Goal: Task Accomplishment & Management: Use online tool/utility

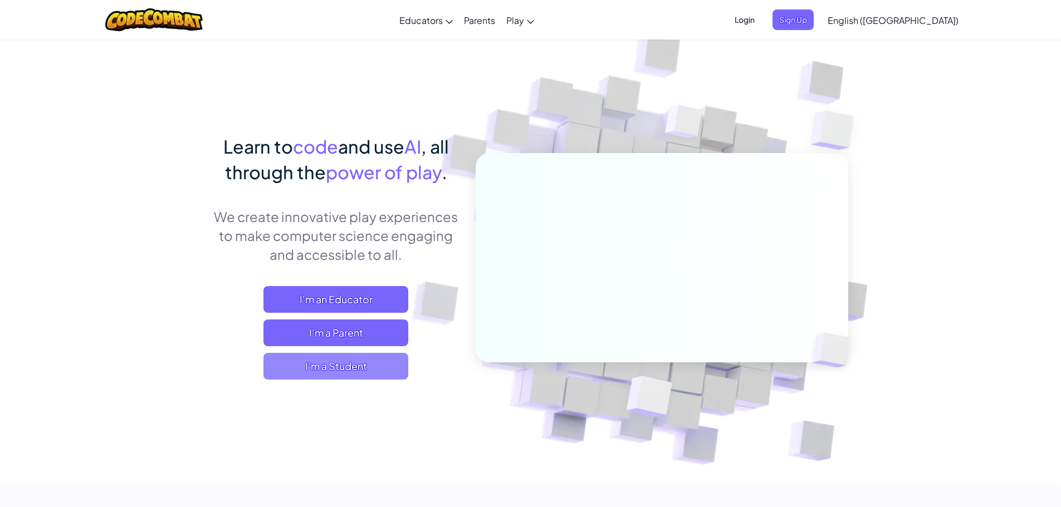
click at [350, 363] on span "I'm a Student" at bounding box center [335, 366] width 145 height 27
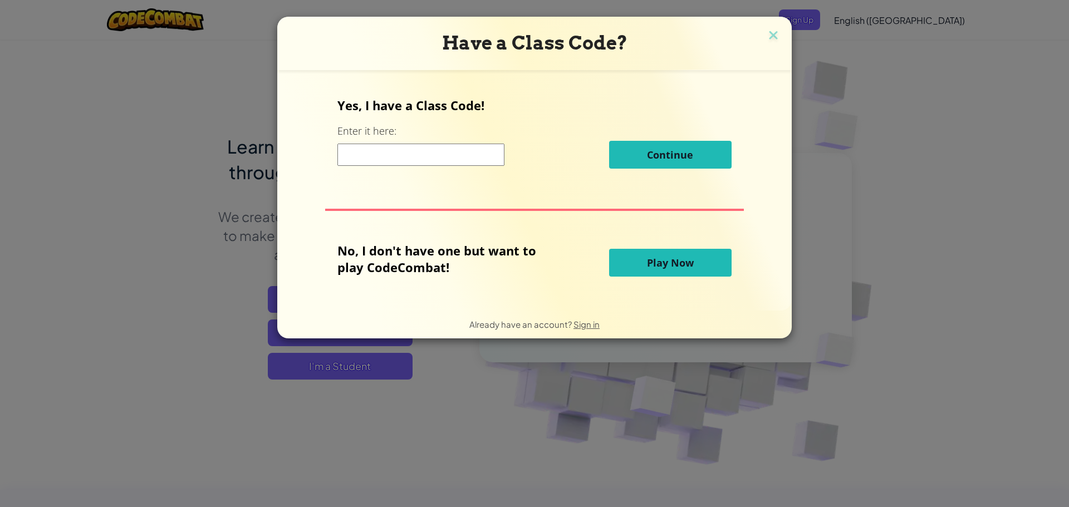
click at [655, 258] on span "Play Now" at bounding box center [670, 262] width 47 height 13
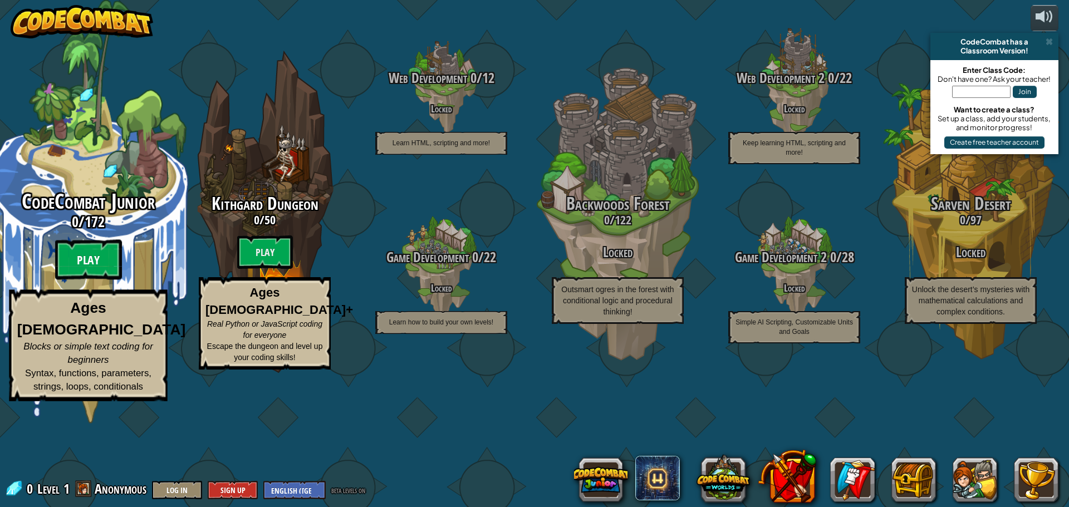
click at [91, 280] on btn "Play" at bounding box center [88, 260] width 67 height 40
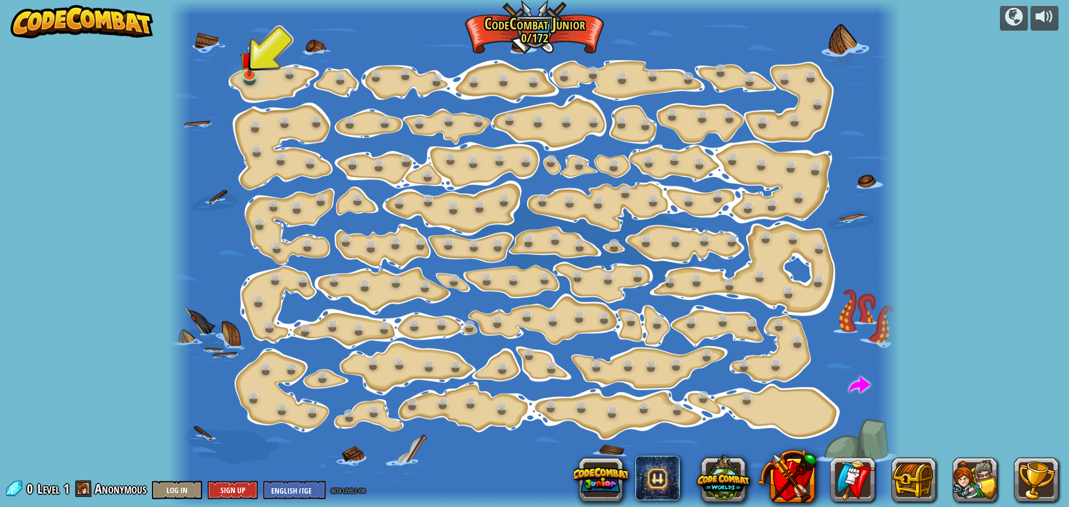
click at [238, 78] on div at bounding box center [534, 253] width 731 height 507
click at [244, 75] on link at bounding box center [249, 72] width 22 height 22
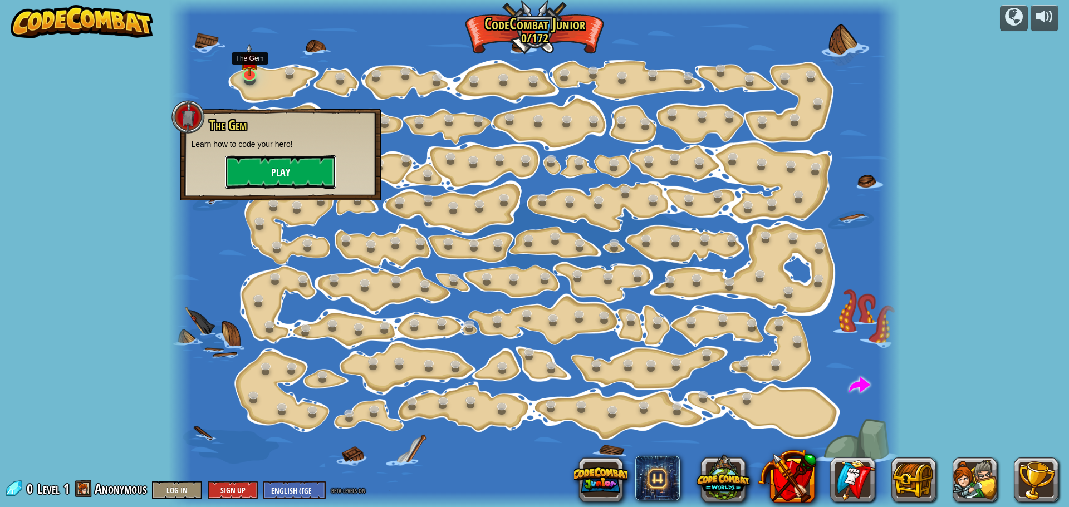
click at [282, 177] on button "Play" at bounding box center [280, 171] width 111 height 33
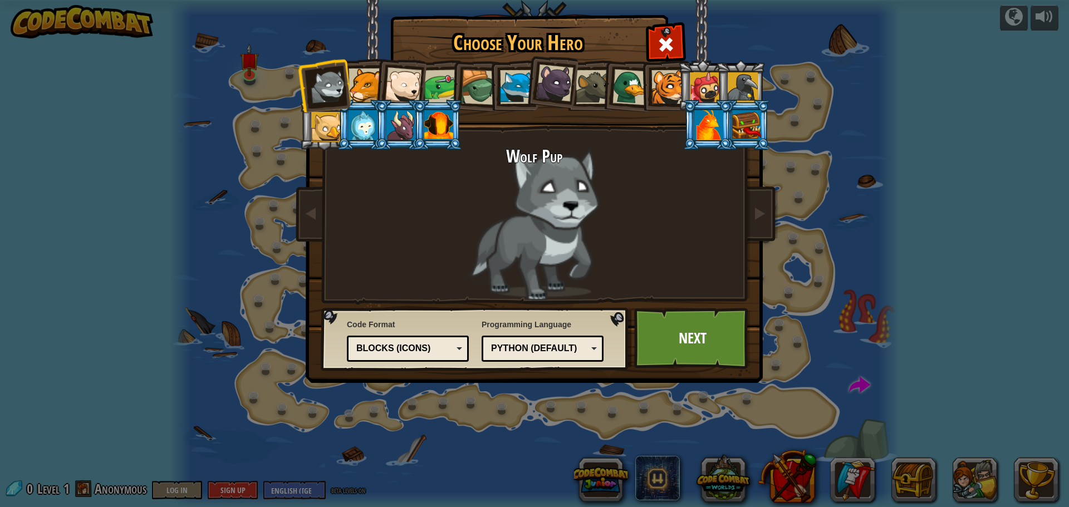
click at [387, 89] on div at bounding box center [403, 85] width 37 height 37
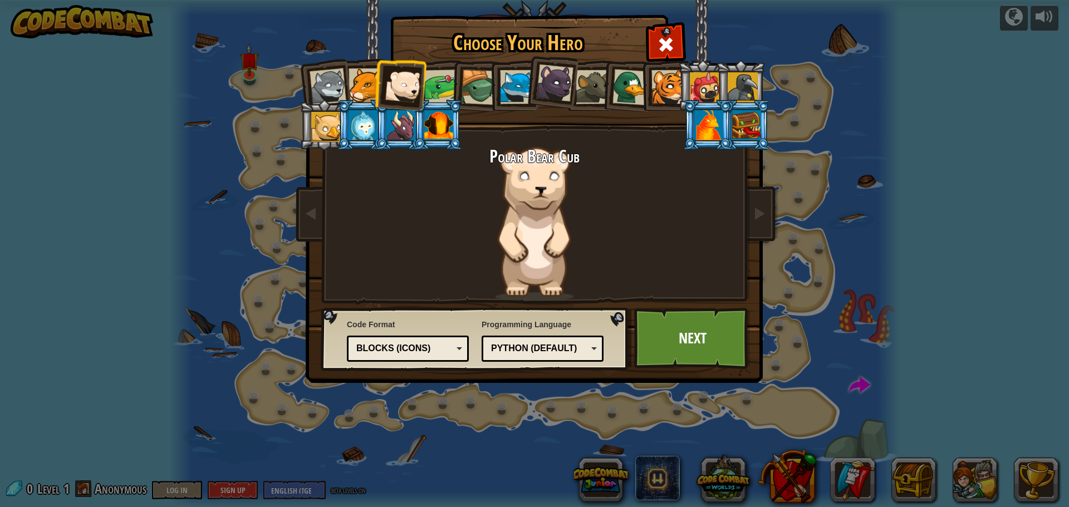
click at [471, 87] on div at bounding box center [479, 88] width 36 height 36
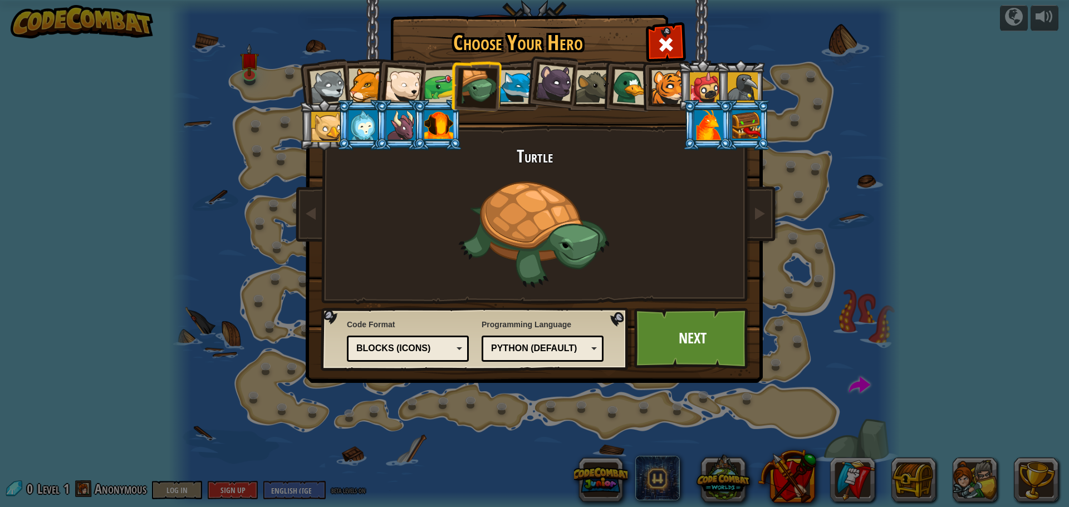
click at [513, 87] on div at bounding box center [517, 87] width 34 height 34
click at [556, 88] on div at bounding box center [554, 83] width 37 height 37
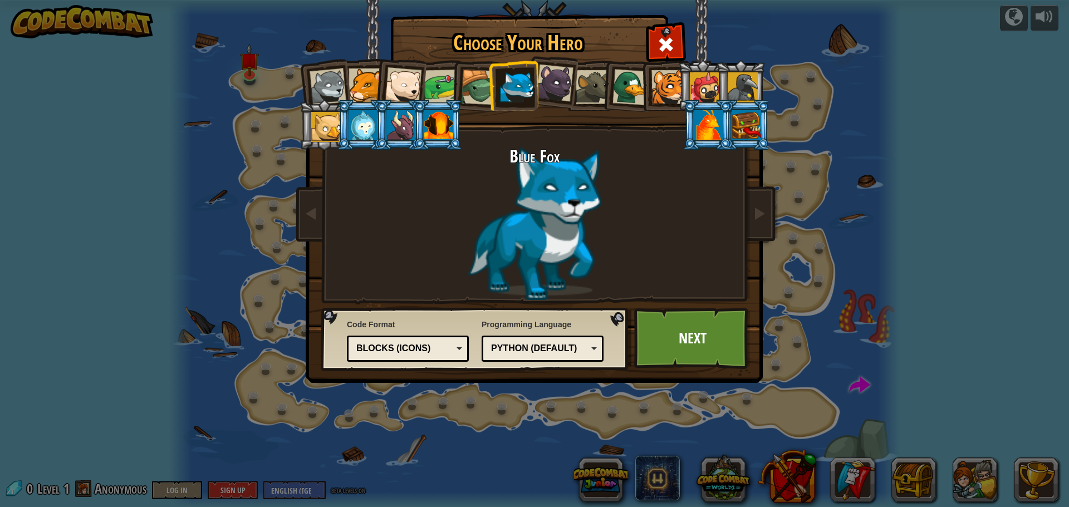
click at [645, 85] on li at bounding box center [665, 85] width 50 height 51
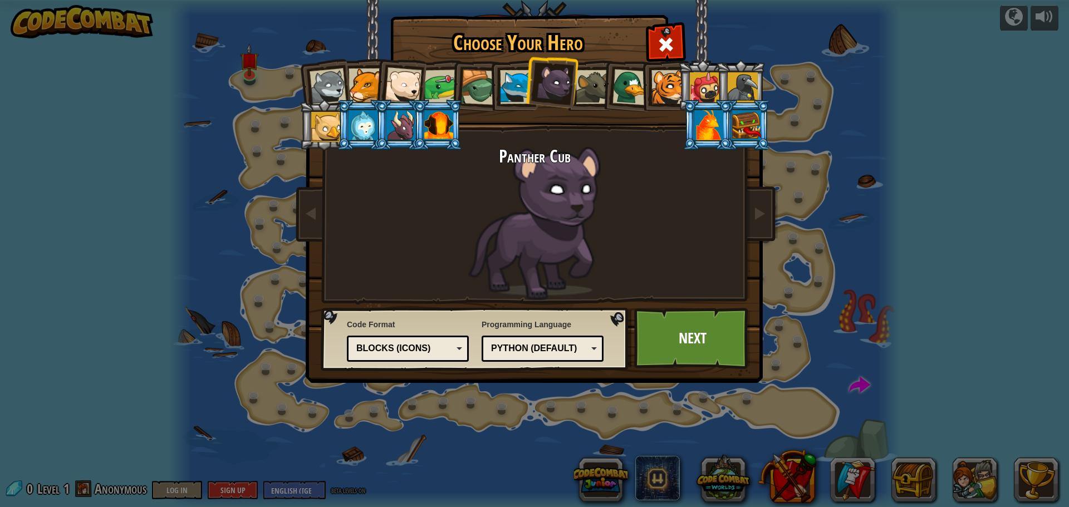
click at [682, 87] on li at bounding box center [703, 85] width 50 height 51
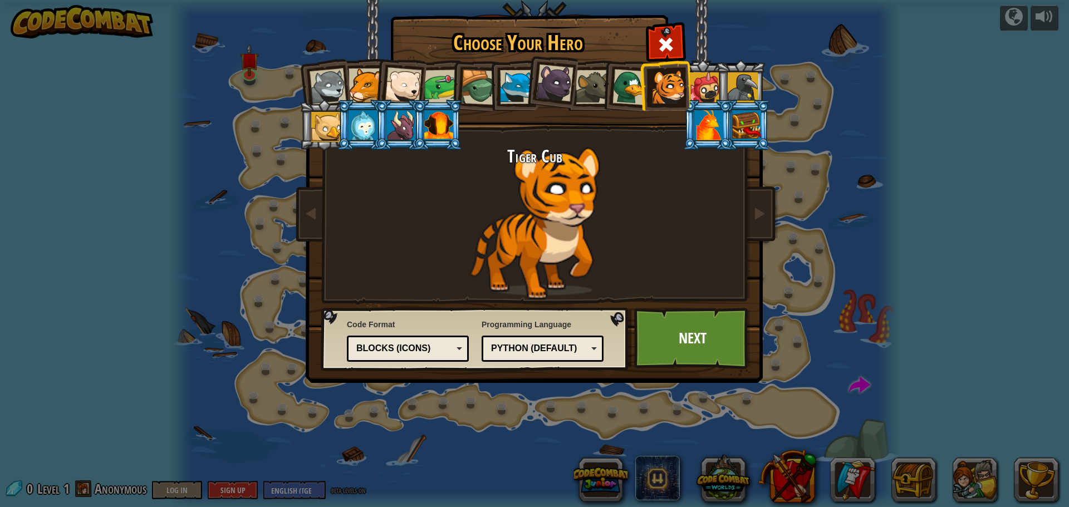
click at [737, 85] on div at bounding box center [743, 87] width 30 height 30
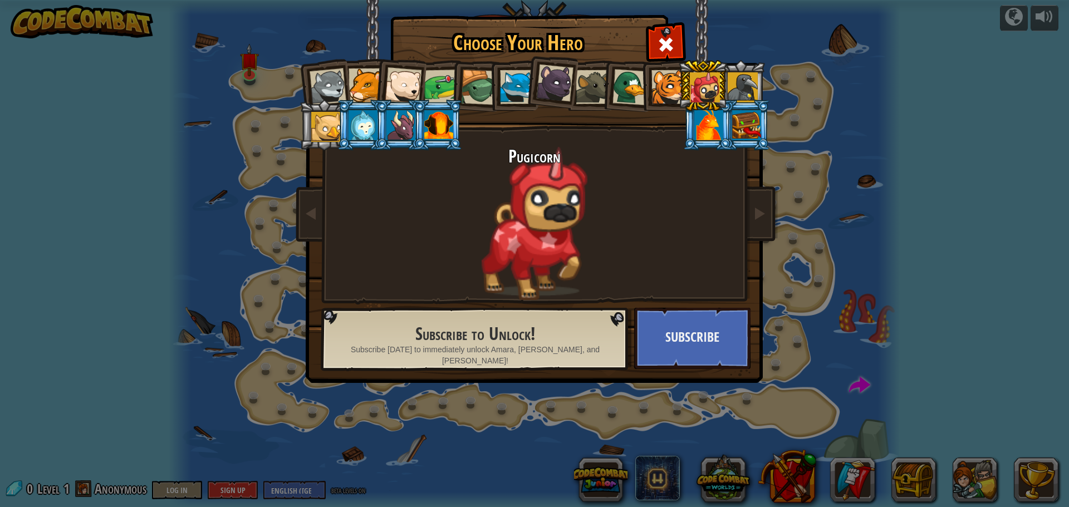
click at [736, 97] on div at bounding box center [743, 87] width 30 height 30
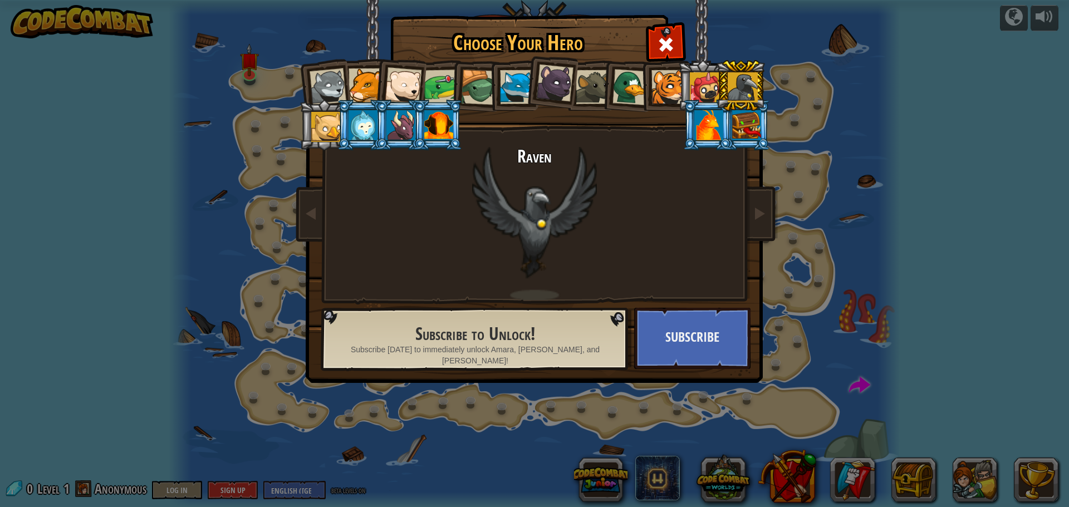
click at [669, 99] on div at bounding box center [668, 87] width 34 height 34
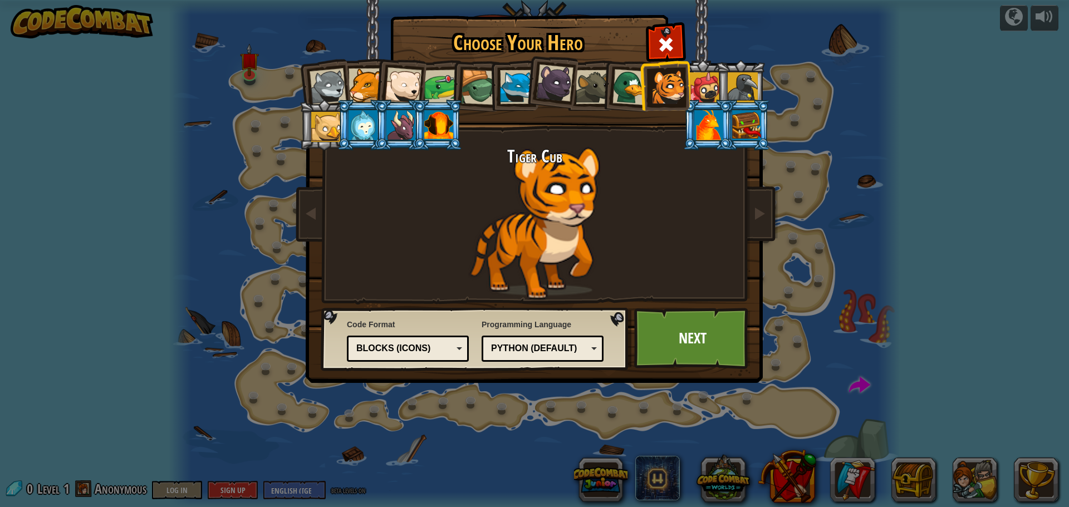
click at [404, 91] on div at bounding box center [403, 85] width 37 height 37
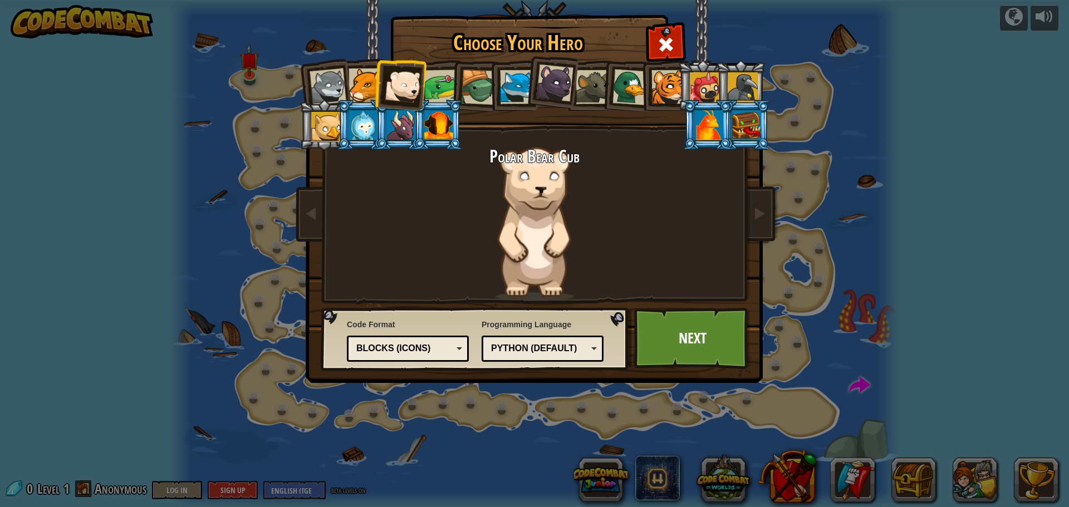
click at [355, 96] on div at bounding box center [366, 85] width 34 height 34
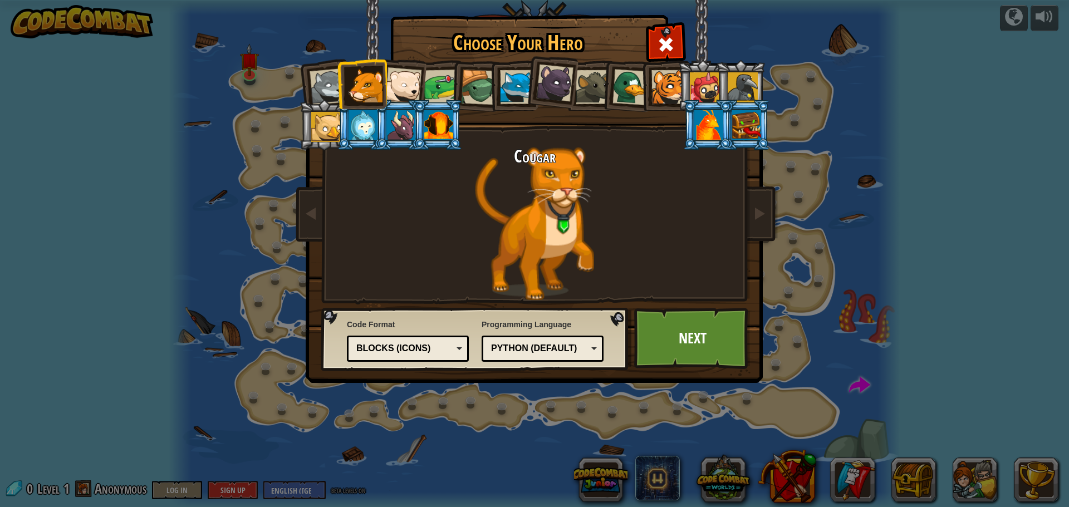
click at [387, 84] on div at bounding box center [403, 85] width 37 height 37
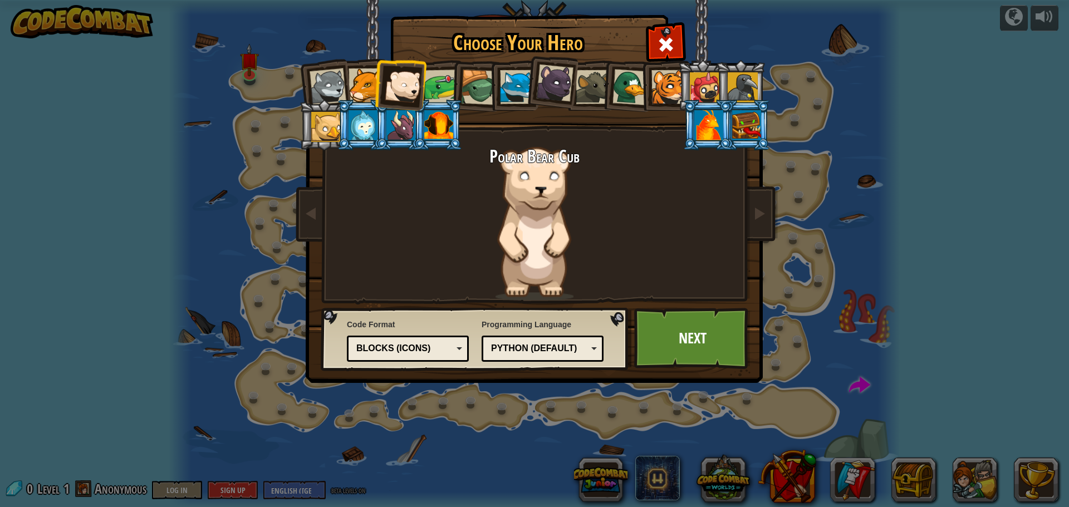
click at [540, 91] on div at bounding box center [554, 83] width 37 height 37
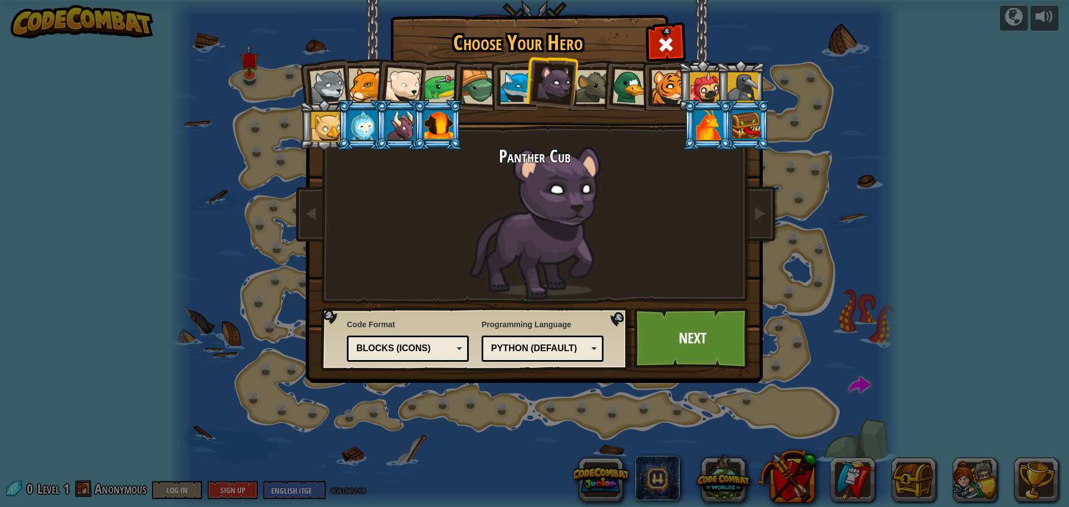
click at [380, 94] on li at bounding box center [400, 83] width 55 height 55
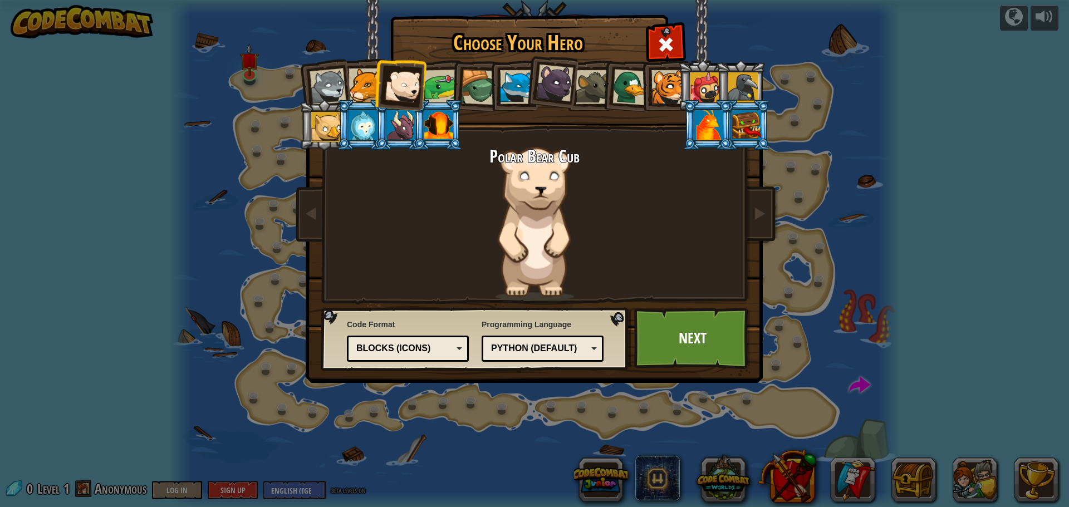
click at [364, 94] on div at bounding box center [366, 85] width 34 height 34
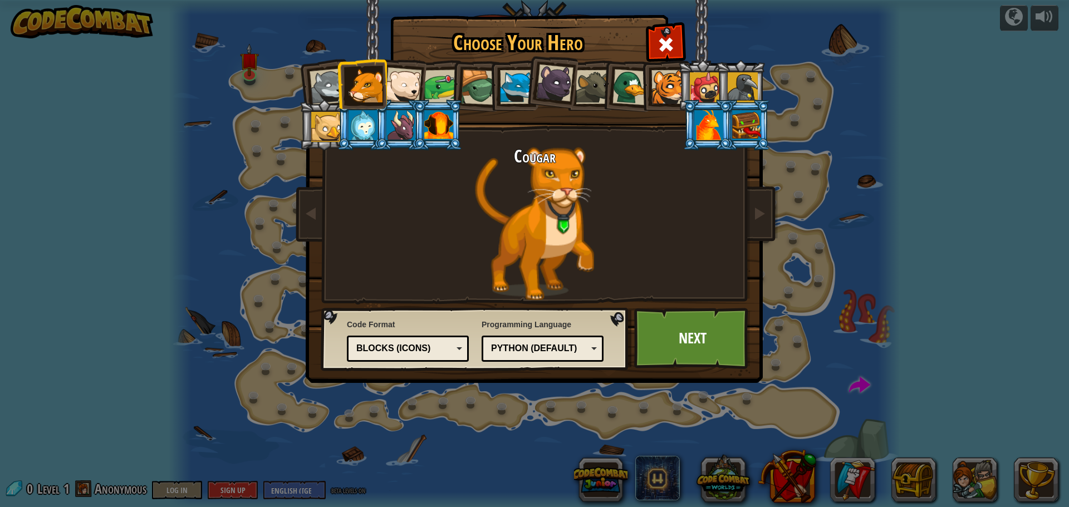
click at [385, 93] on li at bounding box center [362, 83] width 50 height 51
click at [401, 91] on div at bounding box center [403, 85] width 37 height 37
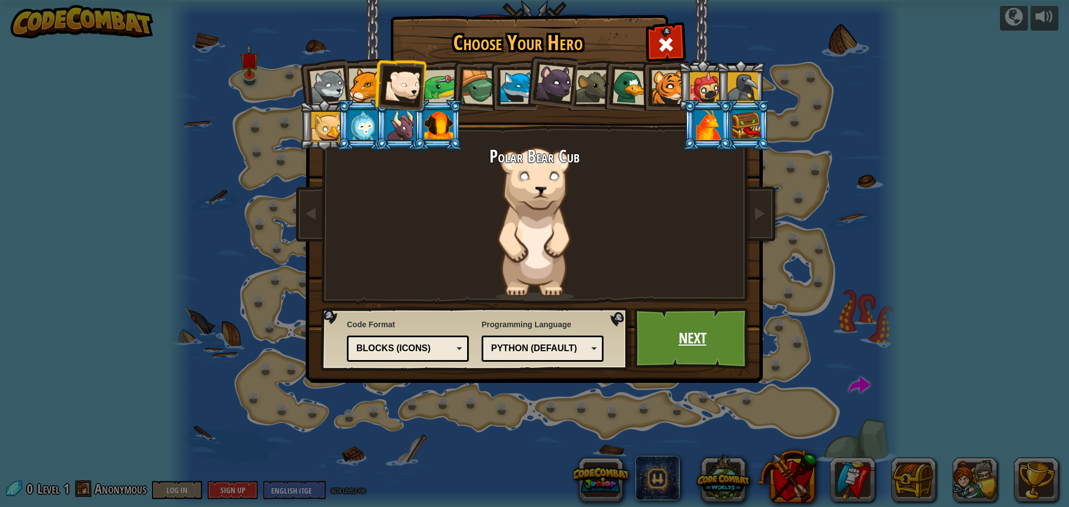
click at [663, 340] on link "Next" at bounding box center [692, 338] width 116 height 61
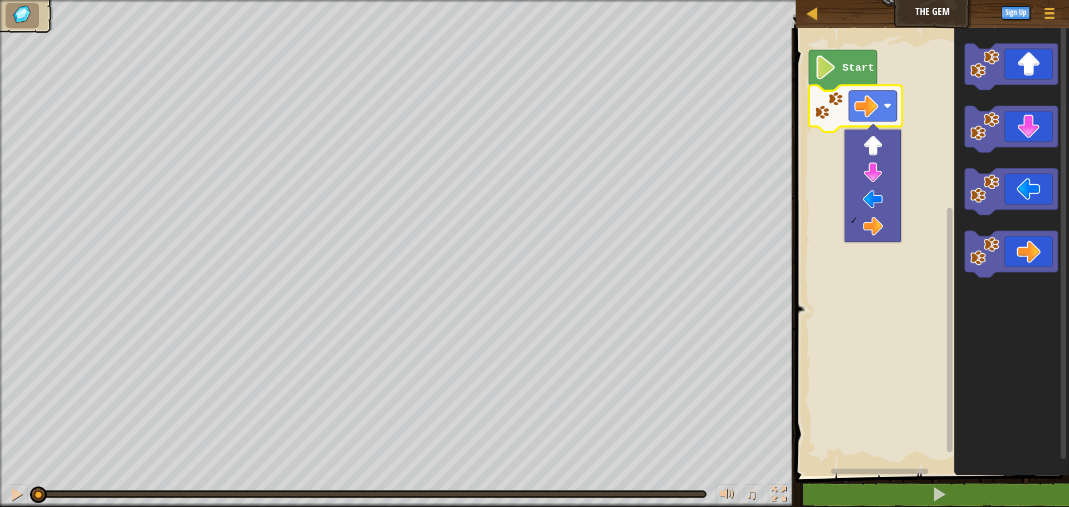
click at [905, 103] on rect "Blockly Workspace" at bounding box center [930, 249] width 277 height 454
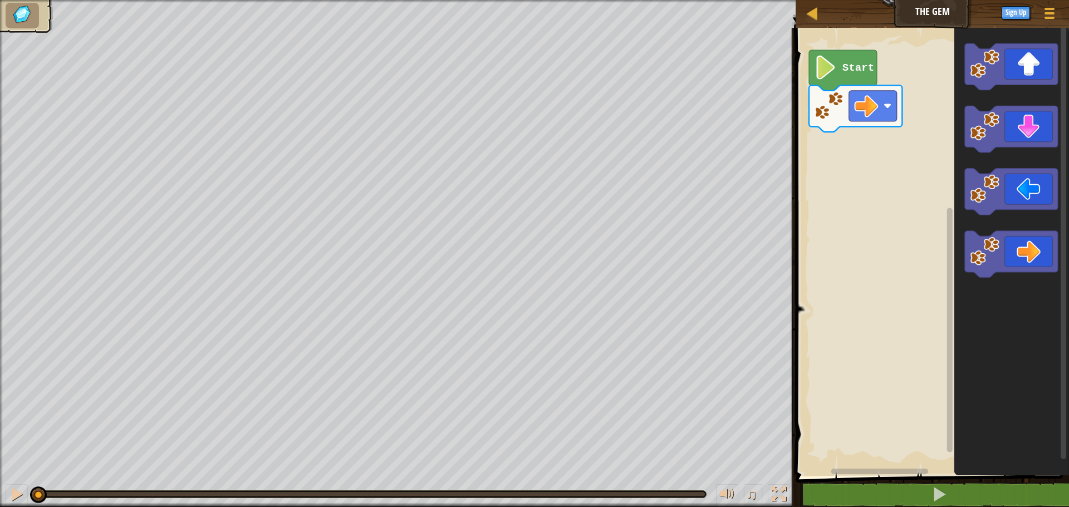
click at [857, 77] on icon "Blockly Workspace" at bounding box center [843, 70] width 68 height 41
click at [856, 78] on icon "Blockly Workspace" at bounding box center [843, 70] width 68 height 41
click at [864, 109] on image "Blockly Workspace" at bounding box center [866, 106] width 24 height 24
click at [836, 58] on image "Blockly Workspace" at bounding box center [826, 68] width 23 height 24
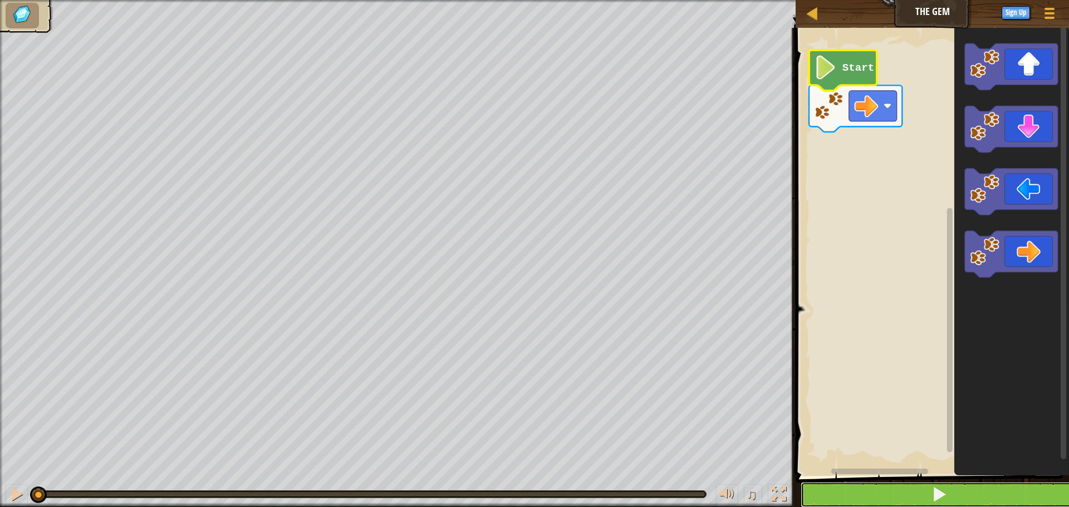
click at [908, 495] on button at bounding box center [939, 495] width 277 height 26
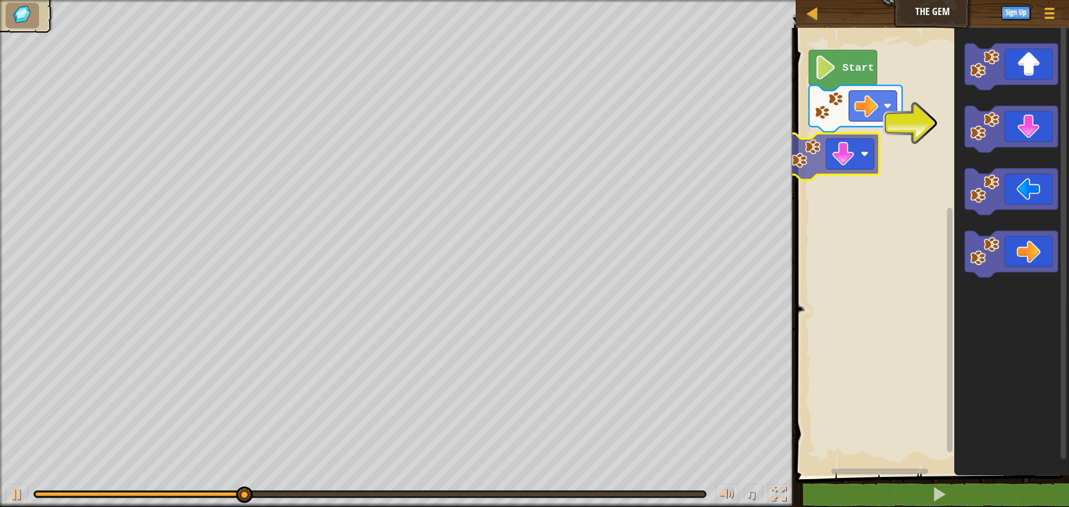
click at [847, 159] on div "Start" at bounding box center [930, 249] width 277 height 454
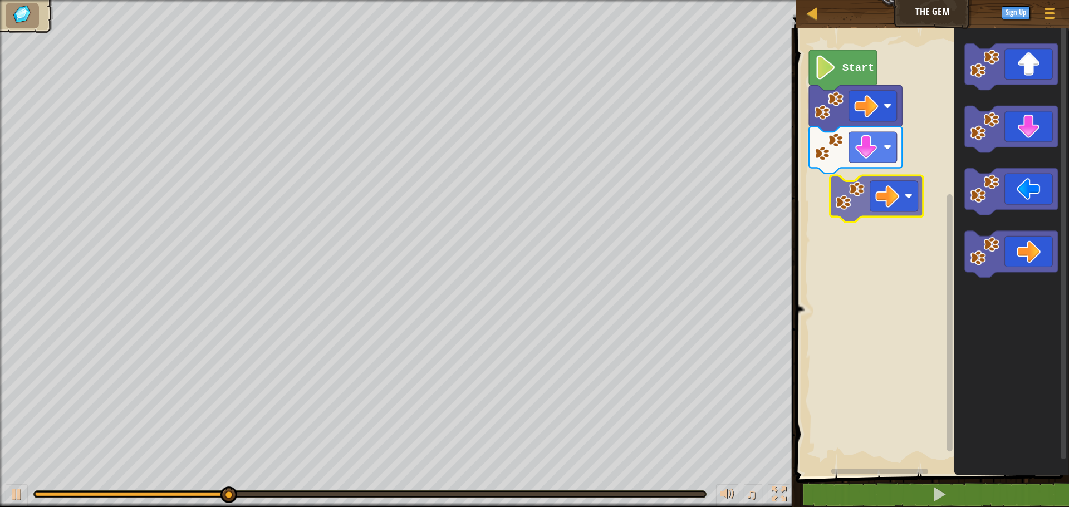
click at [825, 192] on div "Start" at bounding box center [930, 249] width 277 height 454
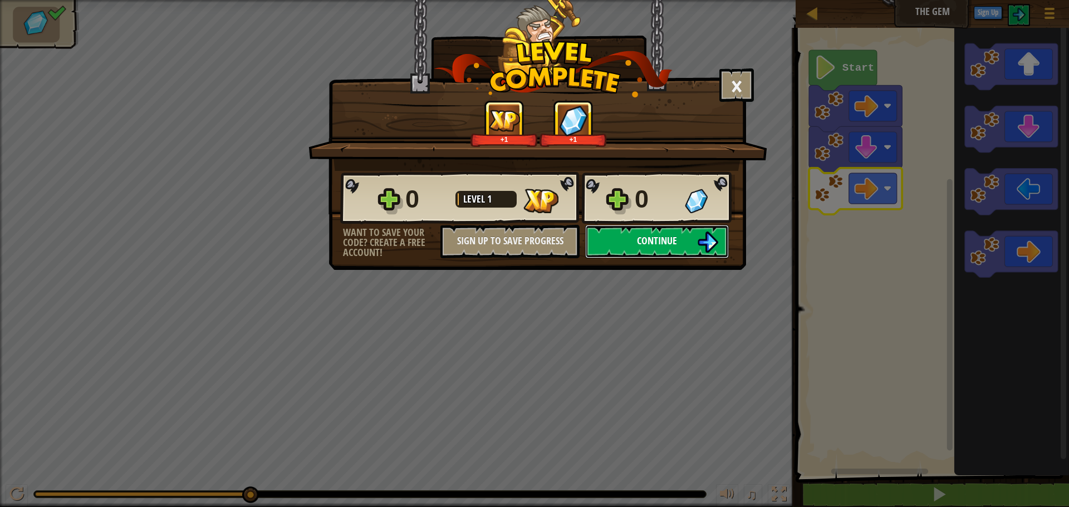
click at [675, 245] on span "Continue" at bounding box center [657, 241] width 40 height 14
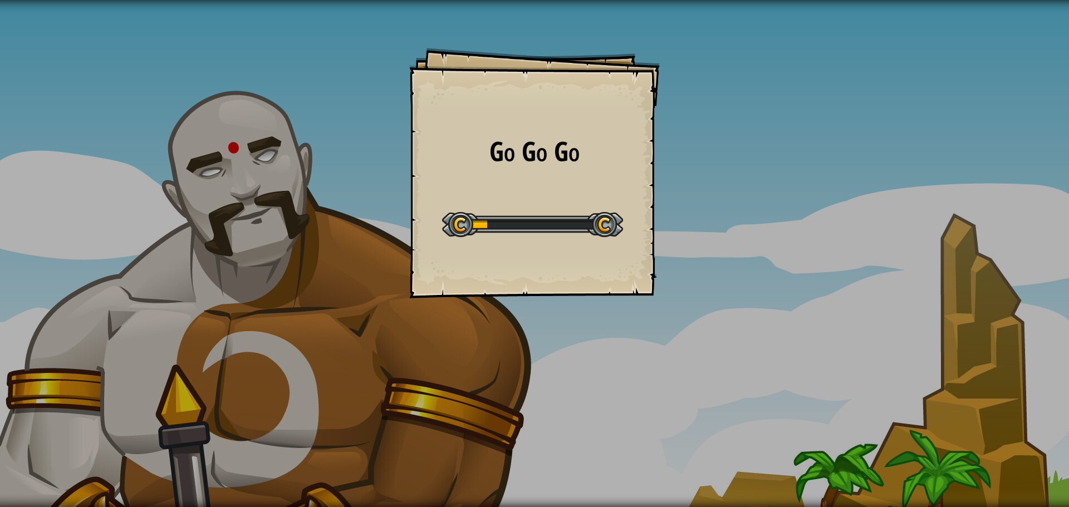
click at [621, 253] on div "Go Go Go Goals Start Level Error loading from server. Try refreshing the page. …" at bounding box center [534, 173] width 251 height 251
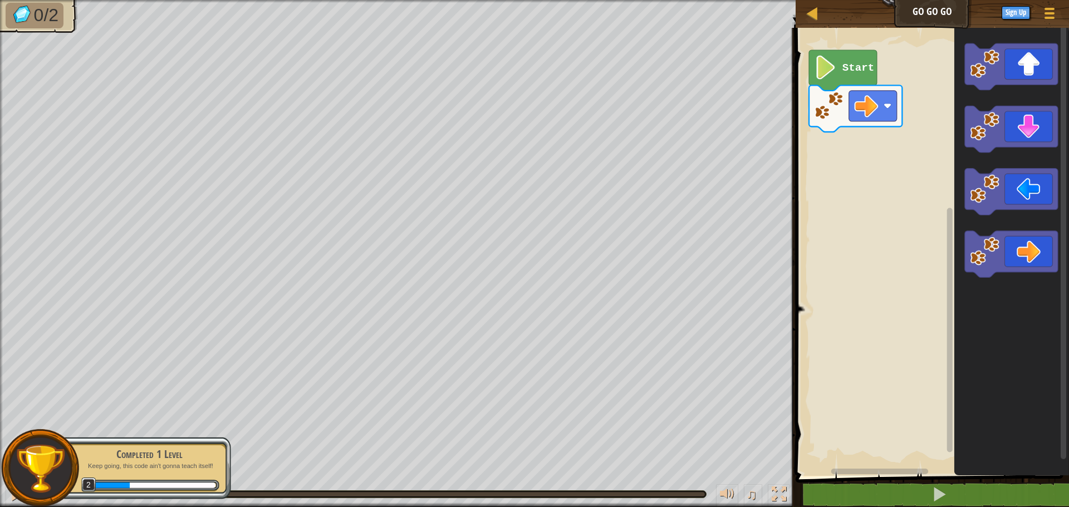
click at [875, 128] on div "Start" at bounding box center [930, 249] width 277 height 454
click at [834, 158] on div "Start" at bounding box center [930, 249] width 277 height 454
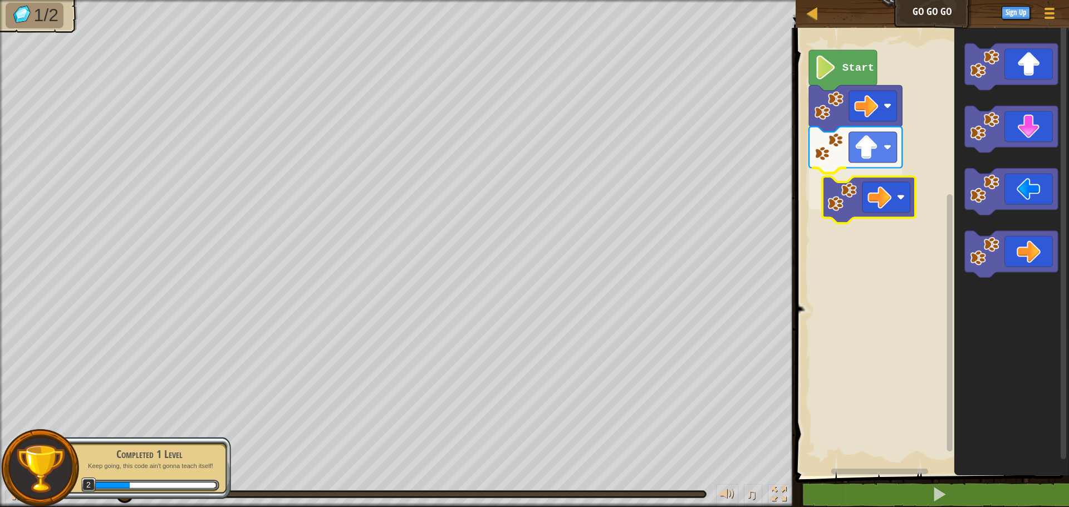
click at [835, 185] on div "Start" at bounding box center [930, 249] width 277 height 454
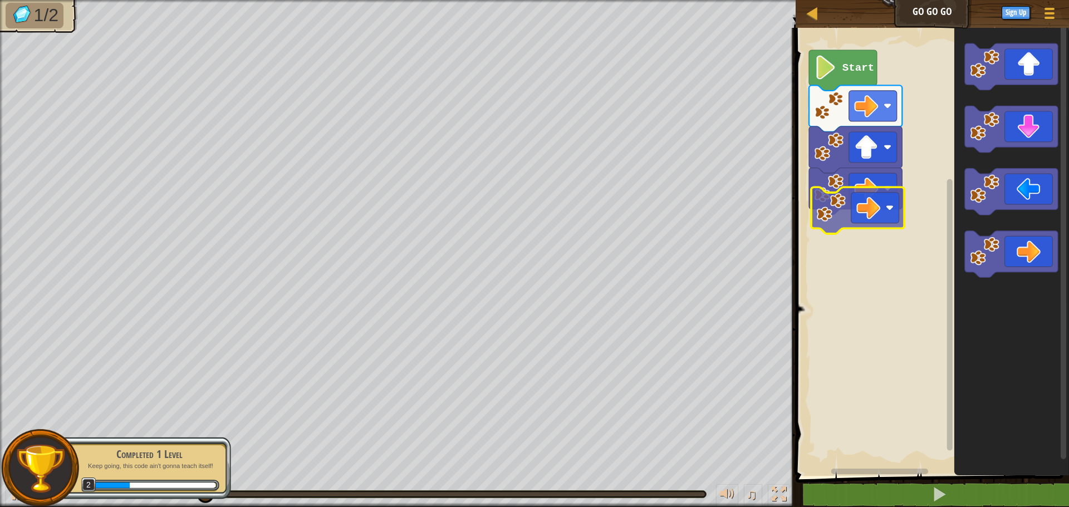
click at [821, 207] on div "Start" at bounding box center [930, 249] width 277 height 454
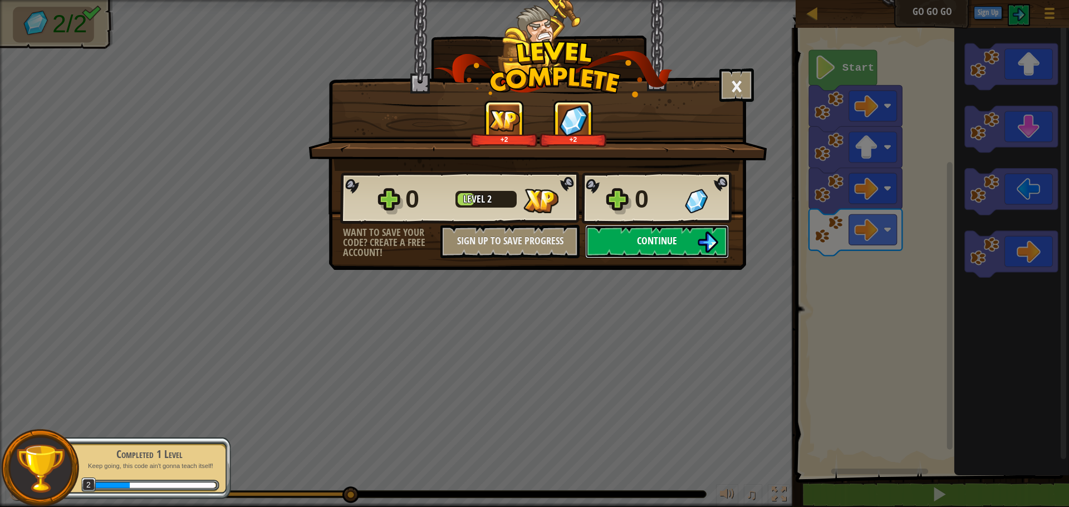
click at [675, 239] on span "Continue" at bounding box center [657, 241] width 40 height 14
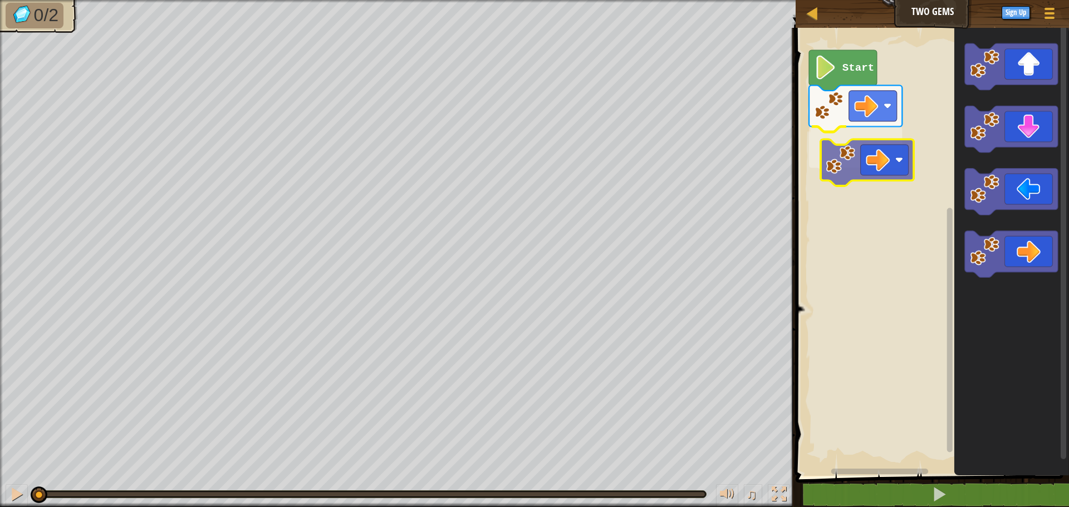
click at [880, 166] on div "Start" at bounding box center [930, 249] width 277 height 454
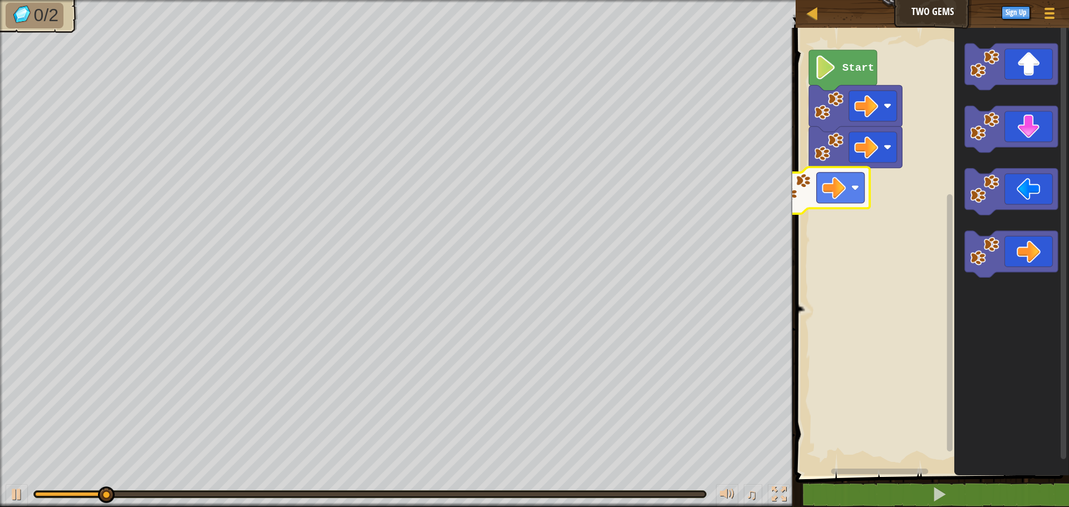
click at [841, 189] on div "Start" at bounding box center [930, 249] width 277 height 454
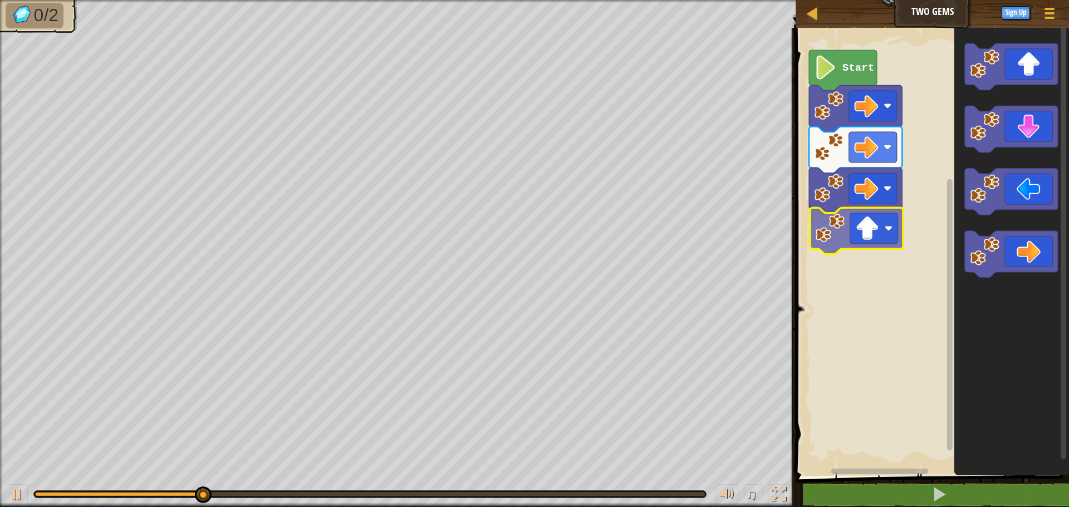
click at [837, 231] on div "Start" at bounding box center [930, 249] width 277 height 454
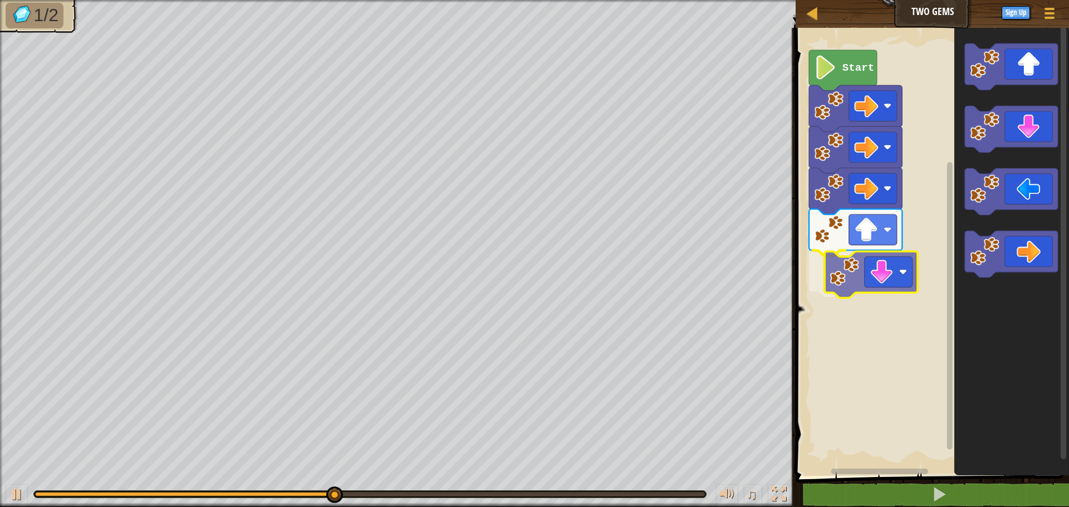
click at [845, 287] on div "Start" at bounding box center [930, 249] width 277 height 454
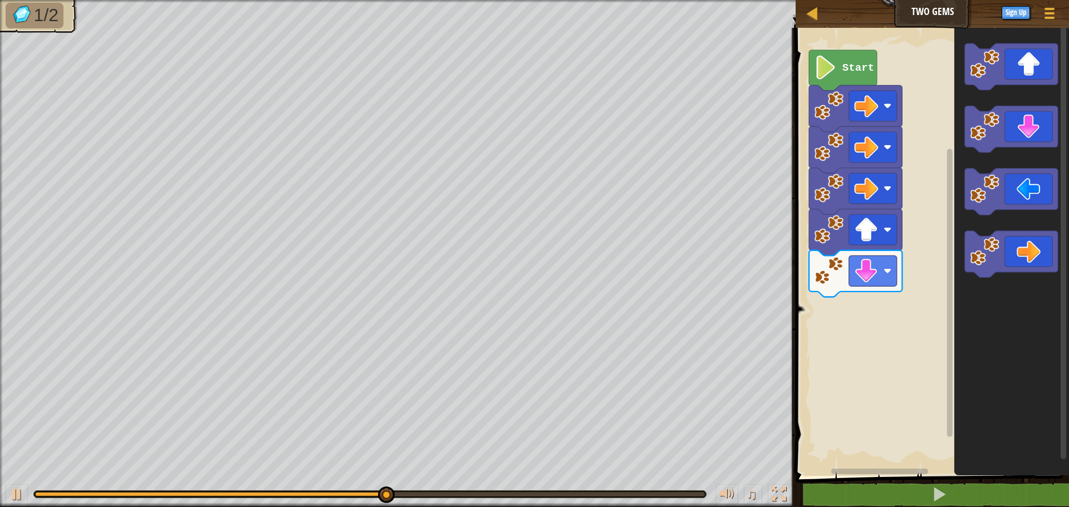
click at [850, 304] on div "Start" at bounding box center [930, 249] width 277 height 454
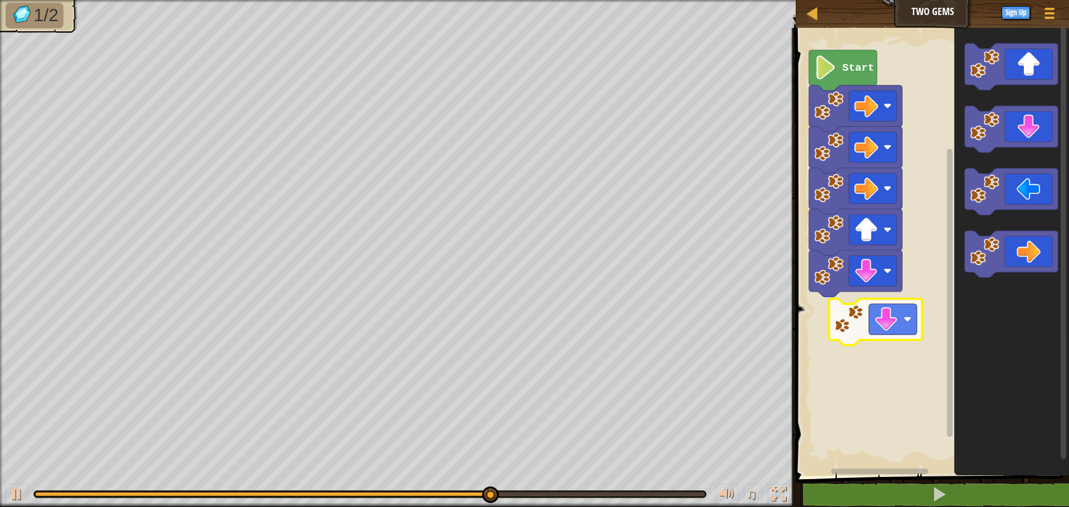
click at [884, 320] on div "Start" at bounding box center [930, 249] width 277 height 454
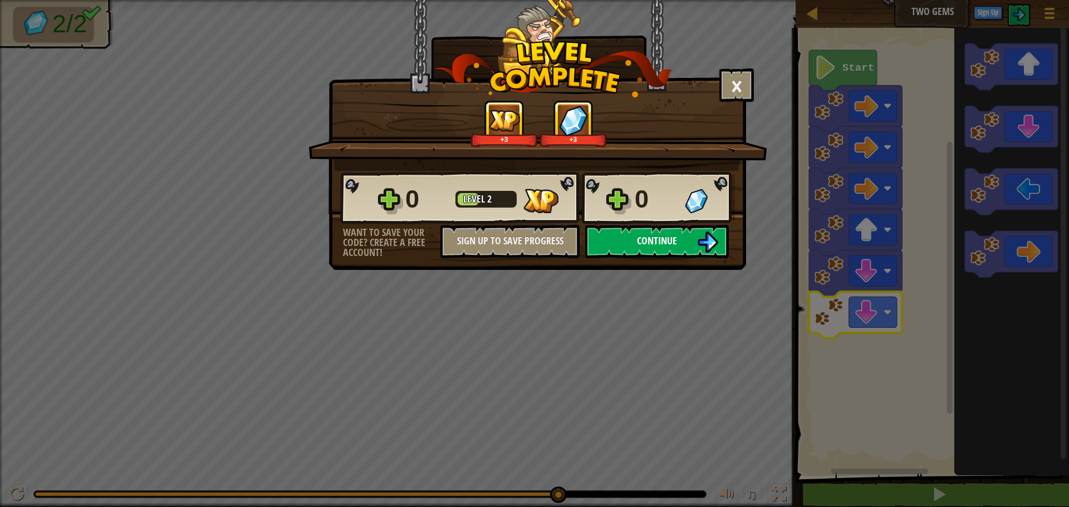
click at [682, 242] on button "Continue" at bounding box center [657, 241] width 144 height 33
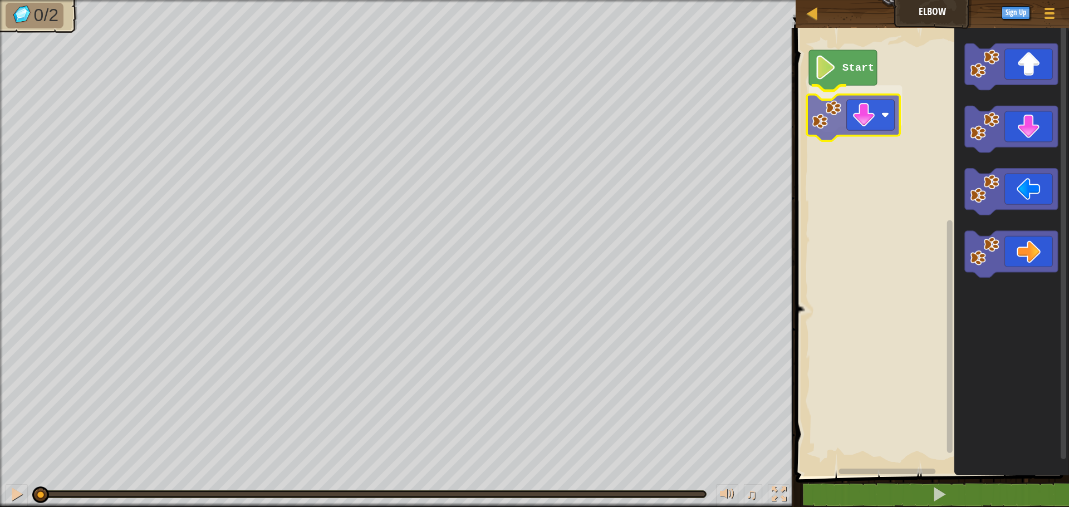
click at [842, 111] on div "Start" at bounding box center [930, 249] width 277 height 454
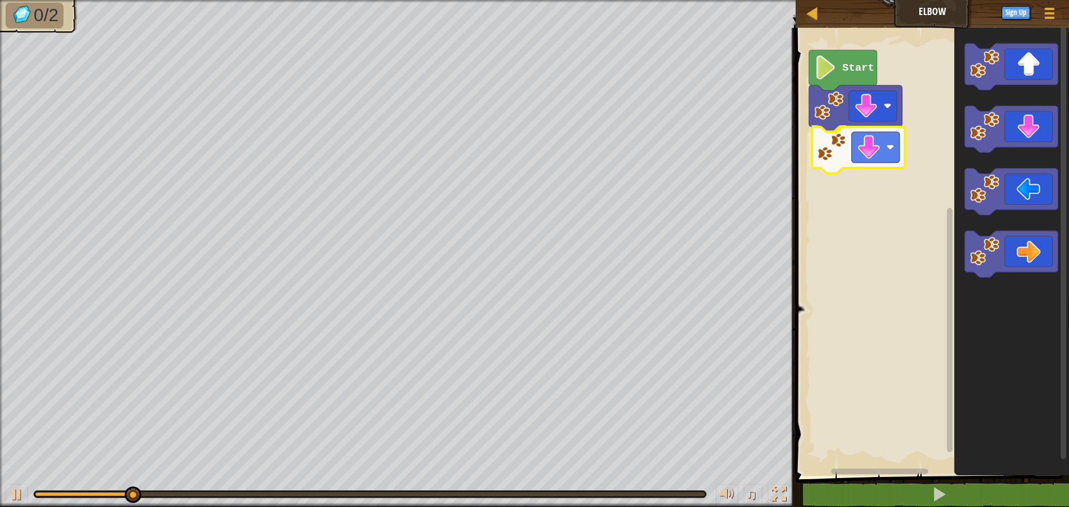
click at [831, 165] on div "Start" at bounding box center [930, 249] width 277 height 454
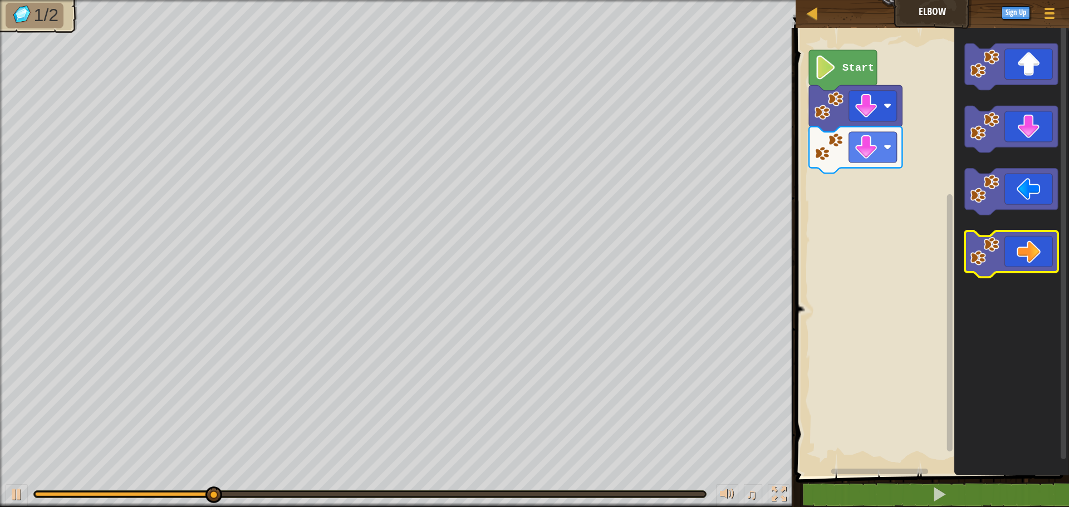
click at [974, 251] on image "Blockly Workspace" at bounding box center [986, 252] width 30 height 30
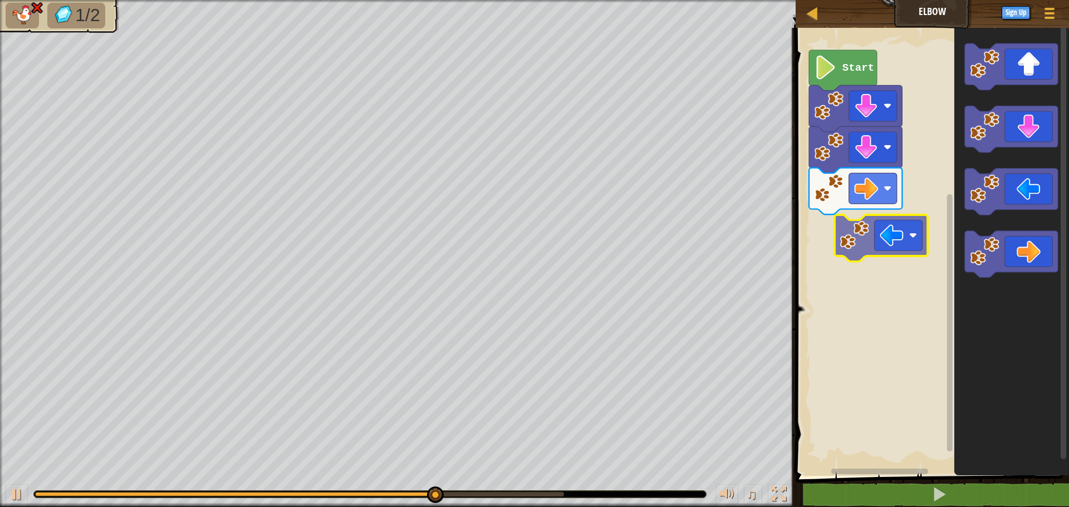
click at [828, 241] on div "Start" at bounding box center [930, 249] width 277 height 454
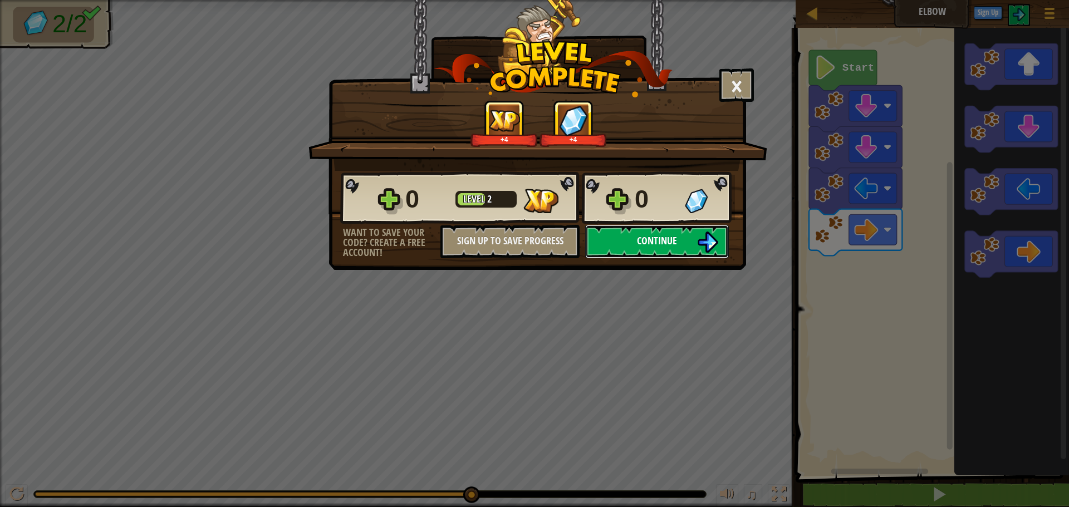
click at [677, 242] on span "Continue" at bounding box center [657, 241] width 40 height 14
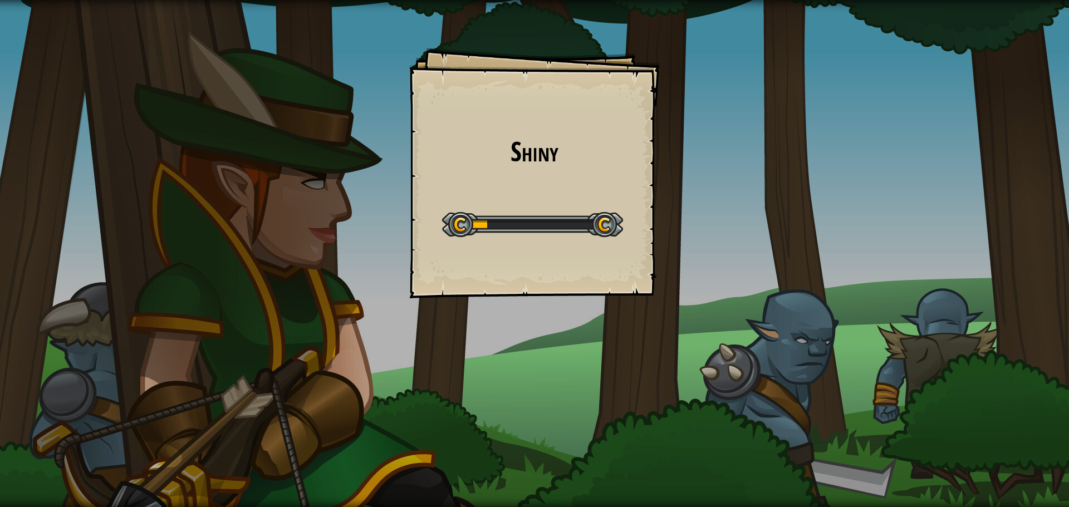
click at [620, 212] on div "Shiny Goals Start Level Error loading from server. Try refreshing the page. You…" at bounding box center [534, 253] width 1069 height 507
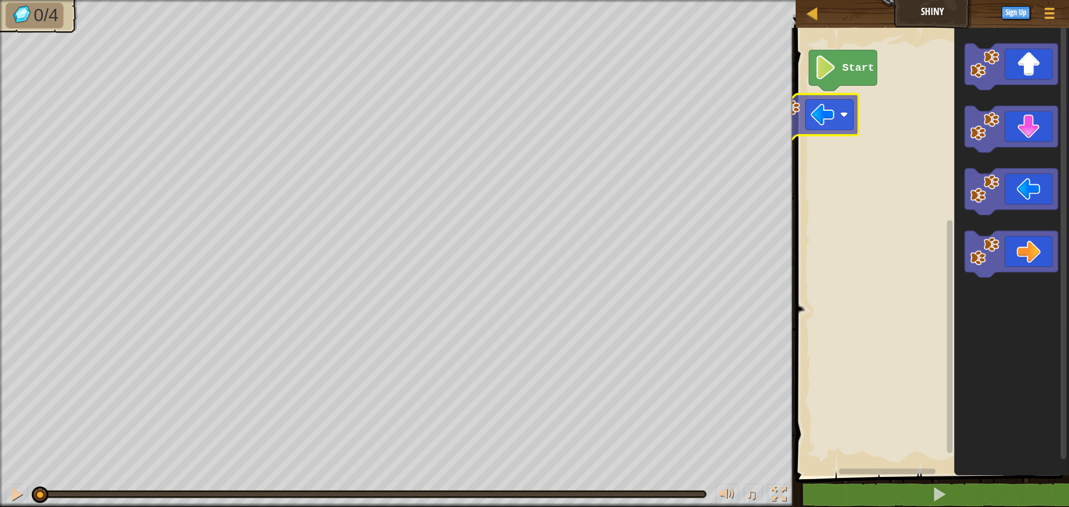
click at [796, 117] on div "Start" at bounding box center [930, 249] width 277 height 454
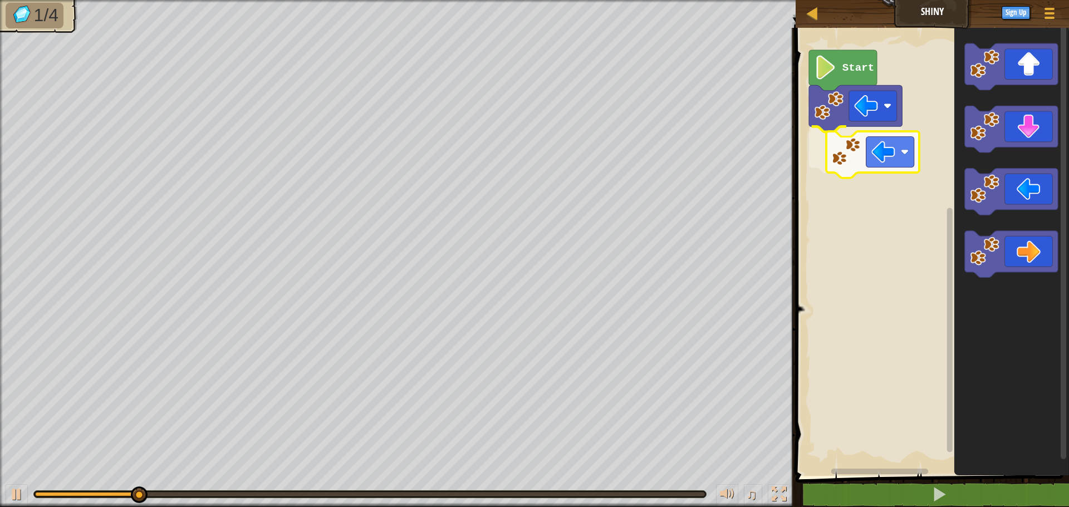
click at [844, 159] on div "Start" at bounding box center [930, 249] width 277 height 454
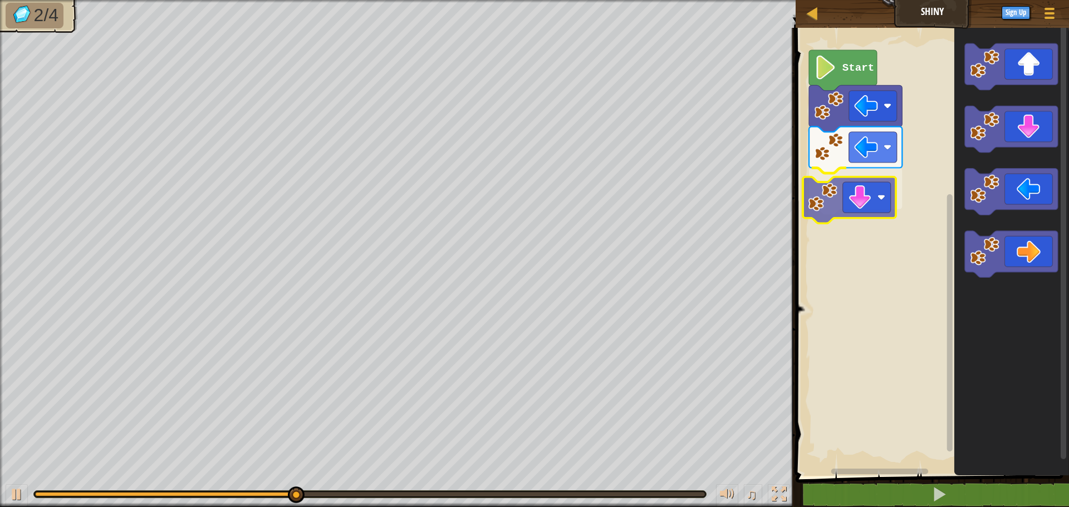
click at [825, 203] on div "Start" at bounding box center [930, 249] width 277 height 454
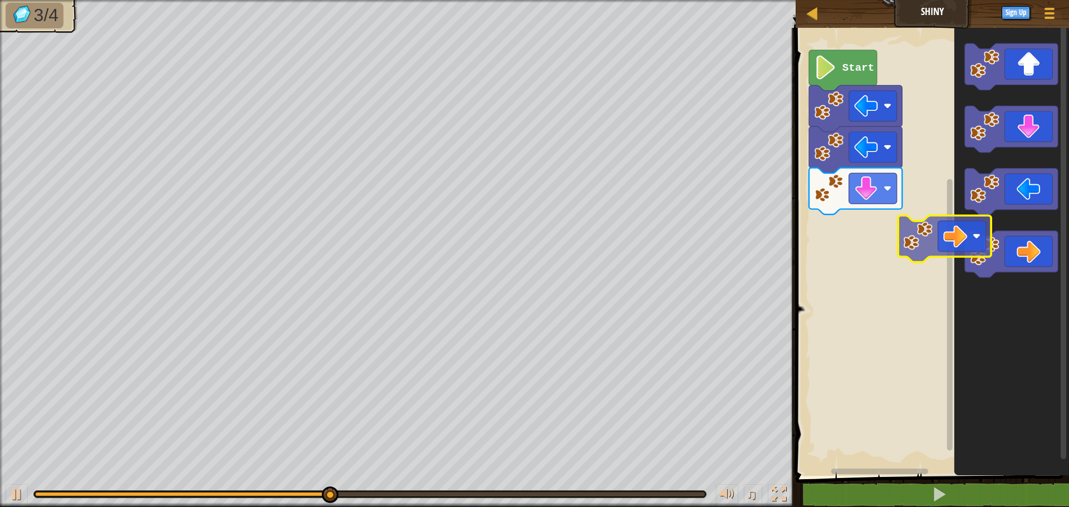
click at [863, 239] on div "Start" at bounding box center [930, 249] width 277 height 454
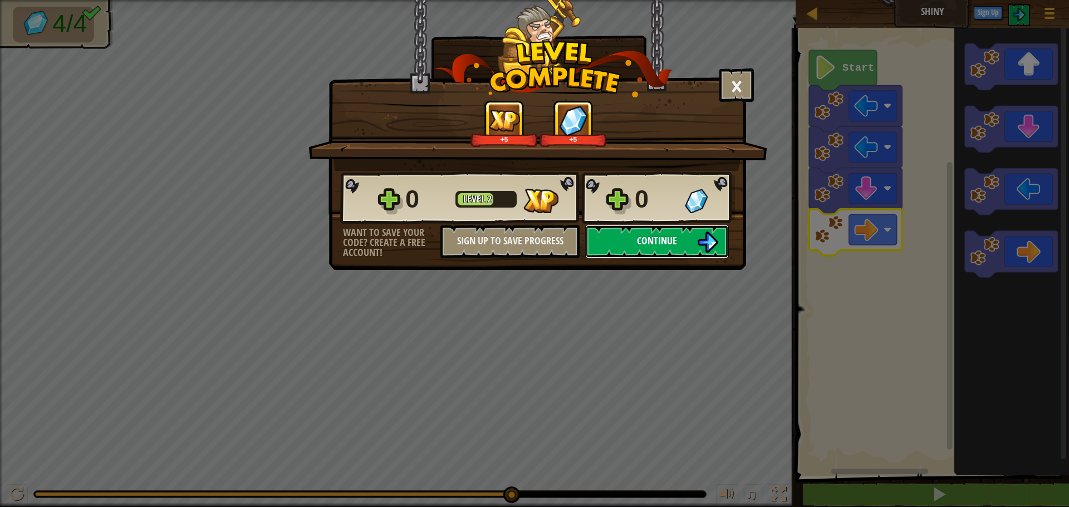
click at [698, 239] on img at bounding box center [707, 242] width 21 height 21
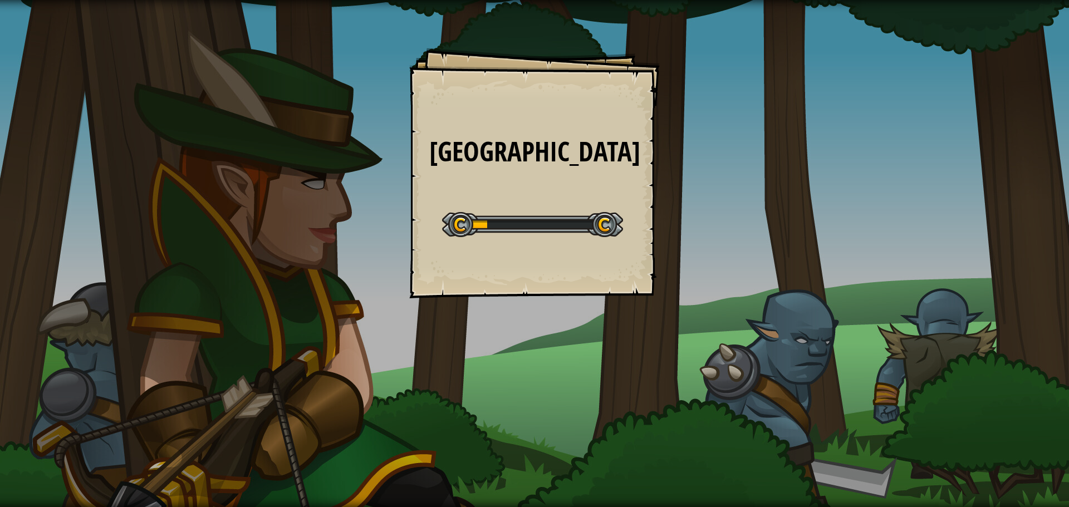
click at [621, 261] on div "Gem Square Goals Start Level Error loading from server. Try refreshing the page…" at bounding box center [534, 173] width 251 height 251
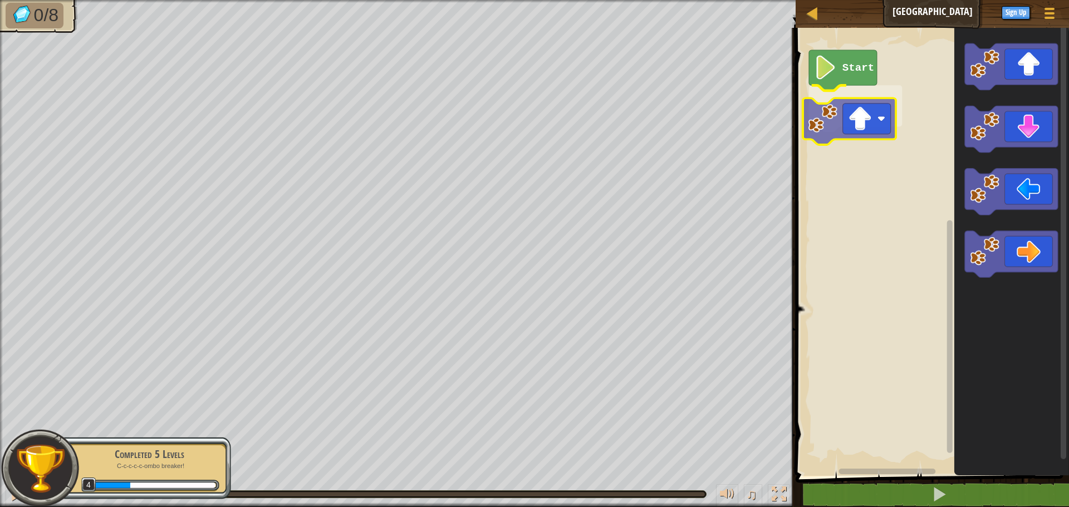
click at [854, 123] on div "Start" at bounding box center [930, 249] width 277 height 454
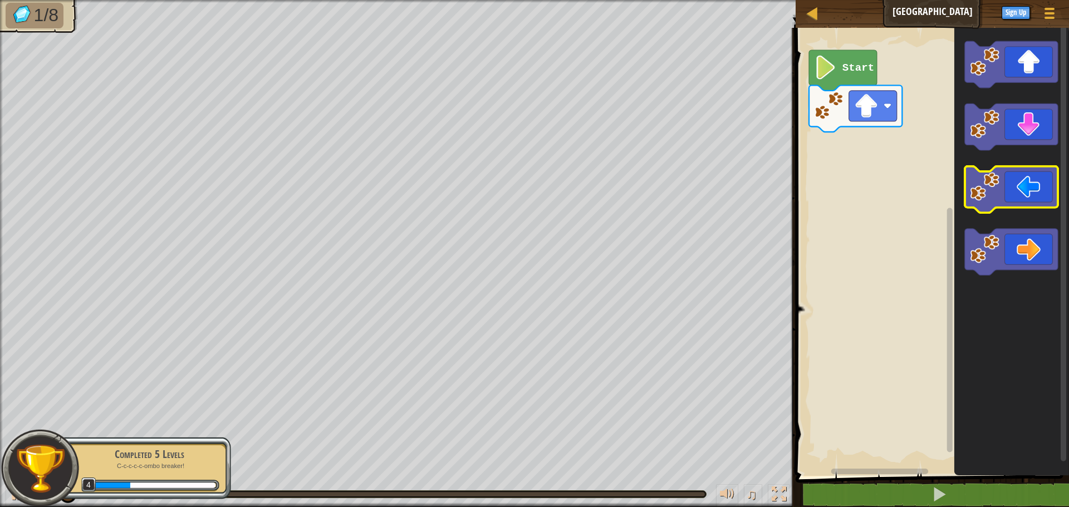
click at [957, 189] on icon "Blockly Workspace" at bounding box center [1011, 249] width 115 height 454
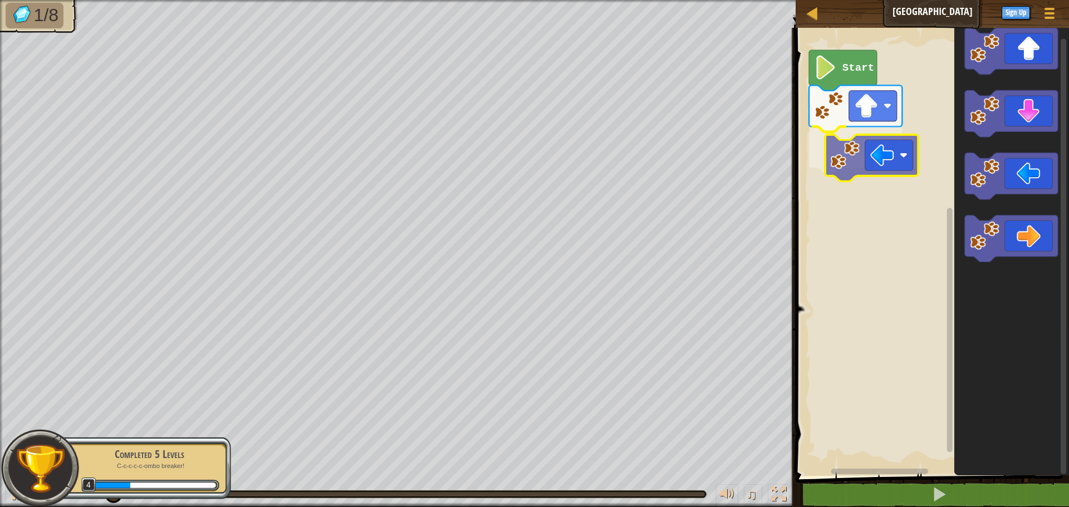
click at [843, 165] on div "Start" at bounding box center [930, 249] width 277 height 454
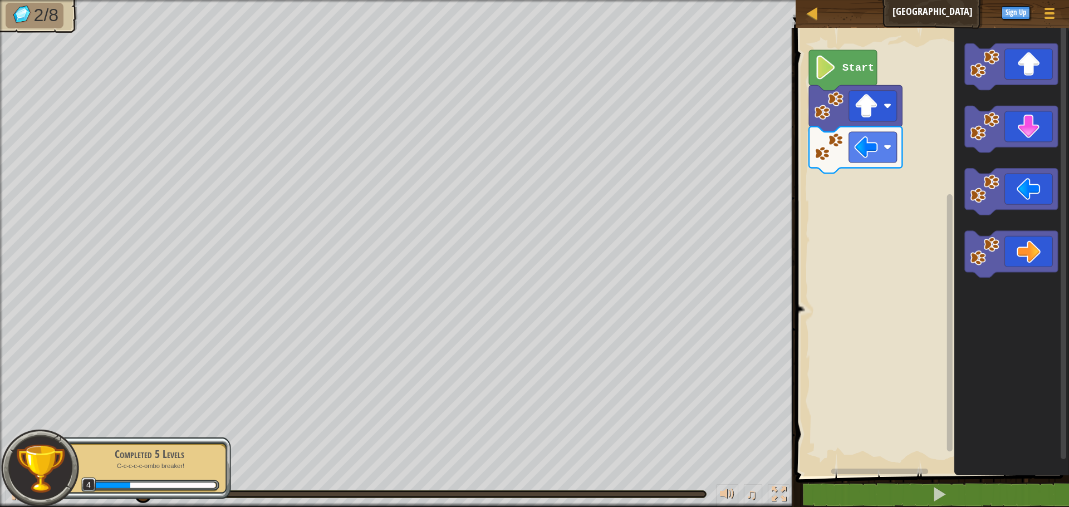
click at [888, 204] on div "Start" at bounding box center [930, 249] width 277 height 454
click at [841, 198] on div "Start" at bounding box center [930, 249] width 277 height 454
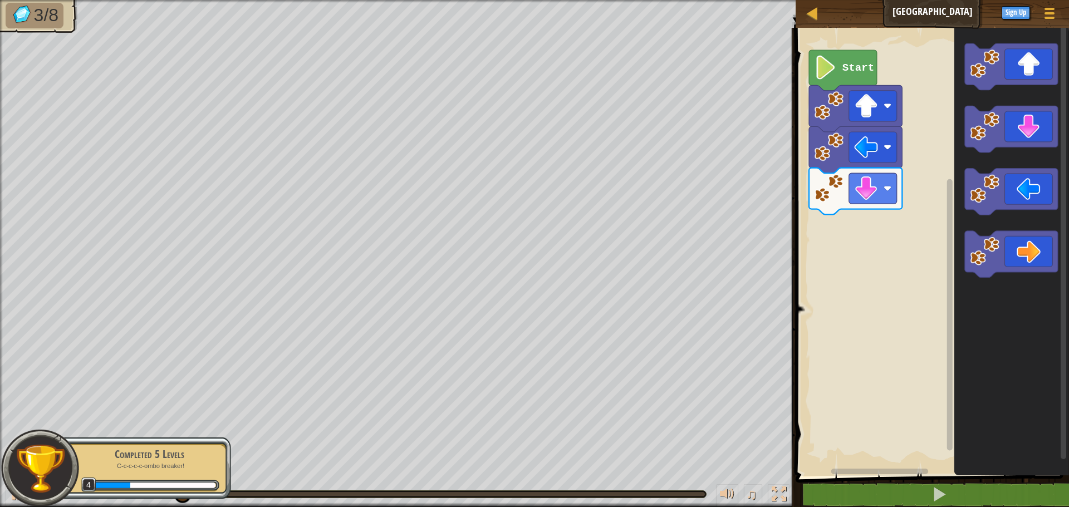
click at [900, 183] on div "Start" at bounding box center [930, 249] width 277 height 454
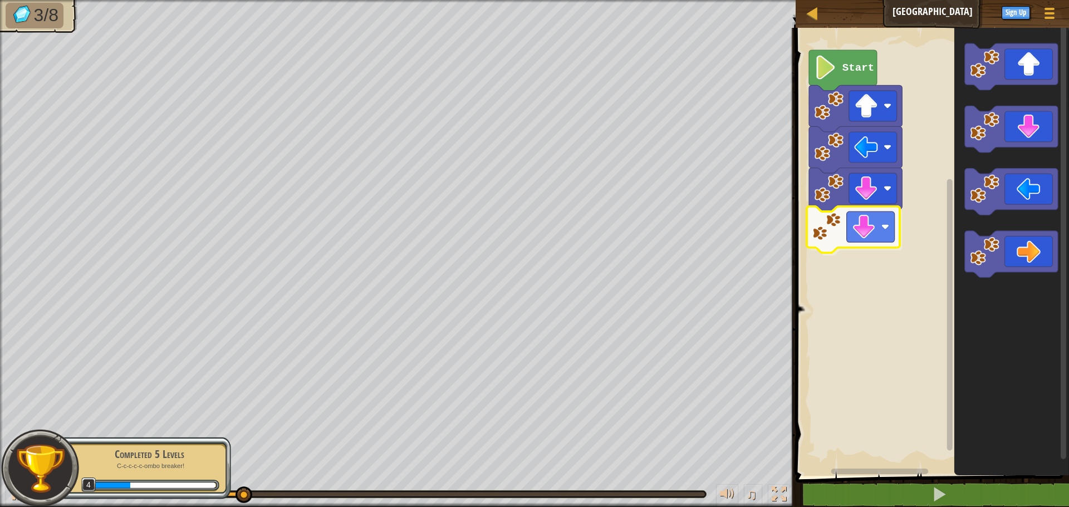
click at [869, 241] on div "Start" at bounding box center [930, 249] width 277 height 454
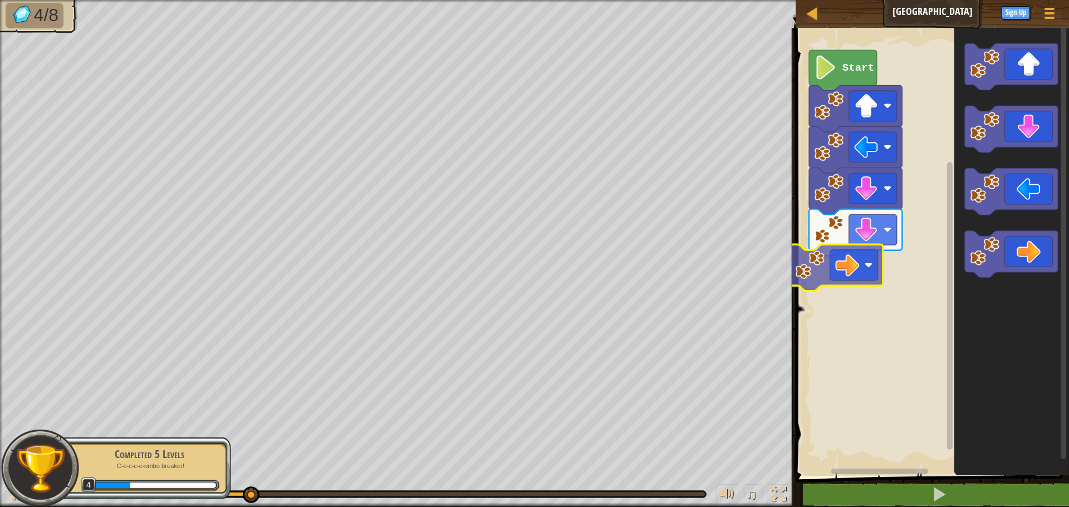
click at [842, 292] on div "Start" at bounding box center [930, 249] width 277 height 454
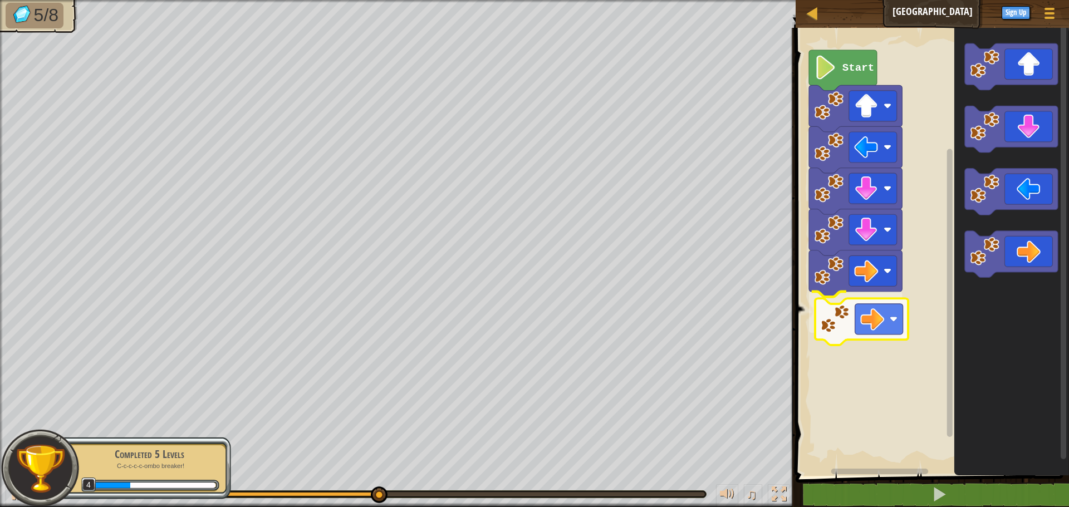
click at [850, 339] on div "Start" at bounding box center [930, 249] width 277 height 454
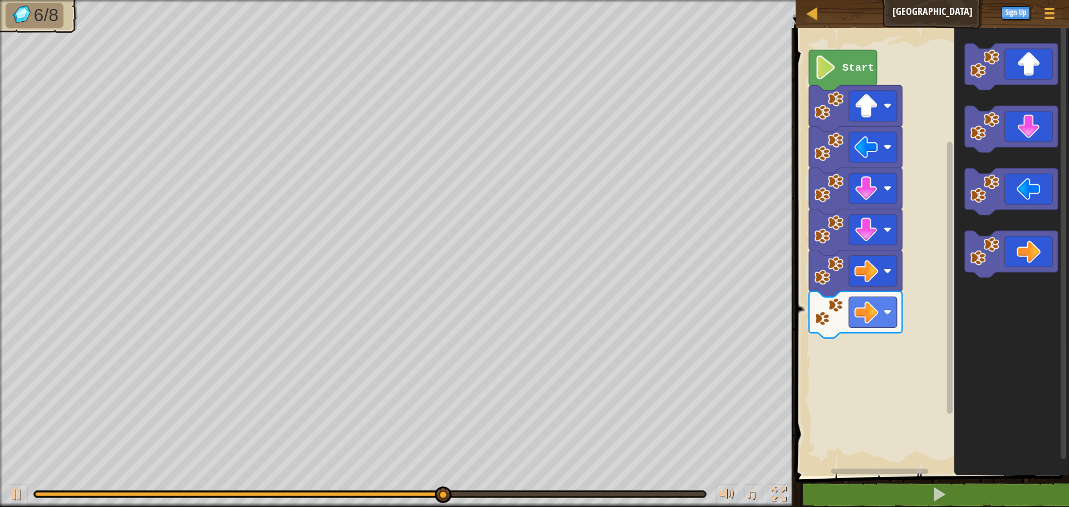
click at [921, 295] on div "Start" at bounding box center [930, 249] width 277 height 454
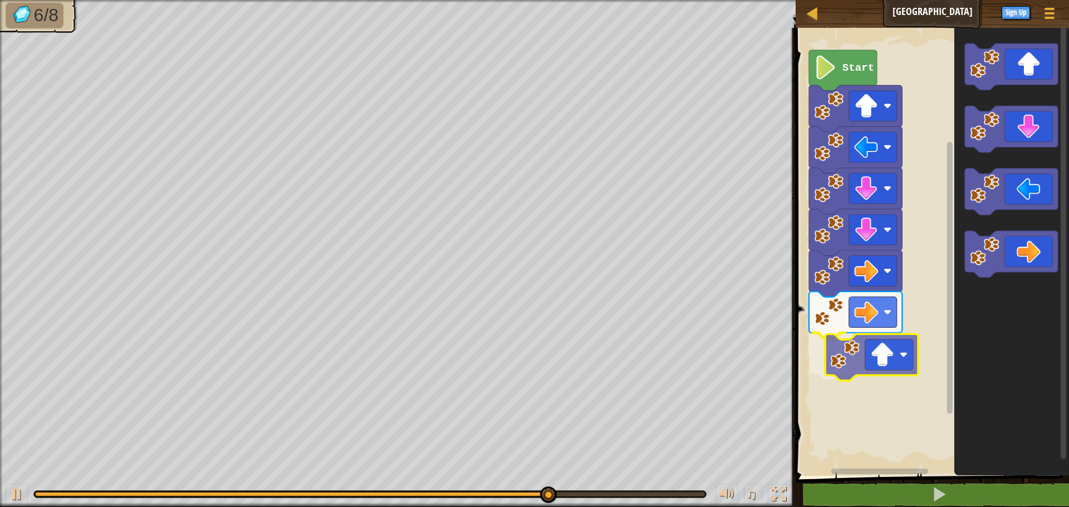
click at [863, 365] on div "Start" at bounding box center [930, 249] width 277 height 454
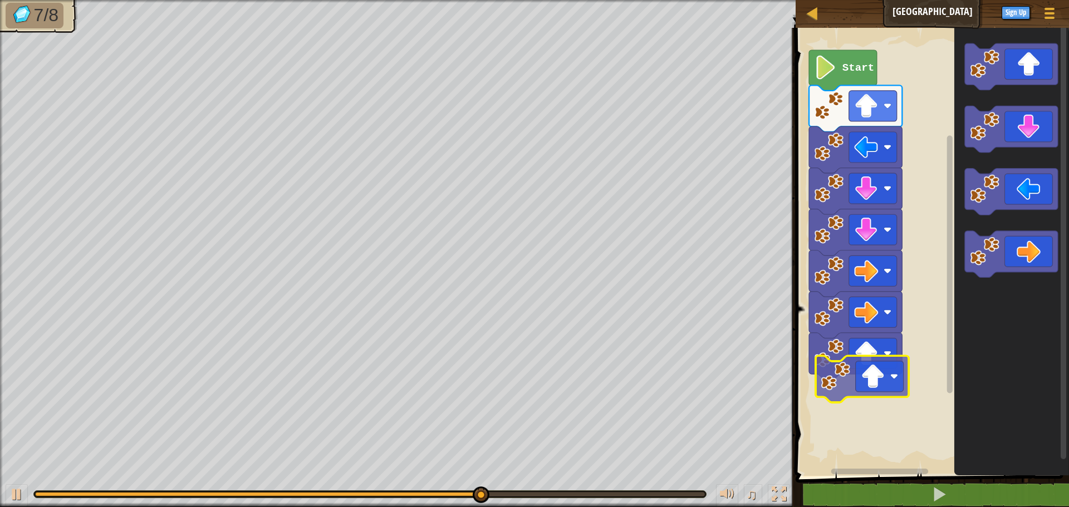
click at [841, 389] on div "Start" at bounding box center [930, 249] width 277 height 454
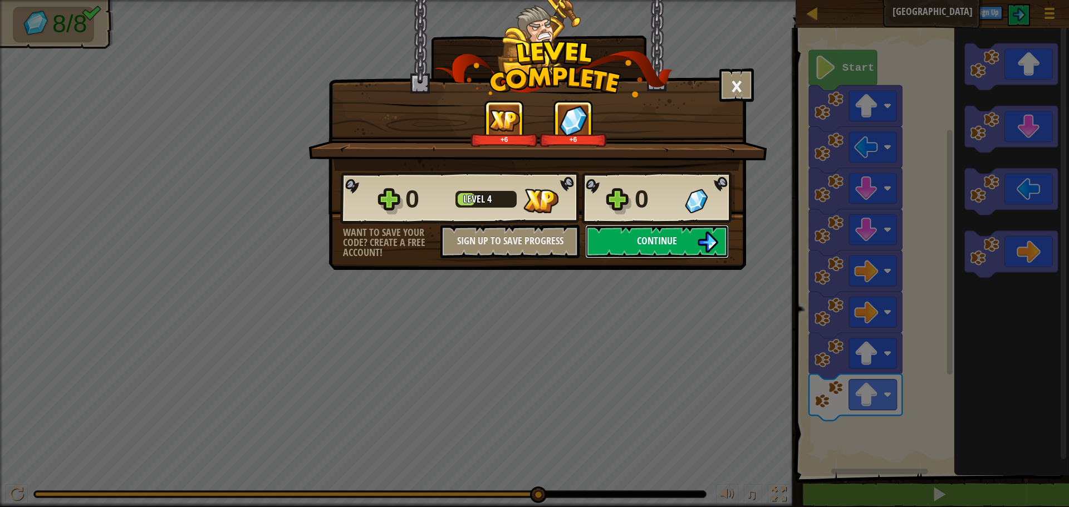
click at [680, 246] on button "Continue" at bounding box center [657, 241] width 144 height 33
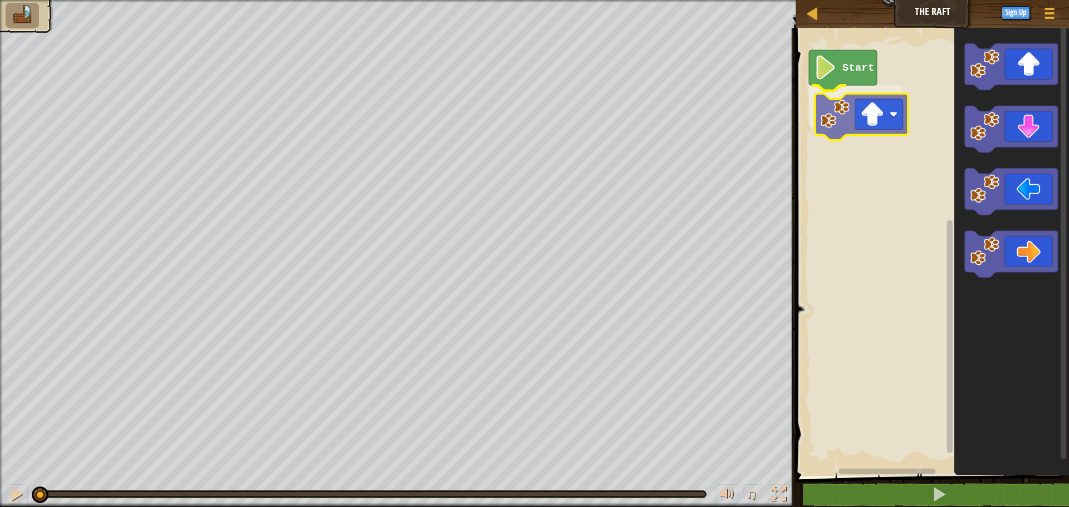
click at [853, 128] on div "Start" at bounding box center [930, 249] width 277 height 454
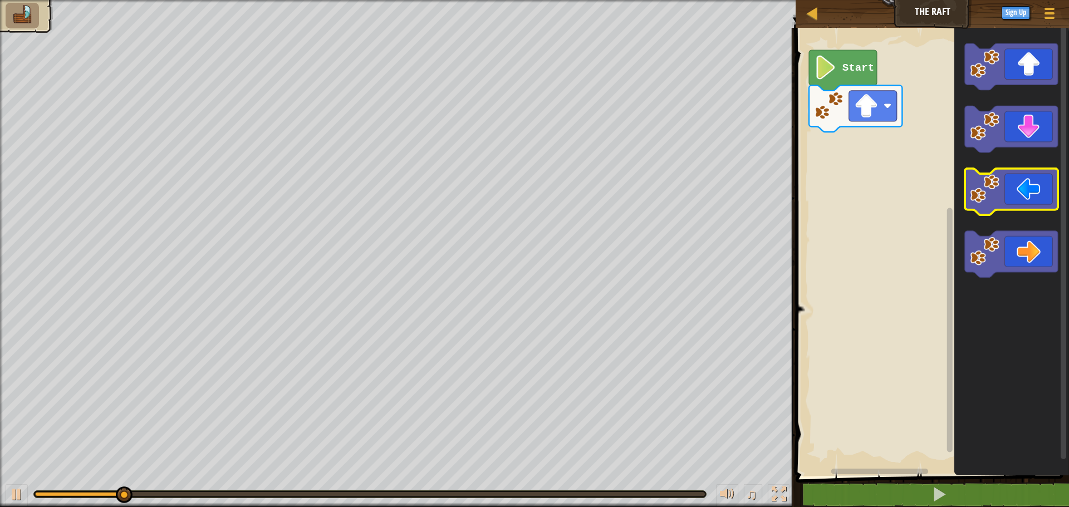
click at [1000, 201] on icon "Blockly Workspace" at bounding box center [1011, 192] width 93 height 47
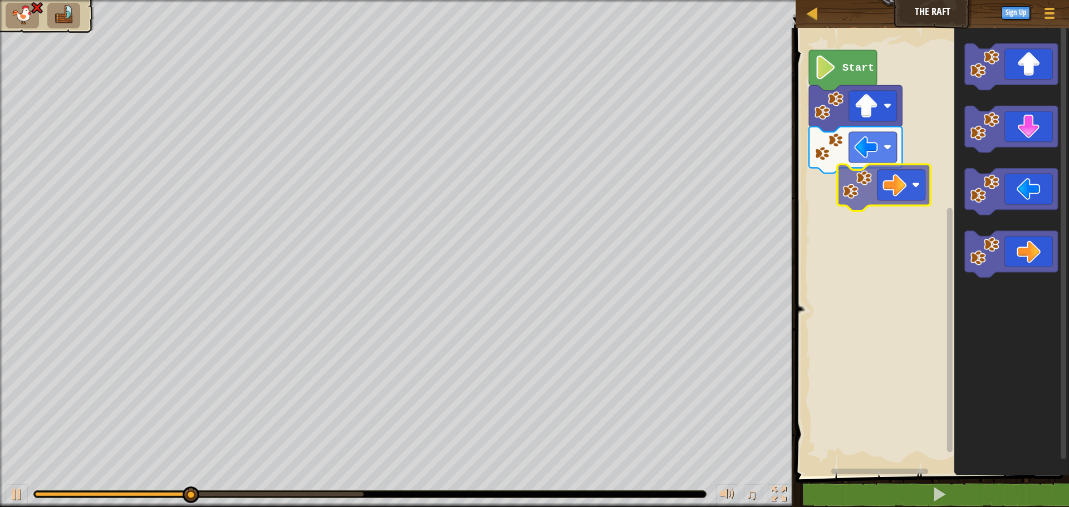
click at [863, 188] on div "Start" at bounding box center [930, 249] width 277 height 454
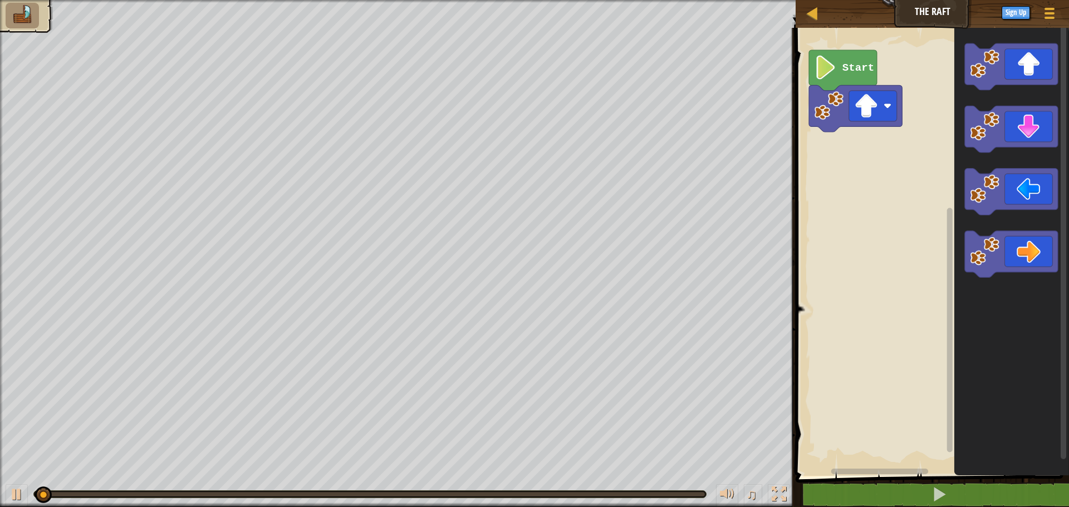
click at [1052, 269] on icon "Blockly Workspace" at bounding box center [1011, 254] width 93 height 47
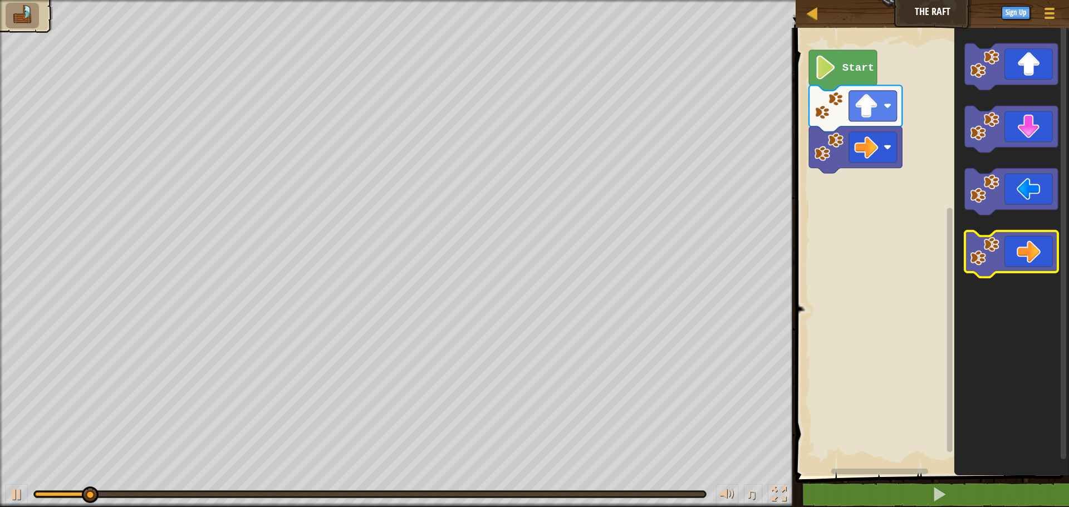
click at [1052, 270] on icon "Blockly Workspace" at bounding box center [1011, 254] width 93 height 47
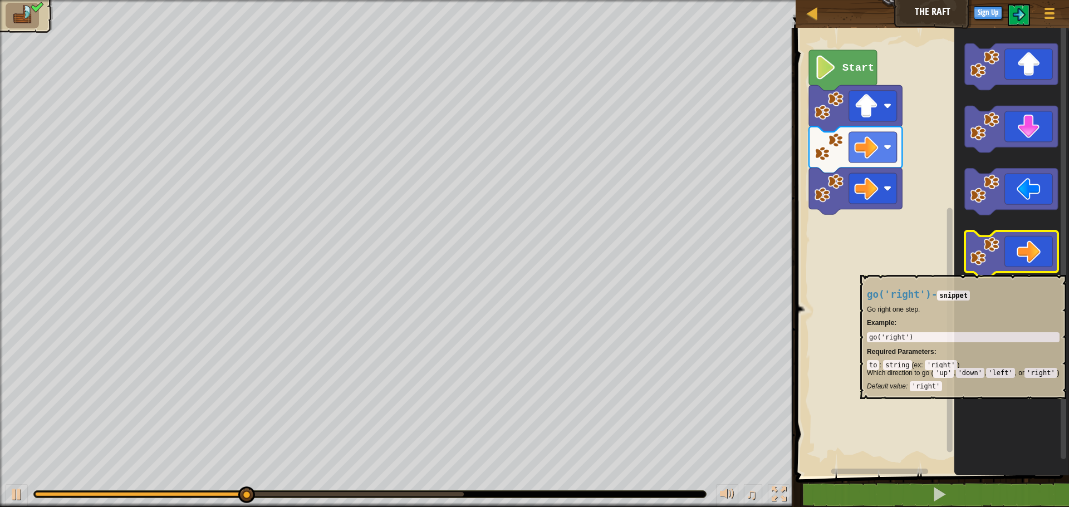
click at [1052, 270] on icon "Blockly Workspace" at bounding box center [1011, 254] width 93 height 47
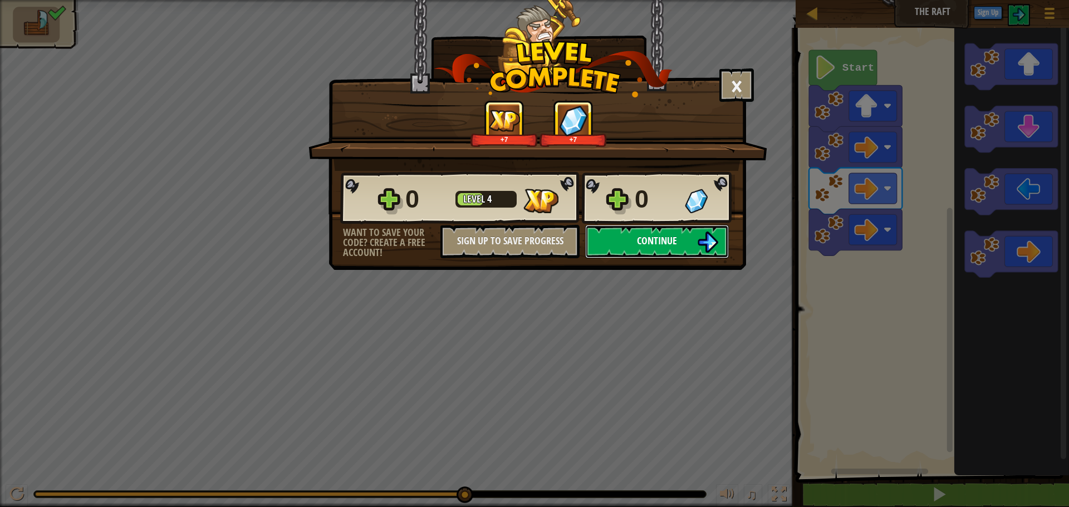
click at [656, 248] on button "Continue" at bounding box center [657, 241] width 144 height 33
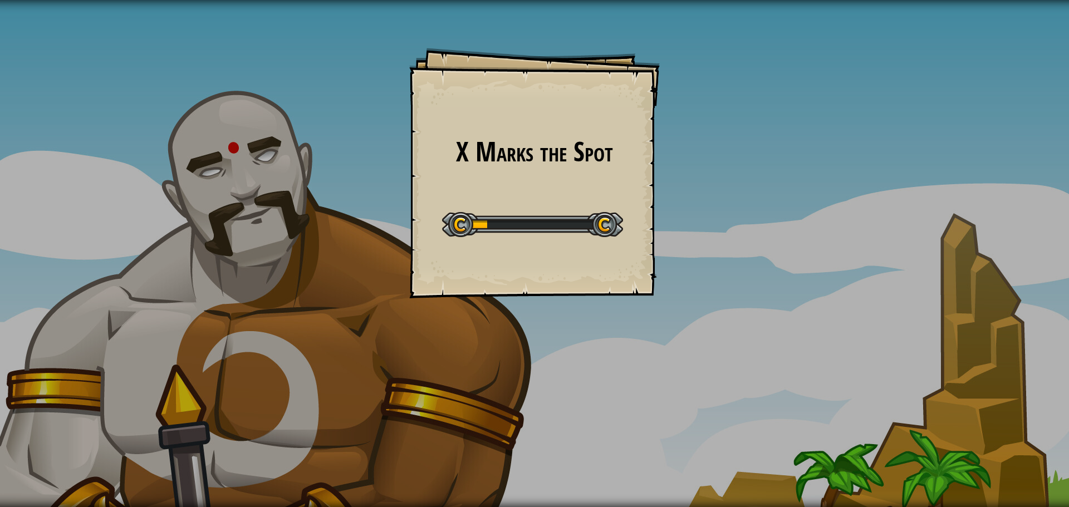
click at [623, 251] on div "X Marks the Spot Goals Start Level Error loading from server. Try refreshing th…" at bounding box center [534, 173] width 251 height 251
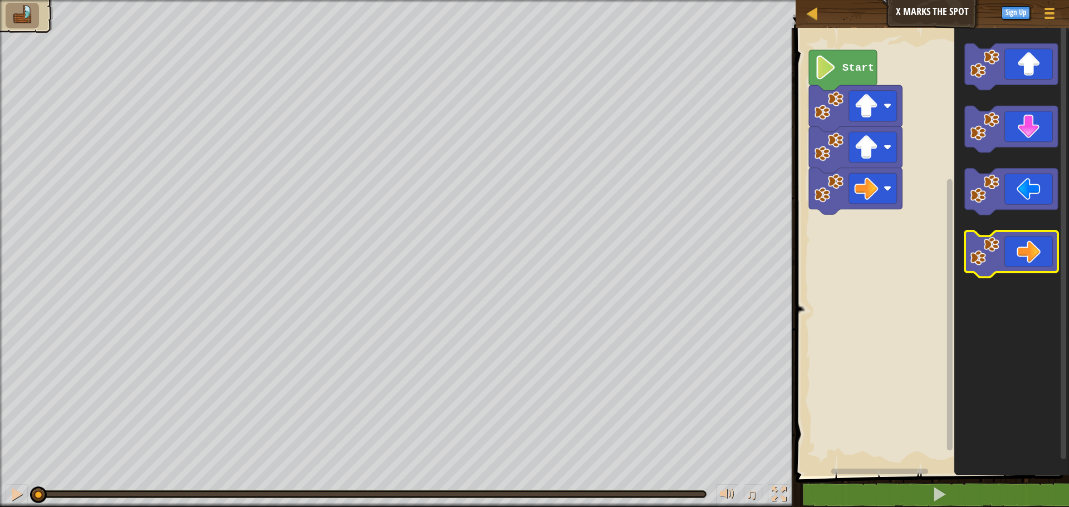
click at [1021, 251] on icon "Blockly Workspace" at bounding box center [1011, 254] width 93 height 47
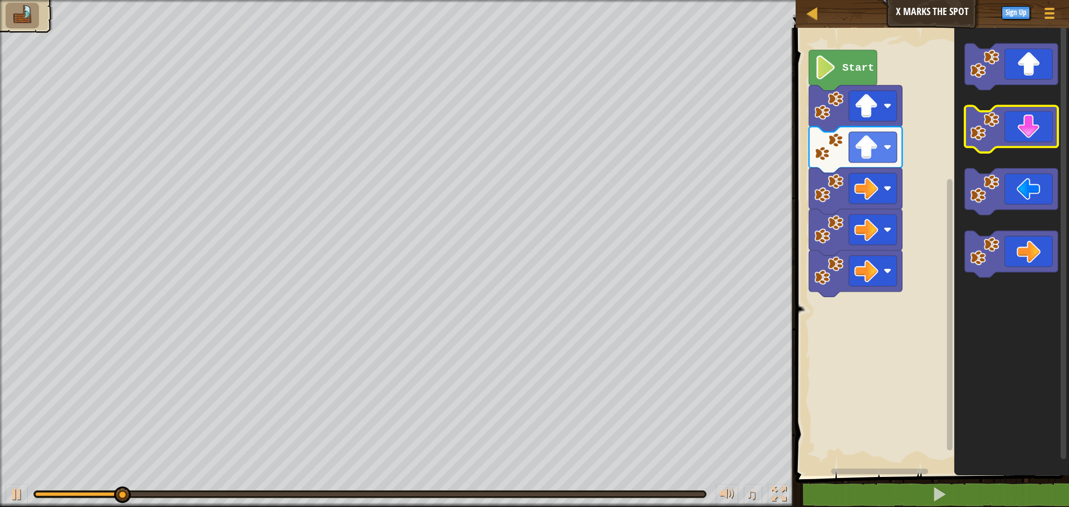
click at [1016, 143] on icon "Blockly Workspace" at bounding box center [1011, 129] width 93 height 47
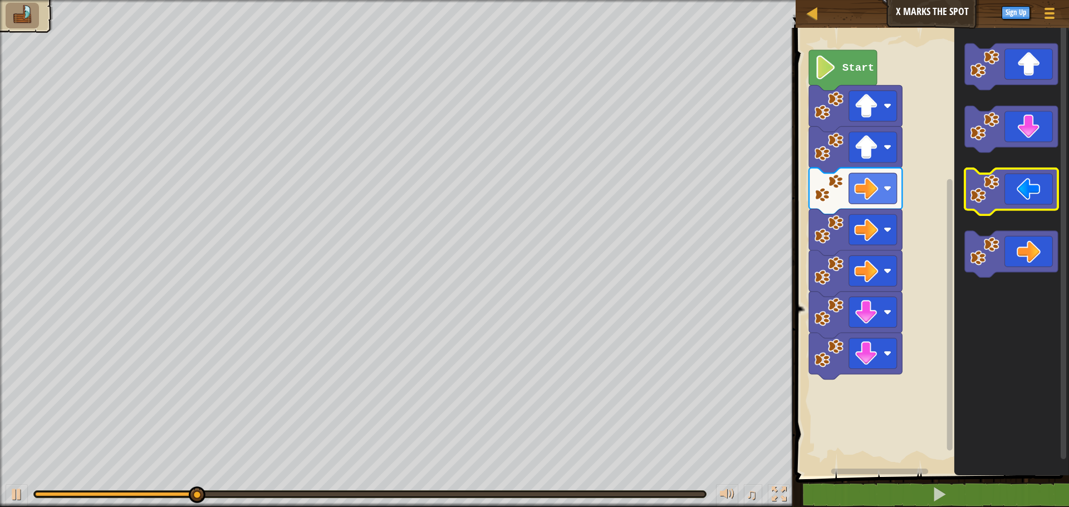
click at [1003, 199] on icon "Blockly Workspace" at bounding box center [1011, 192] width 93 height 47
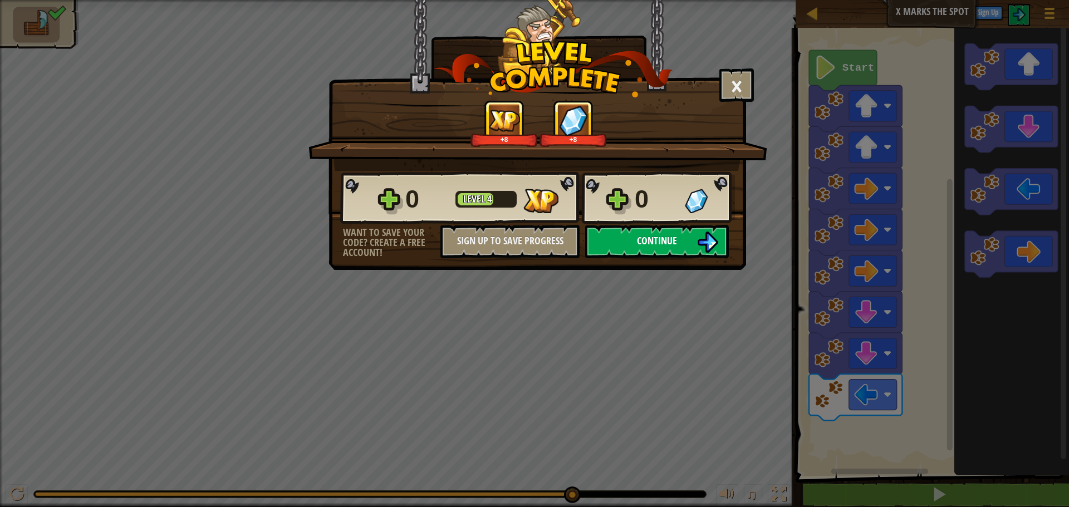
click at [682, 228] on button "Continue" at bounding box center [657, 241] width 144 height 33
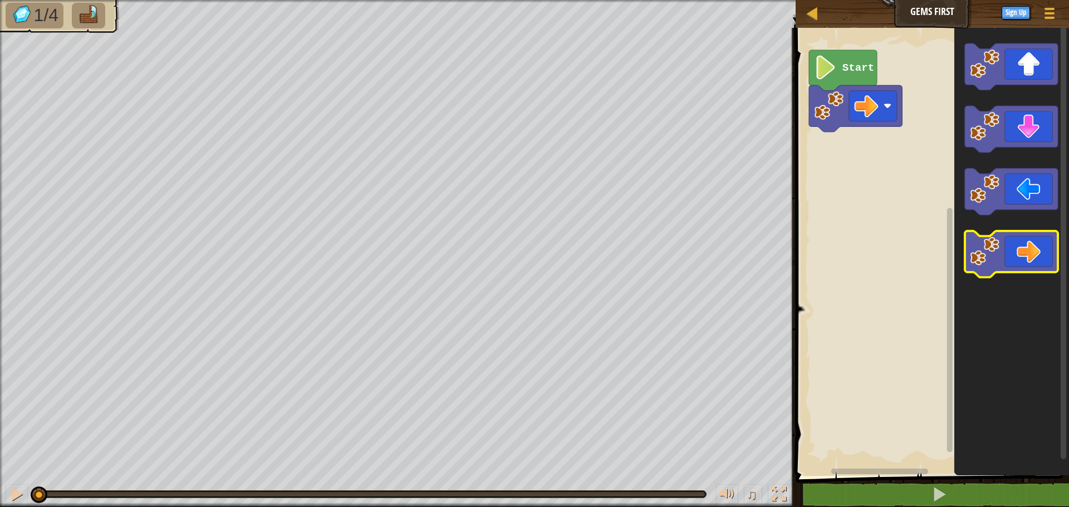
click at [1014, 247] on icon "Blockly Workspace" at bounding box center [1011, 254] width 93 height 47
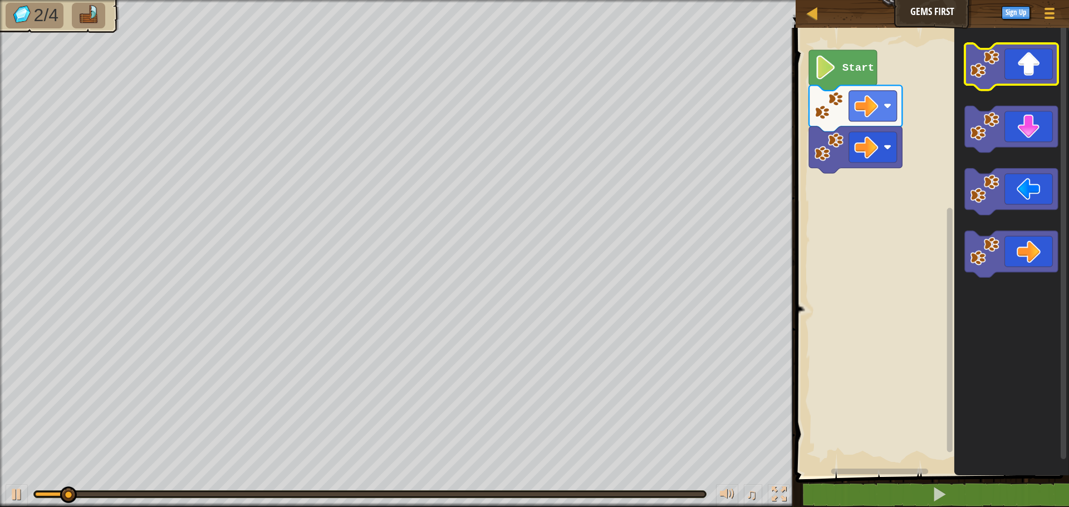
click at [1011, 81] on icon "Blockly Workspace" at bounding box center [1011, 66] width 93 height 47
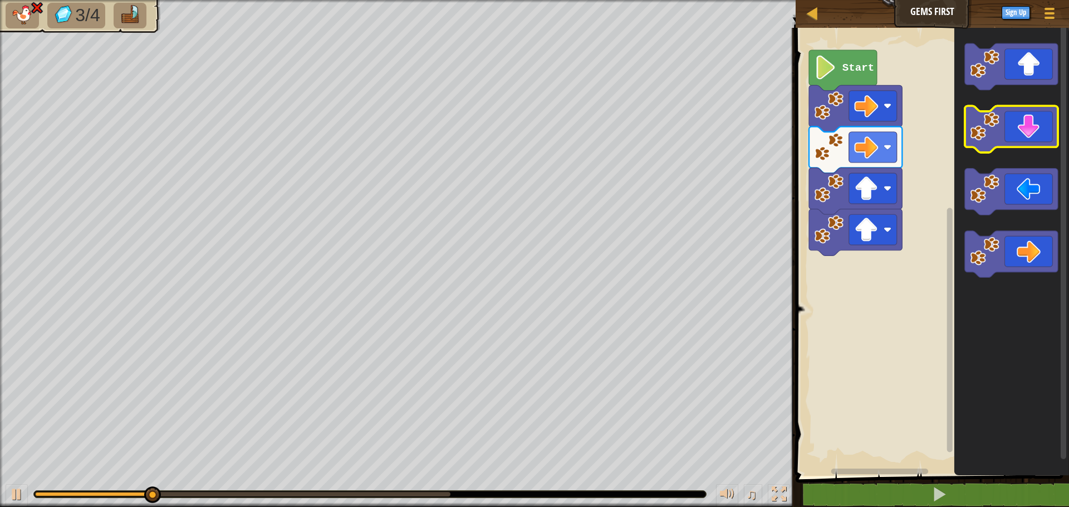
click at [1027, 121] on icon "Blockly Workspace" at bounding box center [1011, 129] width 93 height 47
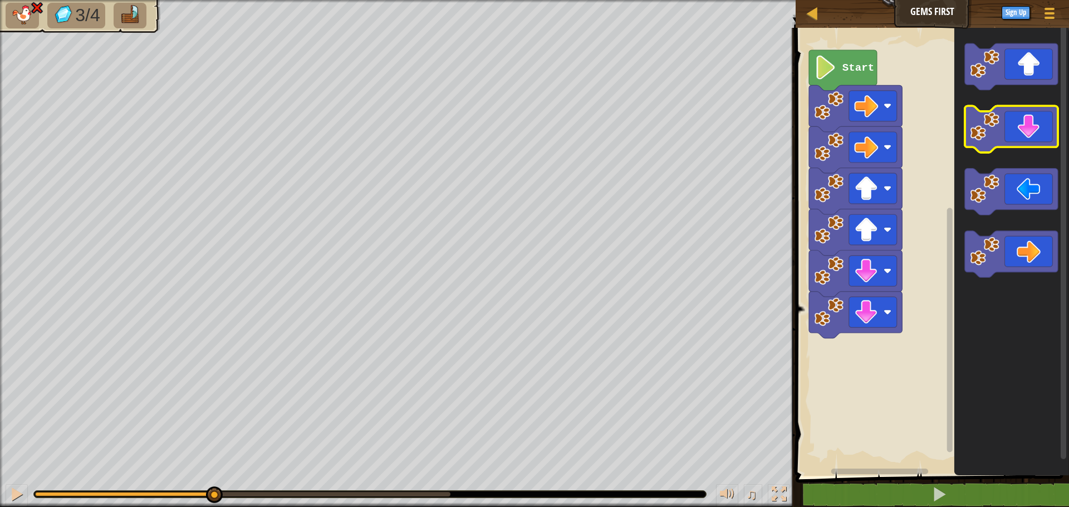
click at [1027, 121] on icon "Blockly Workspace" at bounding box center [1011, 129] width 93 height 47
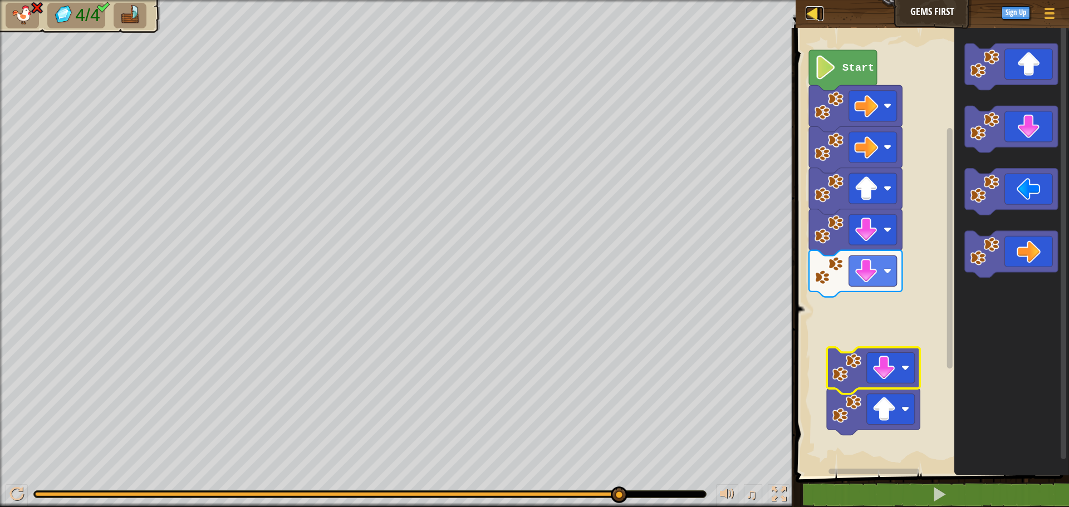
click at [814, 19] on div at bounding box center [813, 13] width 14 height 14
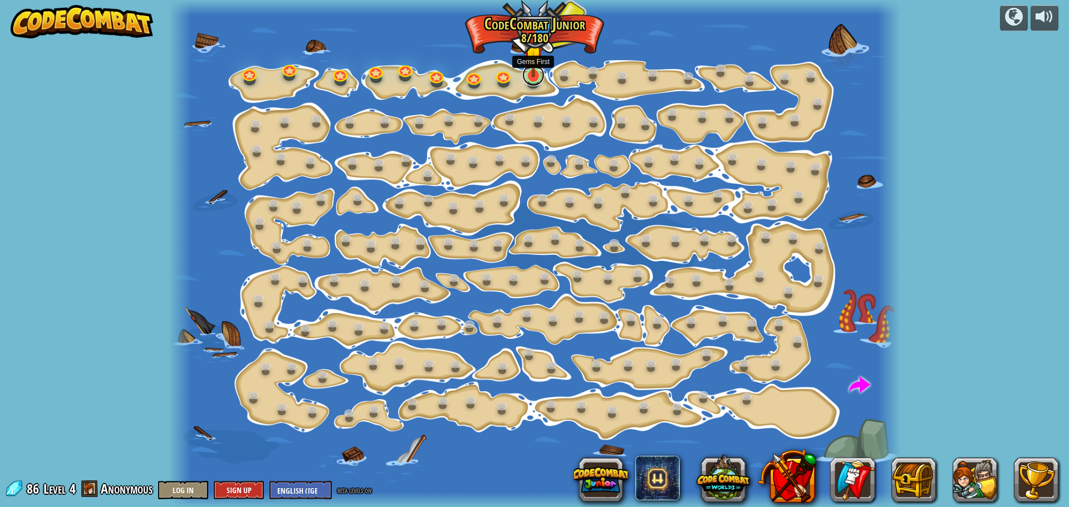
click at [535, 79] on link at bounding box center [533, 75] width 22 height 22
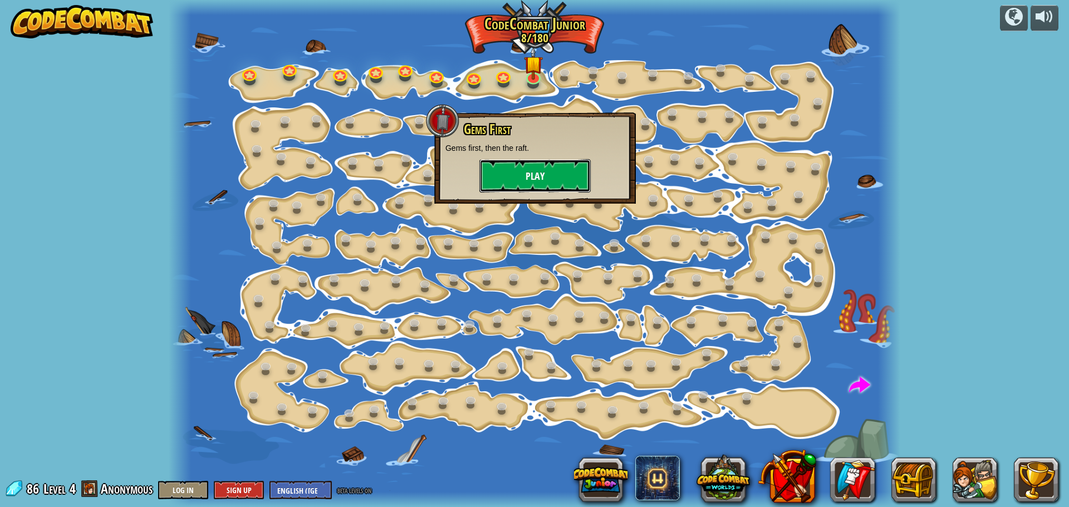
click at [533, 175] on button "Play" at bounding box center [534, 175] width 111 height 33
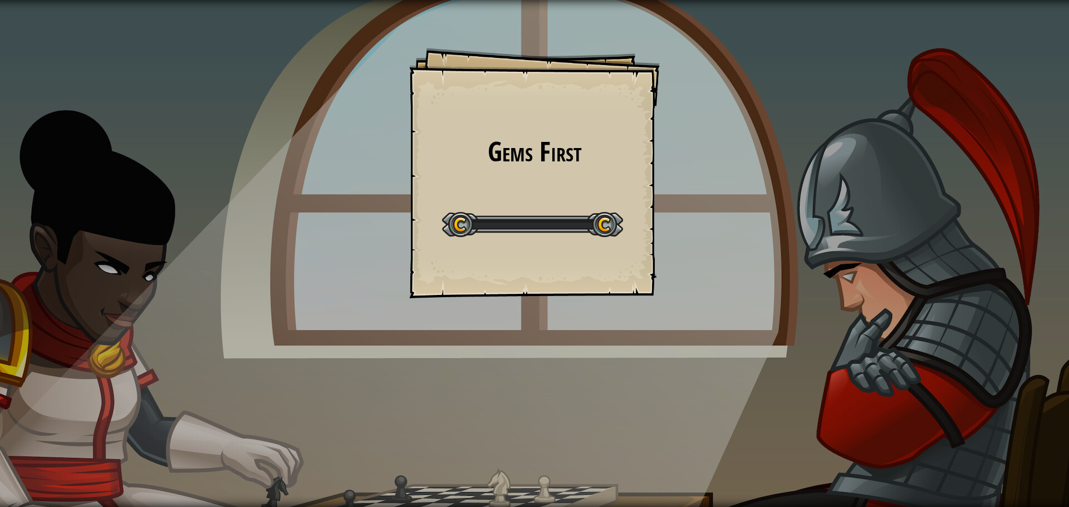
click at [550, 236] on div at bounding box center [532, 224] width 181 height 25
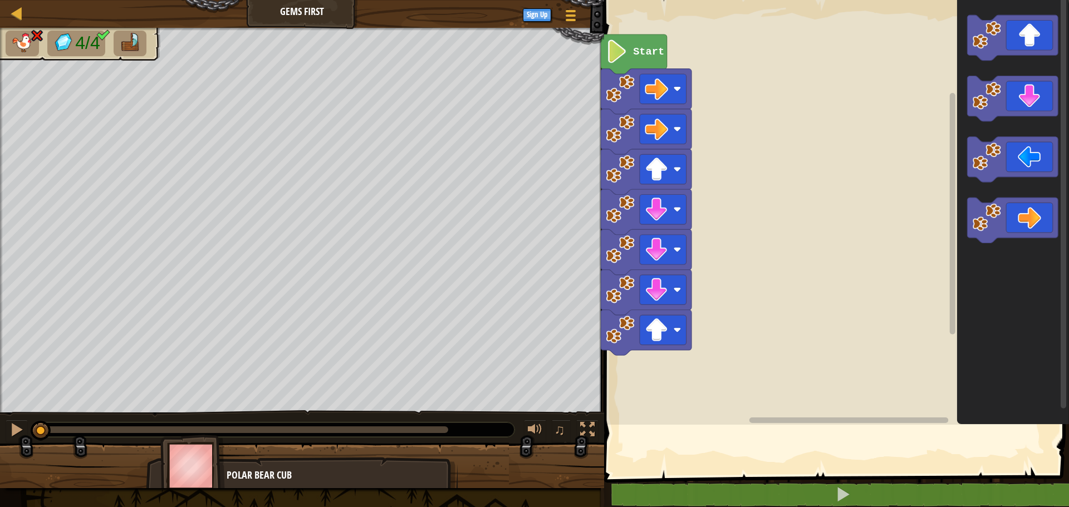
click at [579, 234] on div "Map Gems First Game Menu Sign Up 1 הההההההההההההההההההההההההההההההההההההההההההה…" at bounding box center [534, 253] width 1069 height 507
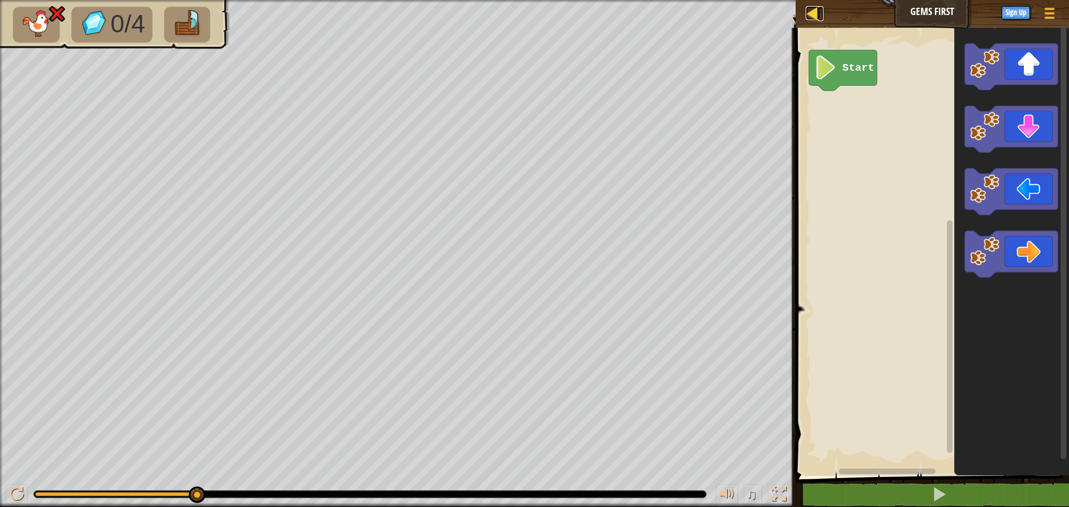
click at [811, 13] on div at bounding box center [813, 13] width 14 height 14
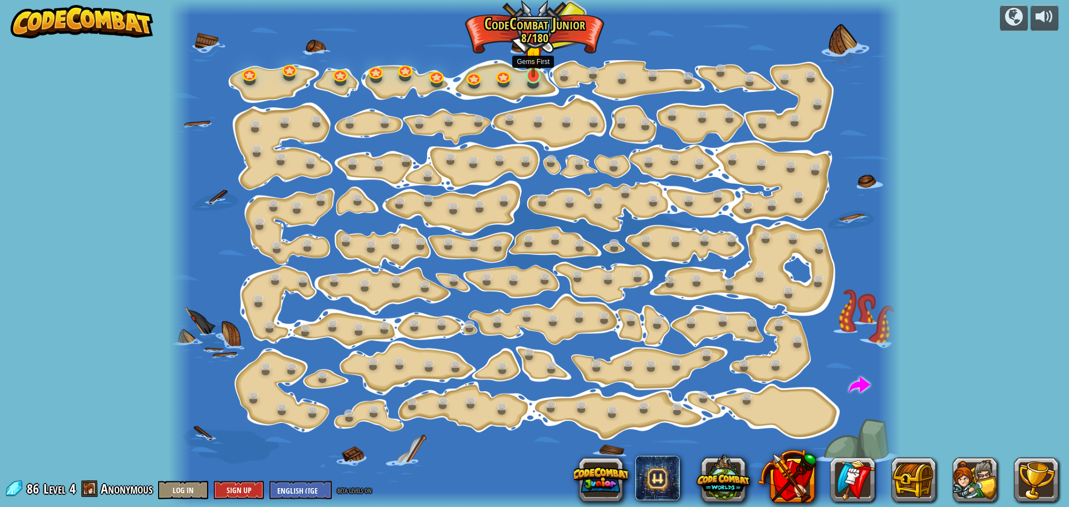
click at [537, 76] on img at bounding box center [533, 55] width 19 height 44
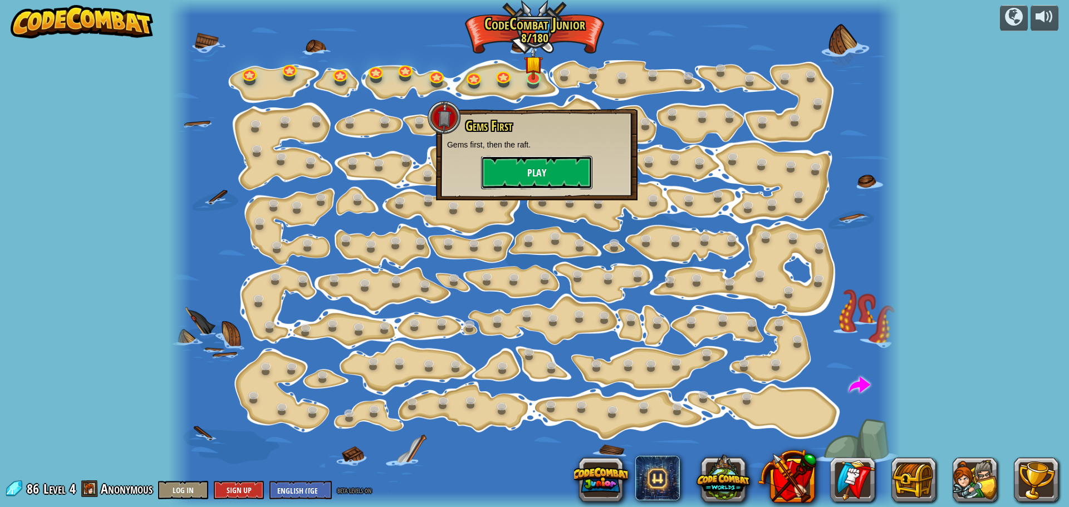
click at [543, 161] on button "Play" at bounding box center [536, 172] width 111 height 33
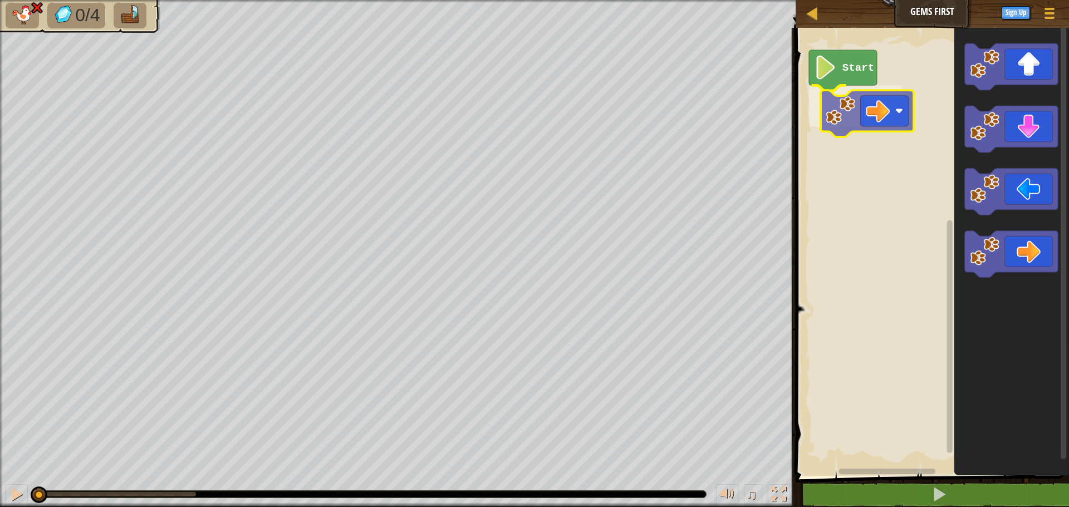
click at [856, 125] on div "Start" at bounding box center [930, 249] width 277 height 454
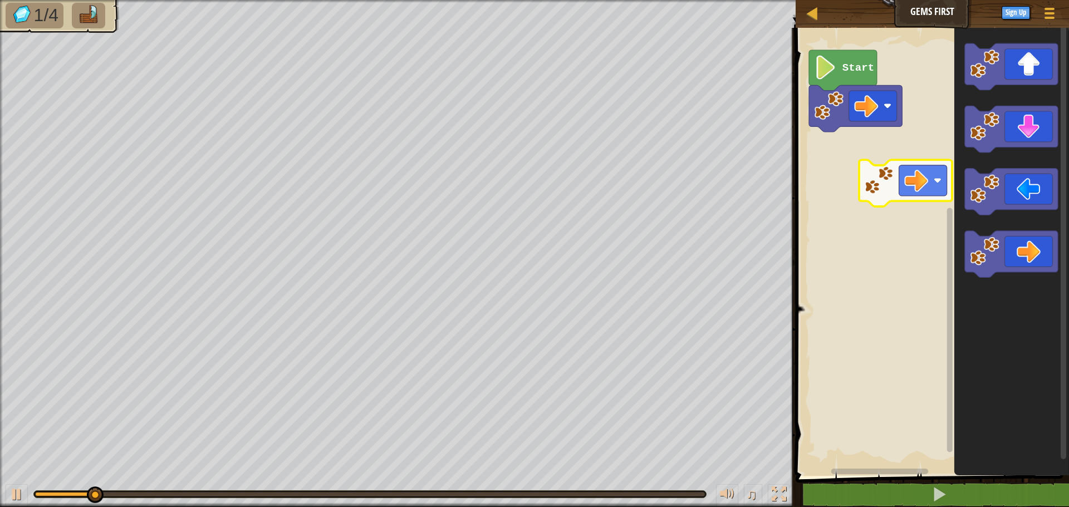
click at [835, 156] on div "Start" at bounding box center [930, 249] width 277 height 454
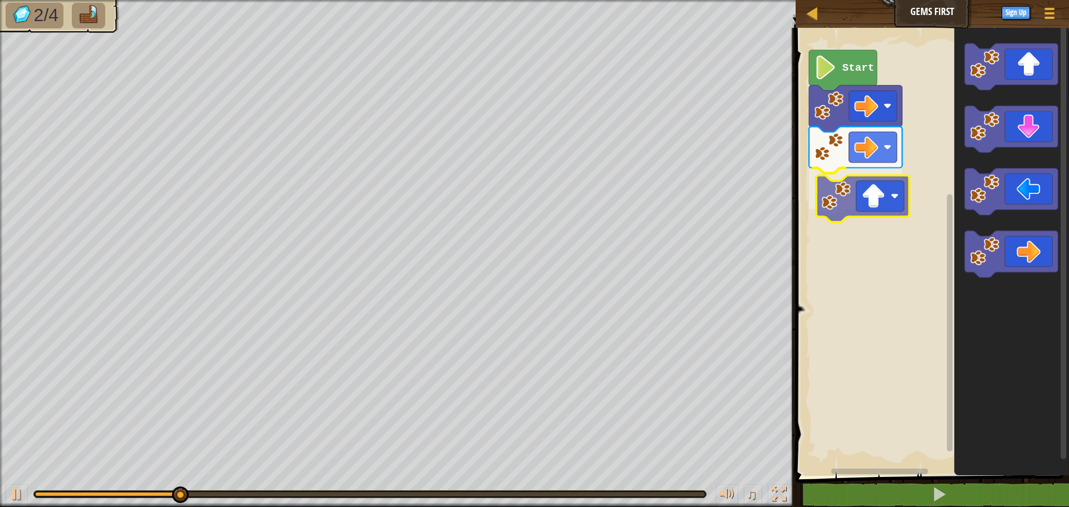
click at [847, 208] on div "Start" at bounding box center [930, 249] width 277 height 454
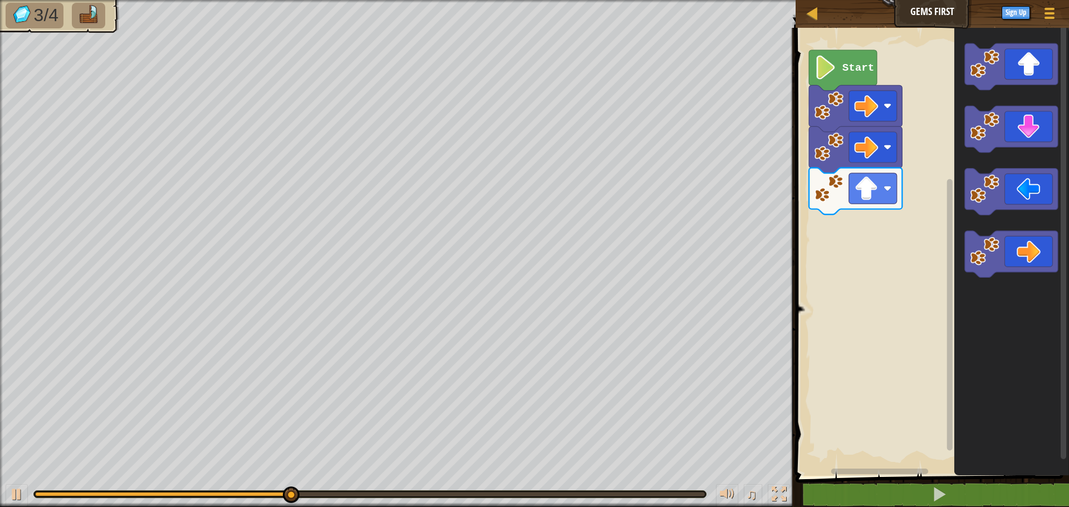
click at [859, 231] on div "Start" at bounding box center [930, 249] width 277 height 454
click at [961, 172] on icon "Blockly Workspace" at bounding box center [1011, 249] width 115 height 454
click at [982, 140] on image "Blockly Workspace" at bounding box center [986, 127] width 30 height 30
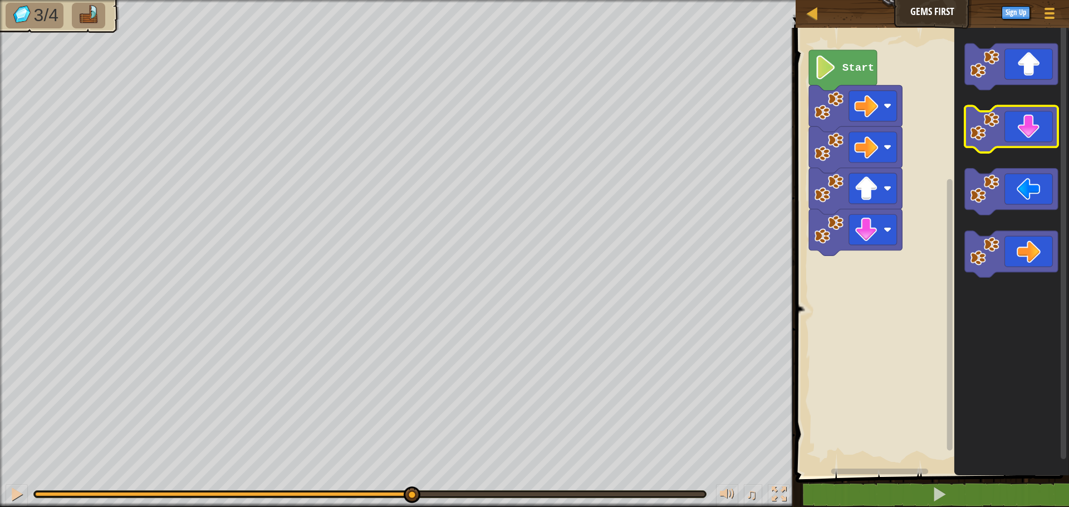
click at [982, 140] on image "Blockly Workspace" at bounding box center [986, 127] width 30 height 30
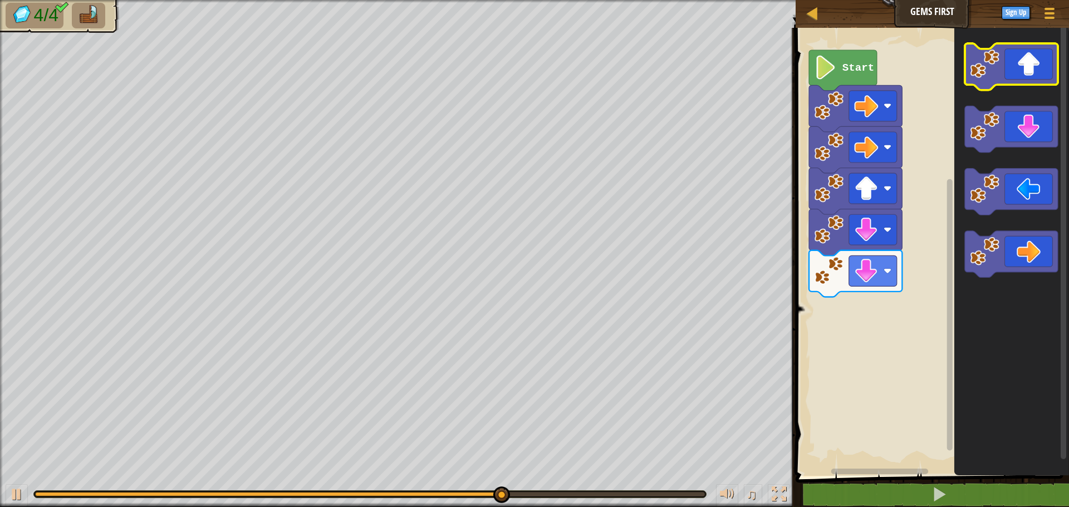
click at [1005, 77] on icon "Blockly Workspace" at bounding box center [1011, 66] width 93 height 47
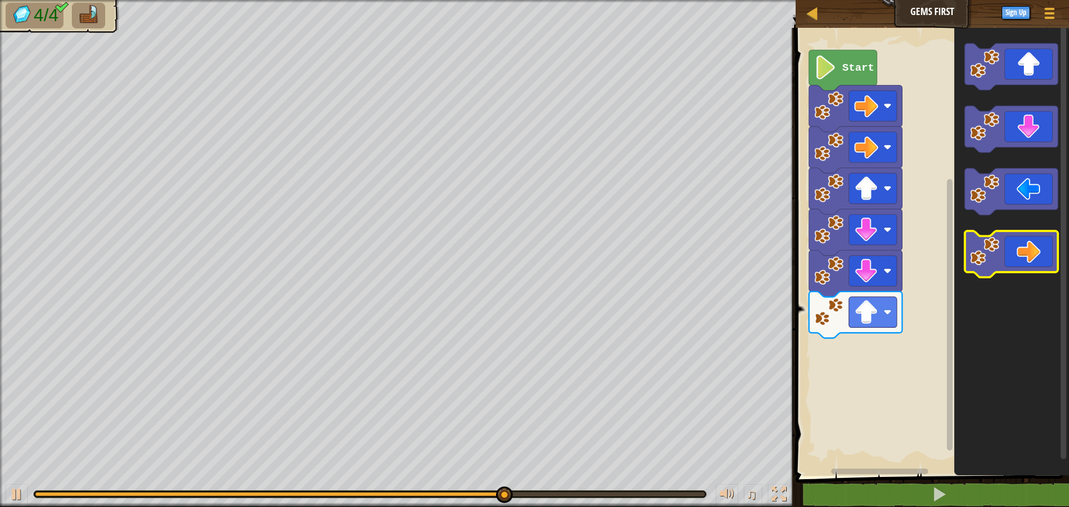
click at [1040, 268] on icon "Blockly Workspace" at bounding box center [1011, 254] width 93 height 47
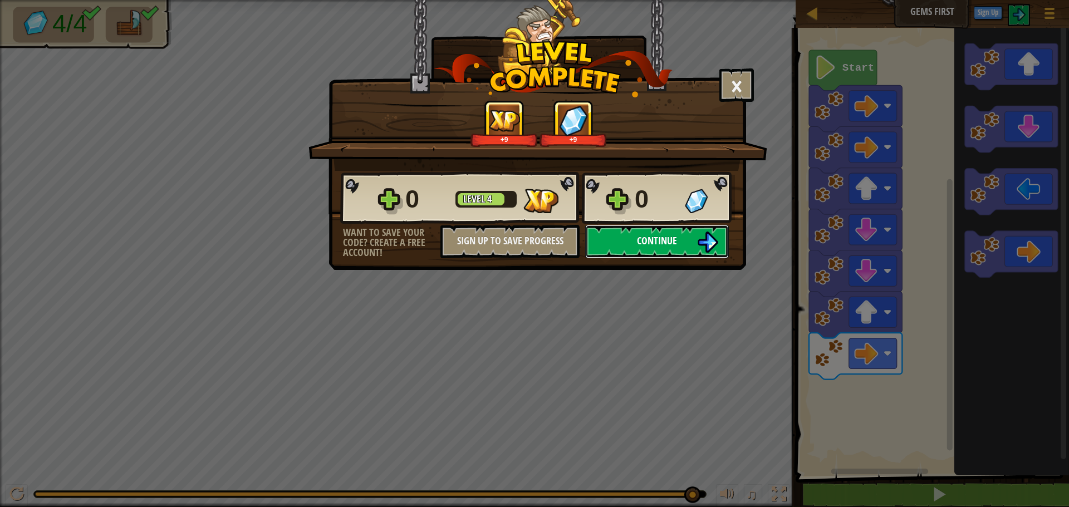
click at [629, 244] on button "Continue" at bounding box center [657, 241] width 144 height 33
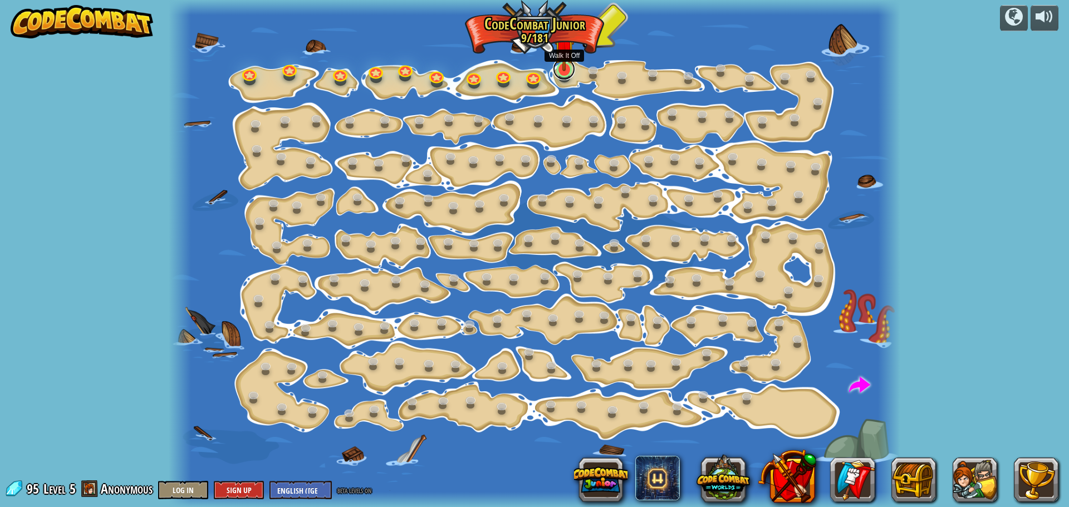
click at [564, 71] on link at bounding box center [564, 69] width 22 height 22
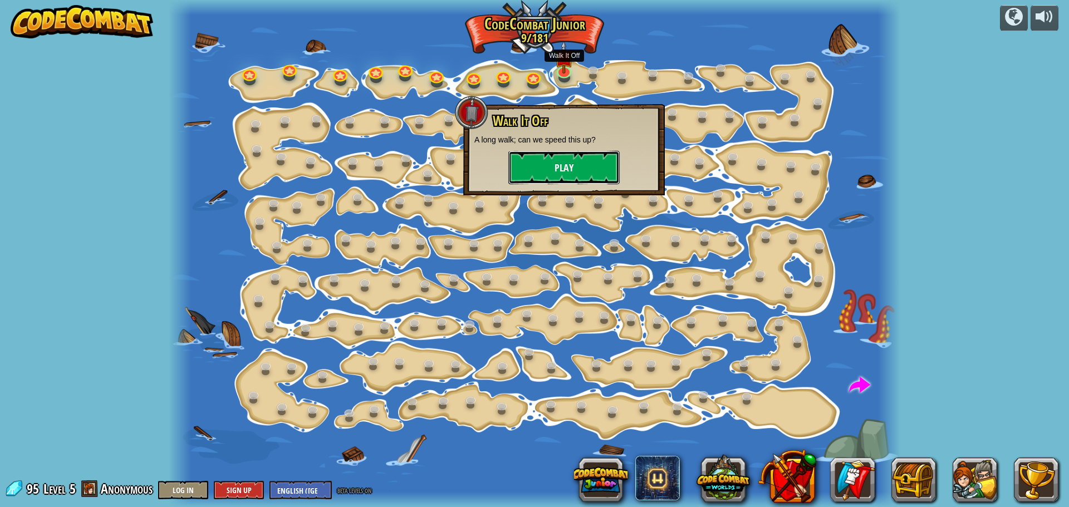
click at [597, 169] on button "Play" at bounding box center [563, 167] width 111 height 33
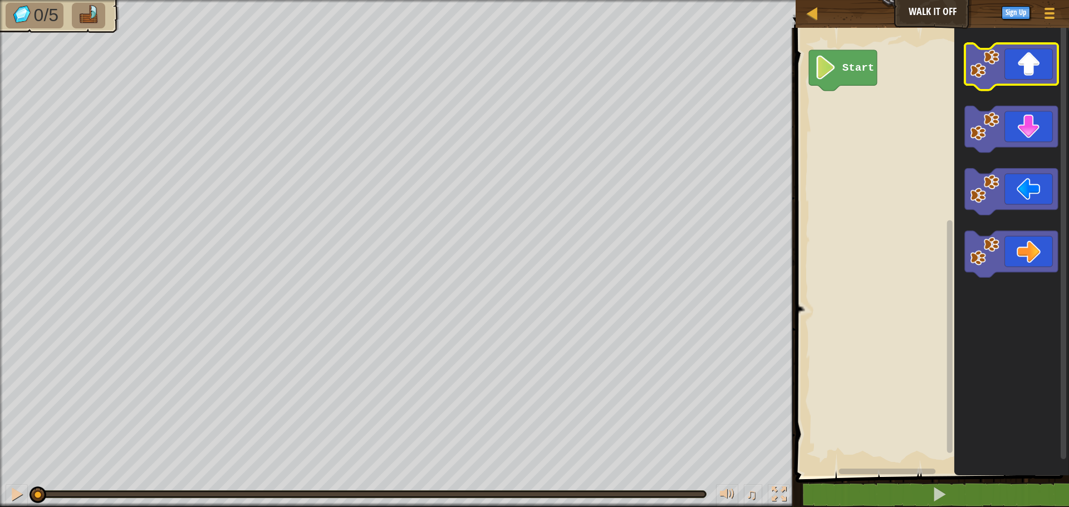
click at [1018, 79] on icon "Blockly Workspace" at bounding box center [1011, 66] width 93 height 47
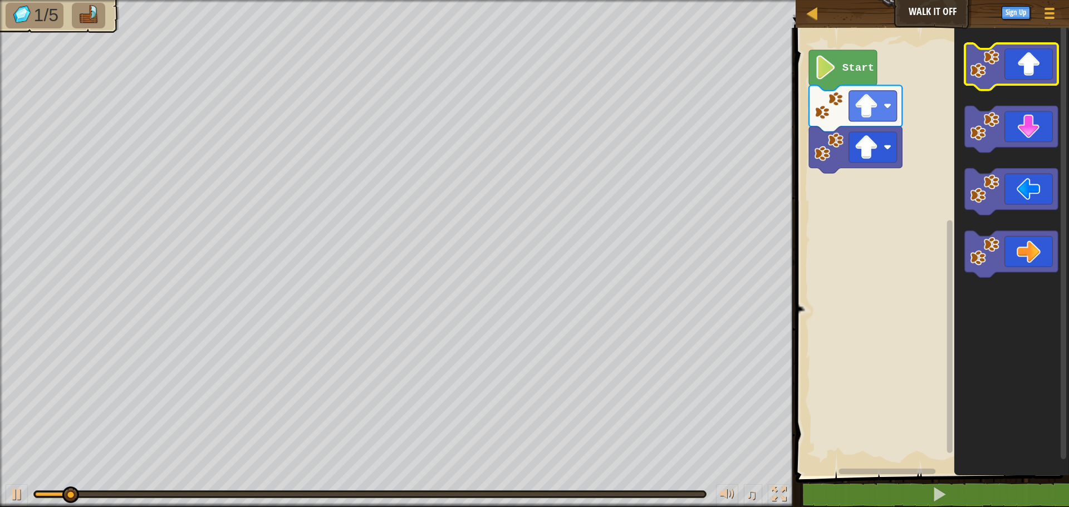
click at [1018, 79] on icon "Blockly Workspace" at bounding box center [1011, 66] width 93 height 47
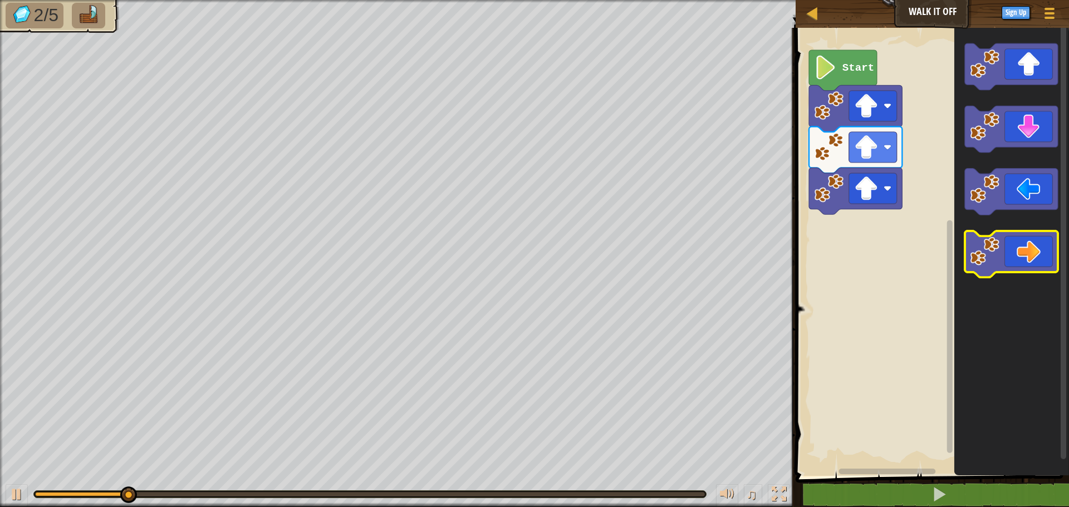
click at [1004, 243] on icon "Blockly Workspace" at bounding box center [1011, 254] width 93 height 47
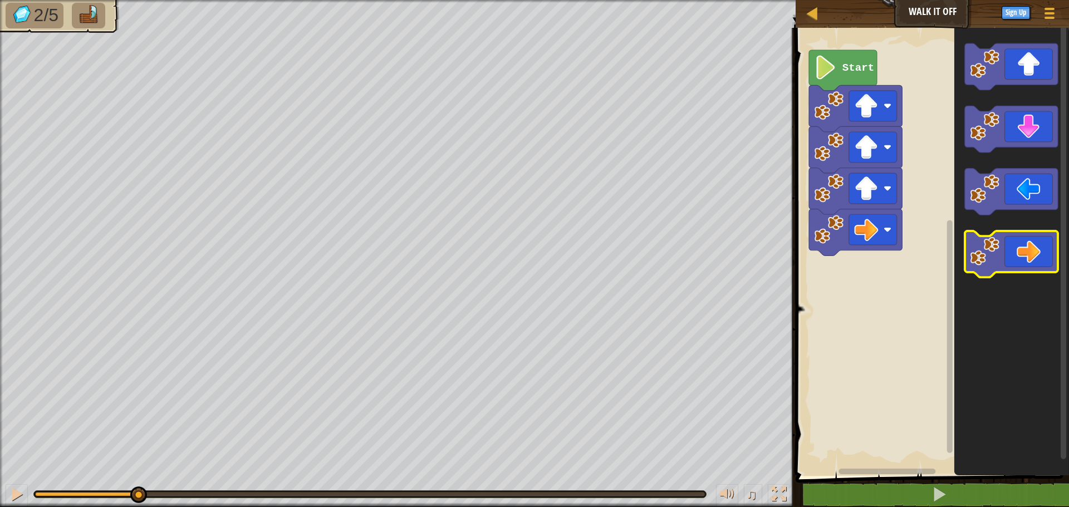
click at [1004, 243] on icon "Blockly Workspace" at bounding box center [1011, 254] width 93 height 47
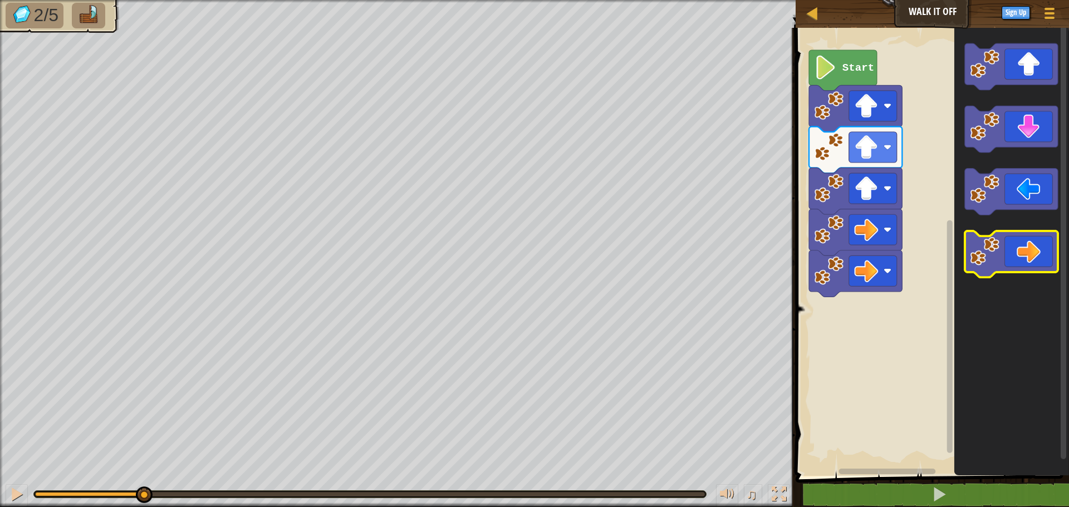
click at [1004, 243] on icon "Blockly Workspace" at bounding box center [1011, 254] width 93 height 47
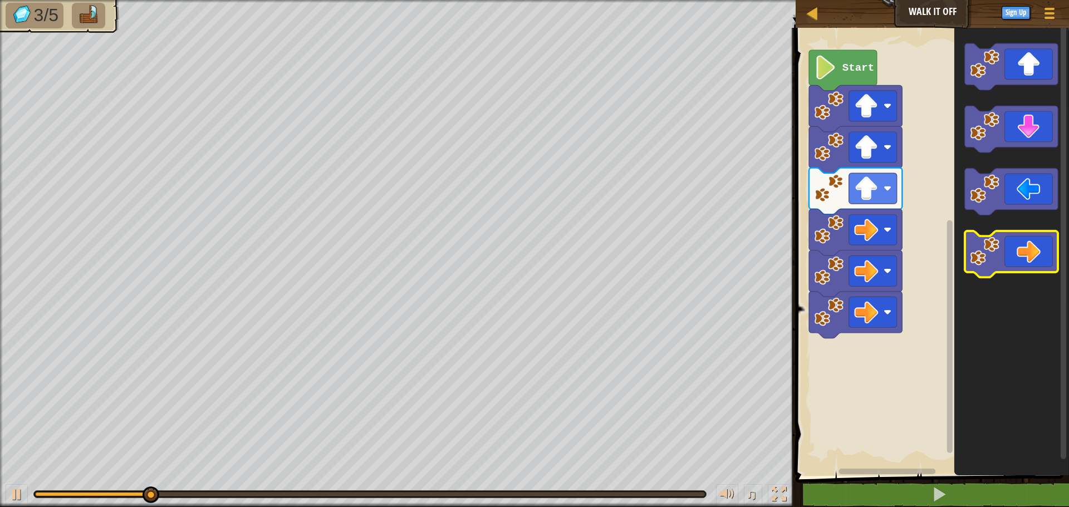
click at [1004, 243] on icon "Blockly Workspace" at bounding box center [1011, 254] width 93 height 47
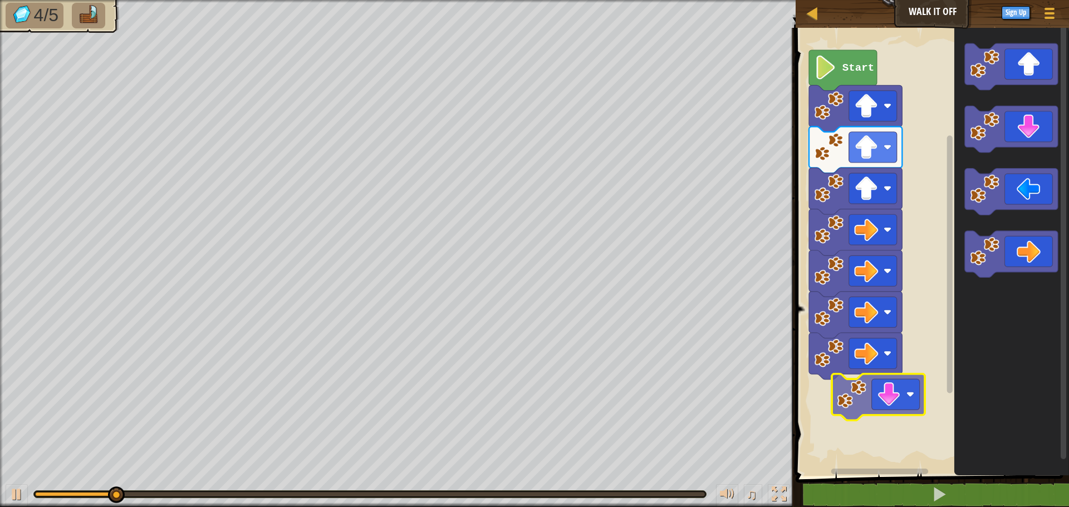
click at [864, 416] on div "Start" at bounding box center [930, 249] width 277 height 454
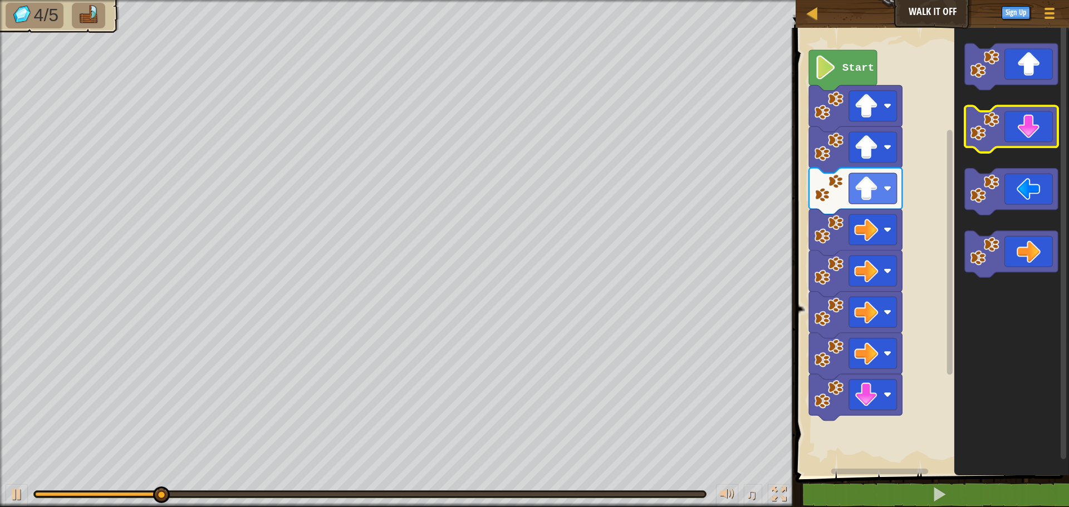
click at [991, 149] on icon "Blockly Workspace" at bounding box center [1011, 129] width 93 height 47
click at [993, 140] on image "Blockly Workspace" at bounding box center [986, 127] width 30 height 30
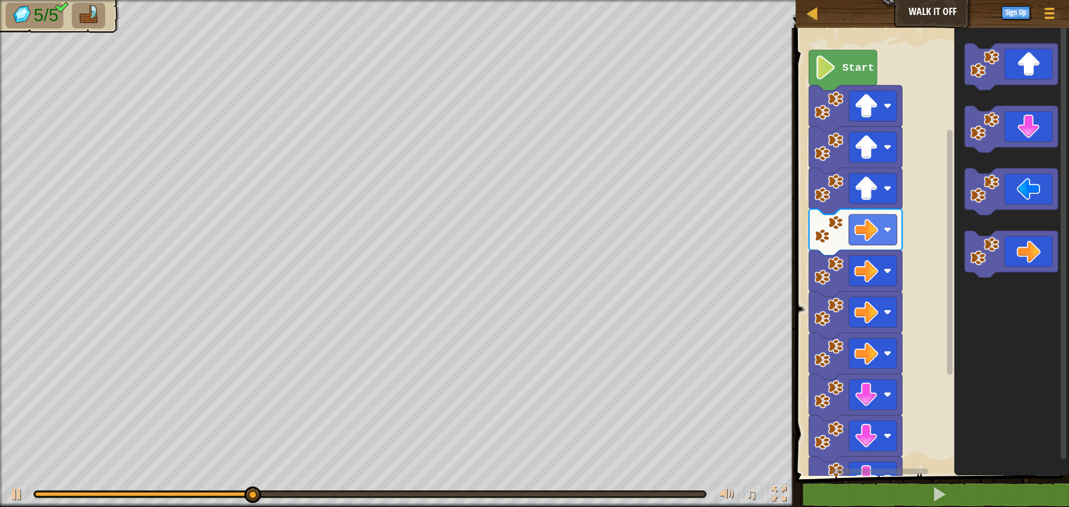
click at [994, 203] on image "Blockly Workspace" at bounding box center [986, 189] width 30 height 30
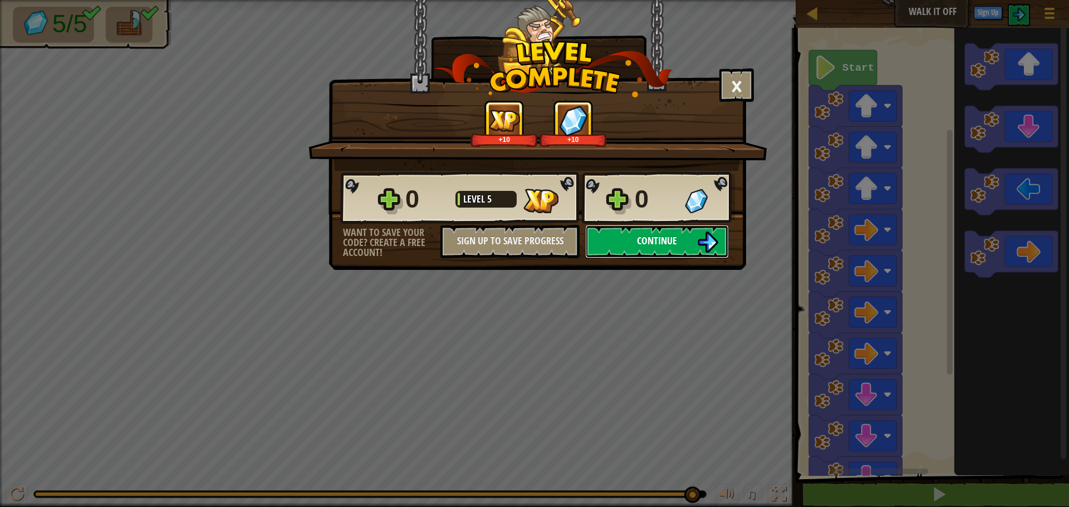
click at [630, 241] on button "Continue" at bounding box center [657, 241] width 144 height 33
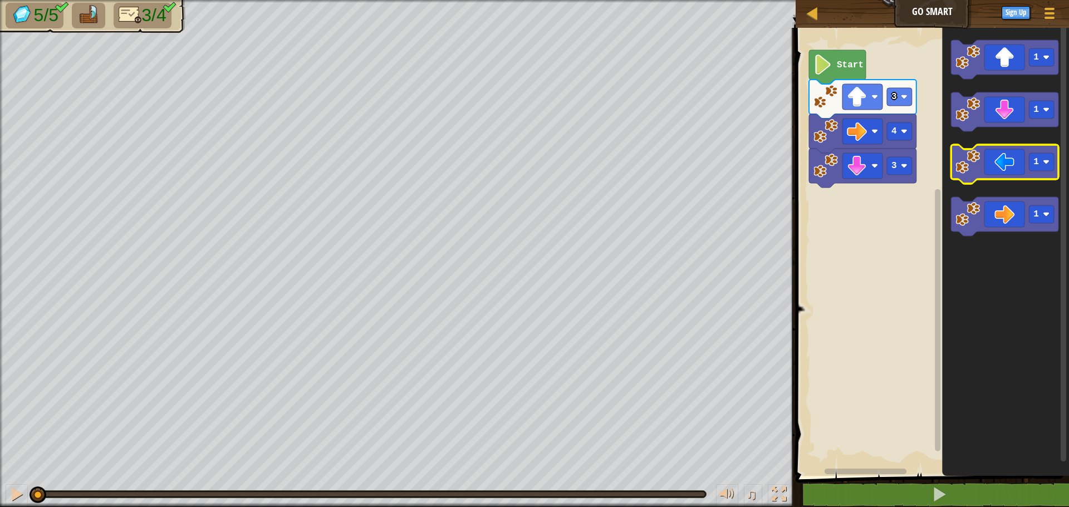
click at [991, 173] on icon "Blockly Workspace" at bounding box center [1004, 164] width 107 height 39
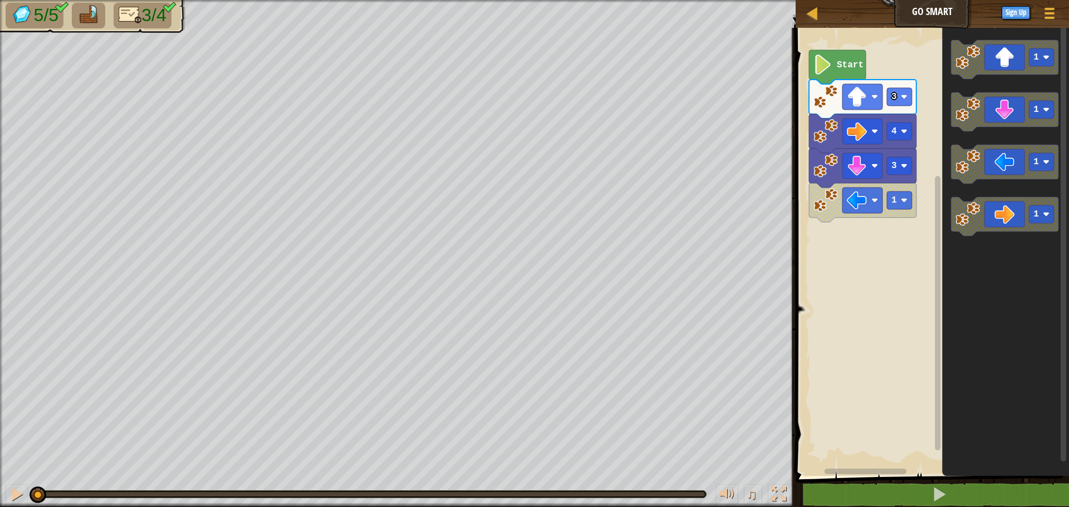
click at [961, 192] on icon "1 1 1 1" at bounding box center [1005, 249] width 127 height 454
click at [872, 207] on rect "Blockly Workspace" at bounding box center [862, 201] width 40 height 26
click at [869, 202] on rect "Blockly Workspace" at bounding box center [862, 201] width 40 height 26
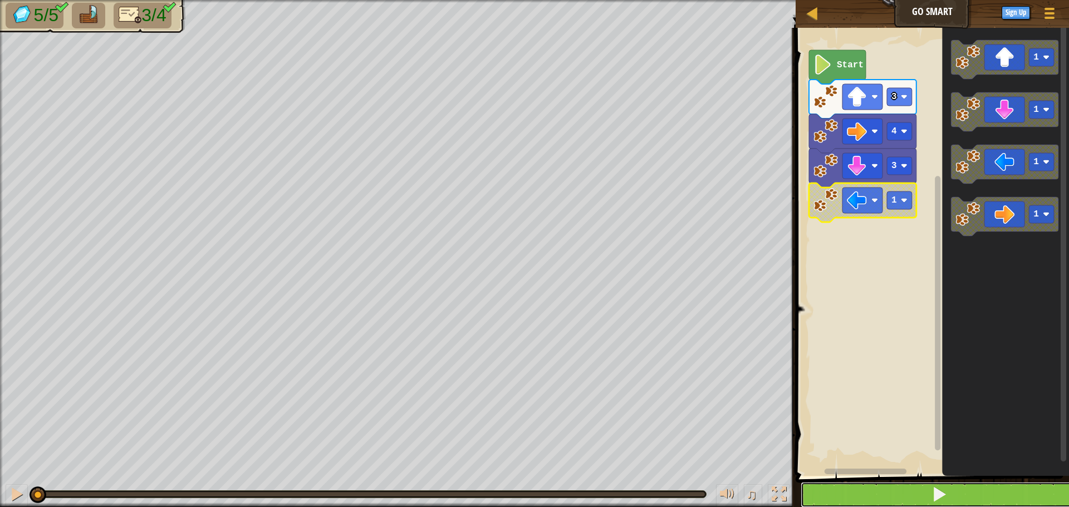
click at [950, 495] on button at bounding box center [939, 495] width 277 height 26
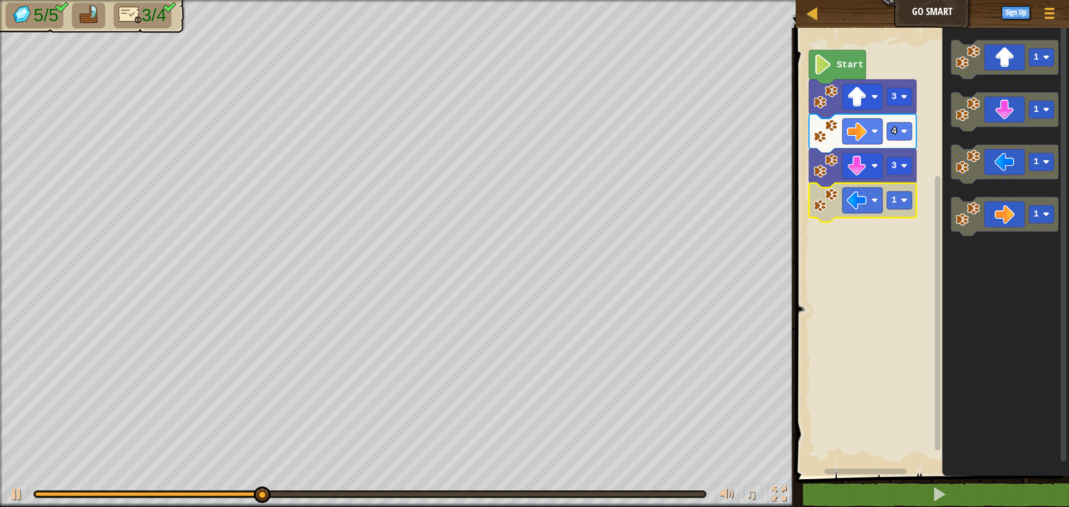
click at [859, 262] on rect "Blockly Workspace" at bounding box center [930, 249] width 277 height 454
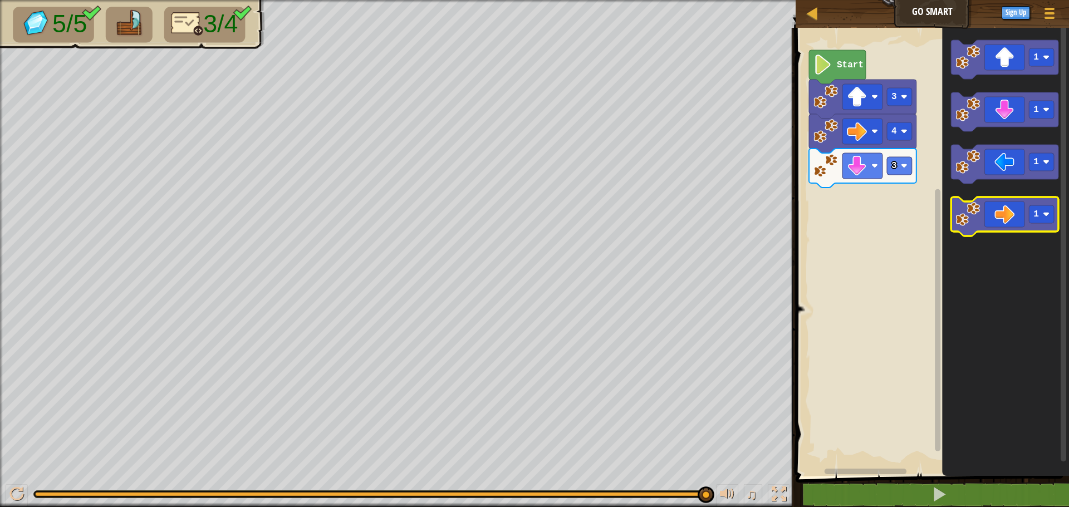
click at [978, 219] on image "Blockly Workspace" at bounding box center [968, 214] width 25 height 25
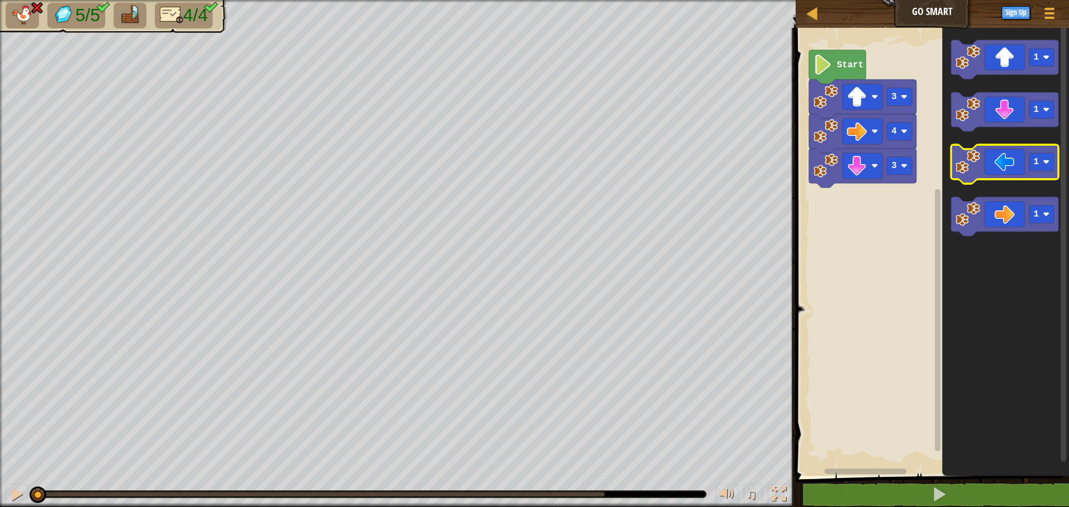
click at [999, 171] on icon "Blockly Workspace" at bounding box center [1004, 164] width 107 height 39
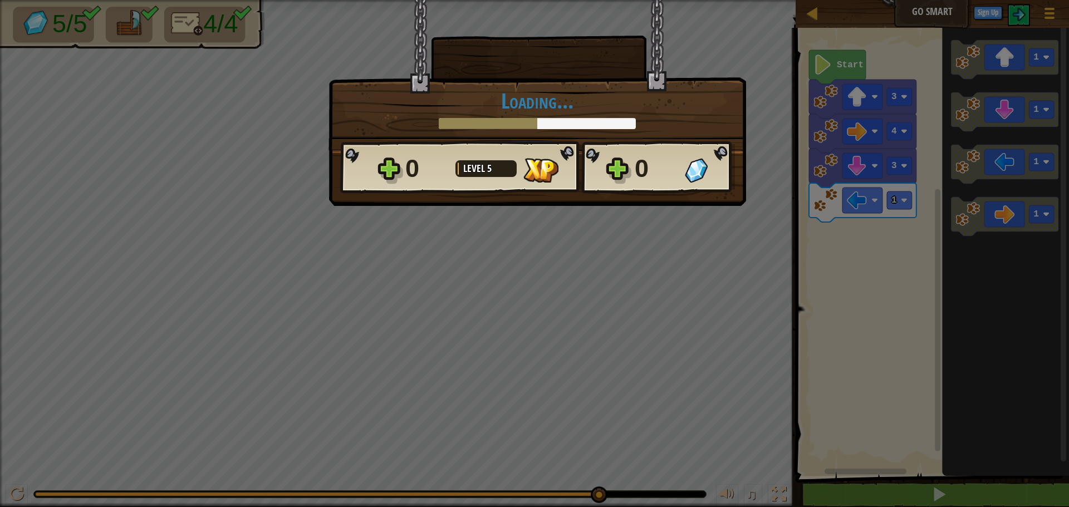
click at [502, 1] on body "Map Go Smart Game Menu Sign Up 1 הההההההההההההההההההההההההההההההההההההההההההההה…" at bounding box center [534, 0] width 1069 height 1
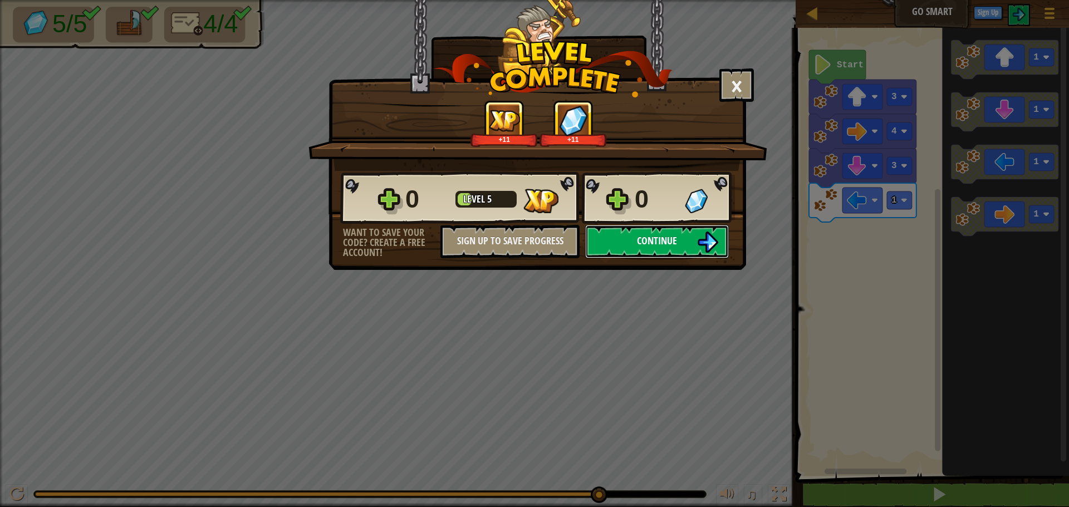
click at [651, 248] on button "Continue" at bounding box center [657, 241] width 144 height 33
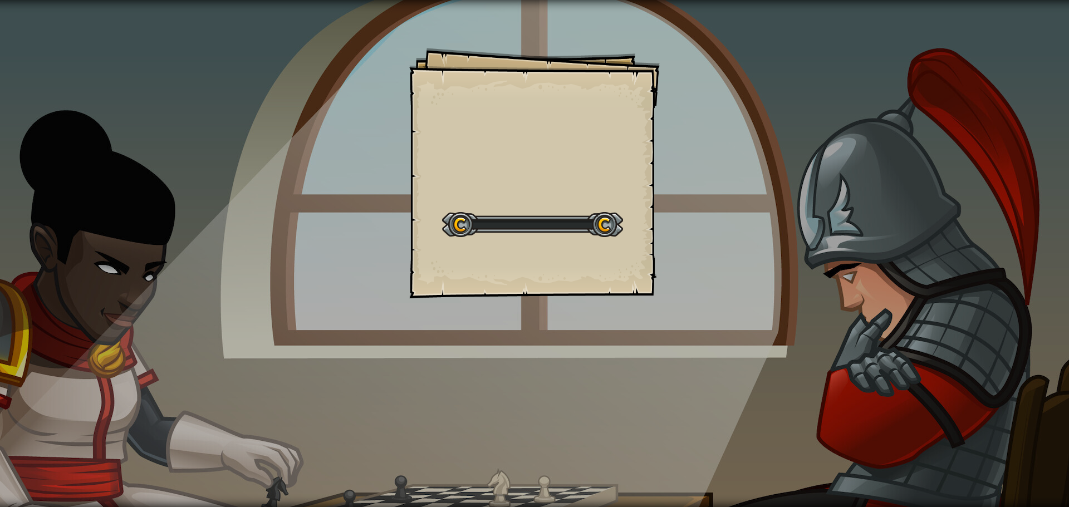
click at [651, 248] on div "Goals Start Level Error loading from server. Try refreshing the page. You'll ne…" at bounding box center [534, 173] width 251 height 251
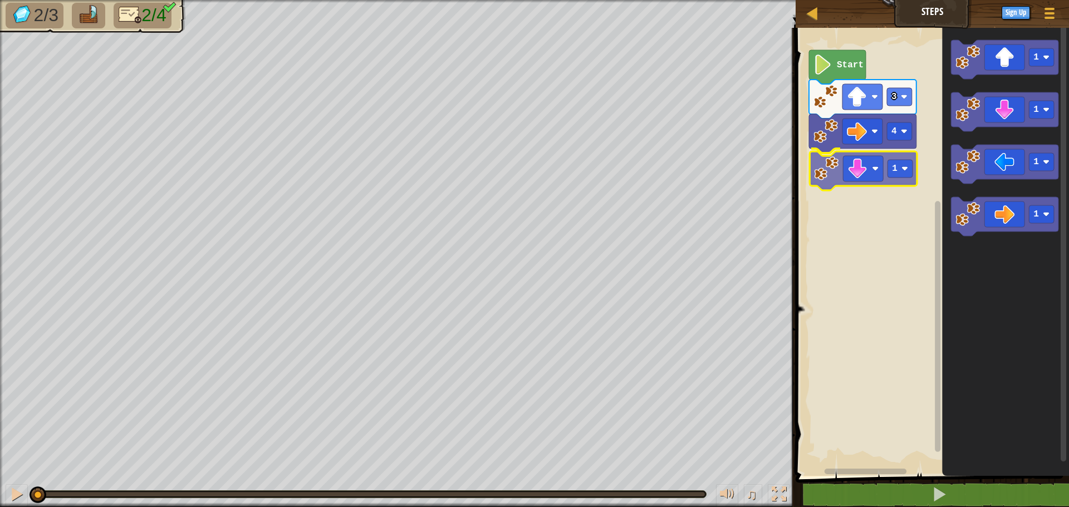
click at [845, 175] on div "4 1 3 Start 1 1 1 1 1" at bounding box center [930, 249] width 277 height 454
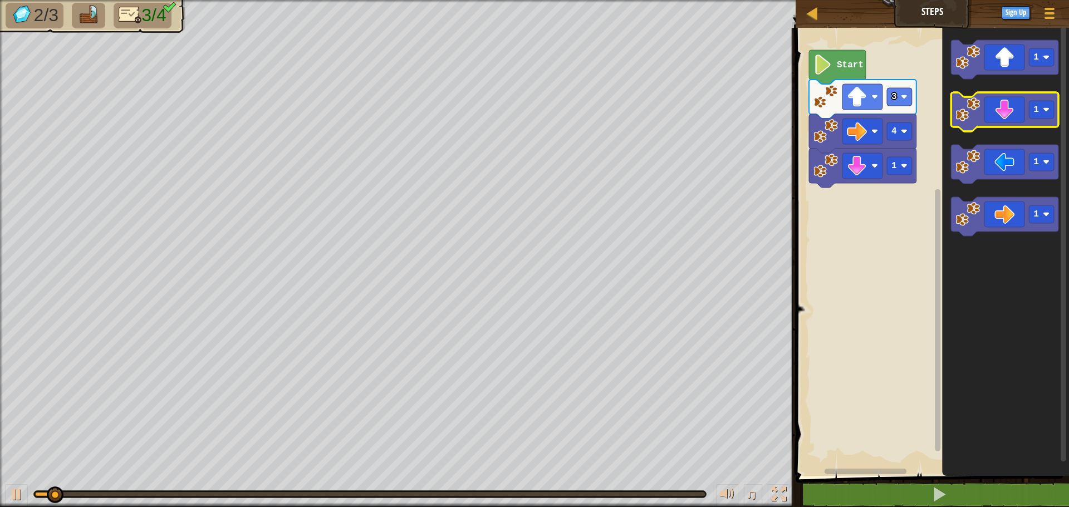
click at [973, 123] on icon "Blockly Workspace" at bounding box center [1004, 111] width 107 height 39
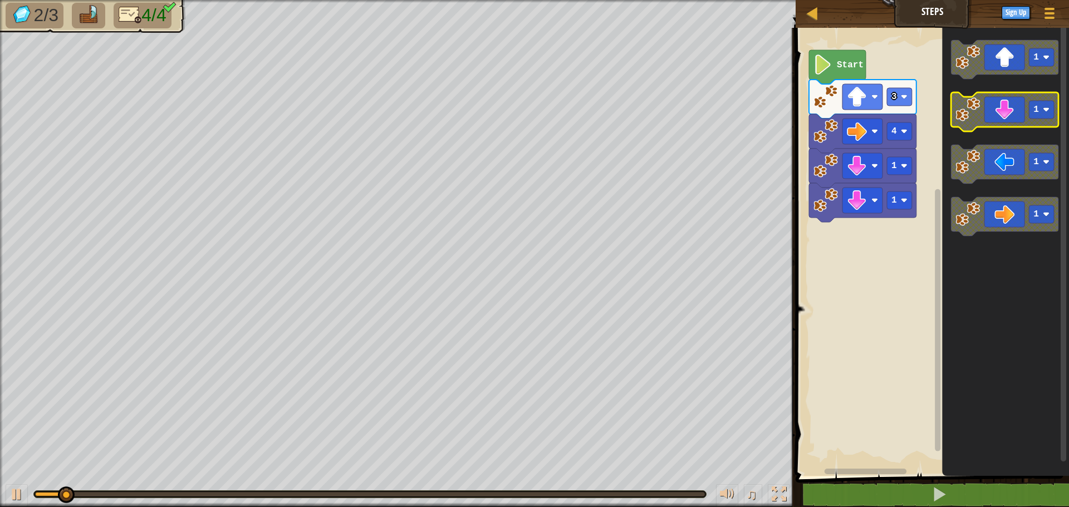
click at [973, 122] on icon "Blockly Workspace" at bounding box center [1004, 111] width 107 height 39
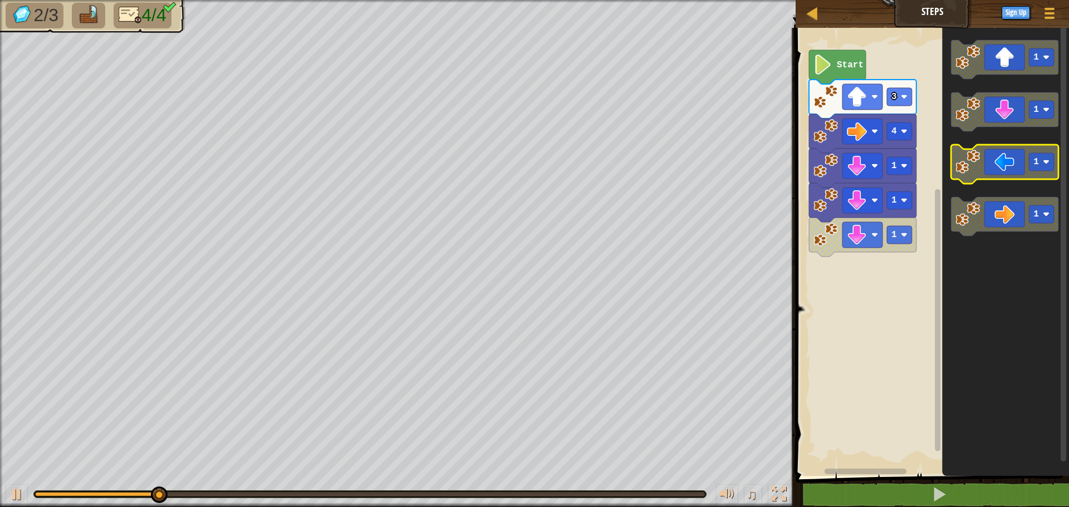
click at [986, 171] on icon "Blockly Workspace" at bounding box center [1004, 164] width 107 height 39
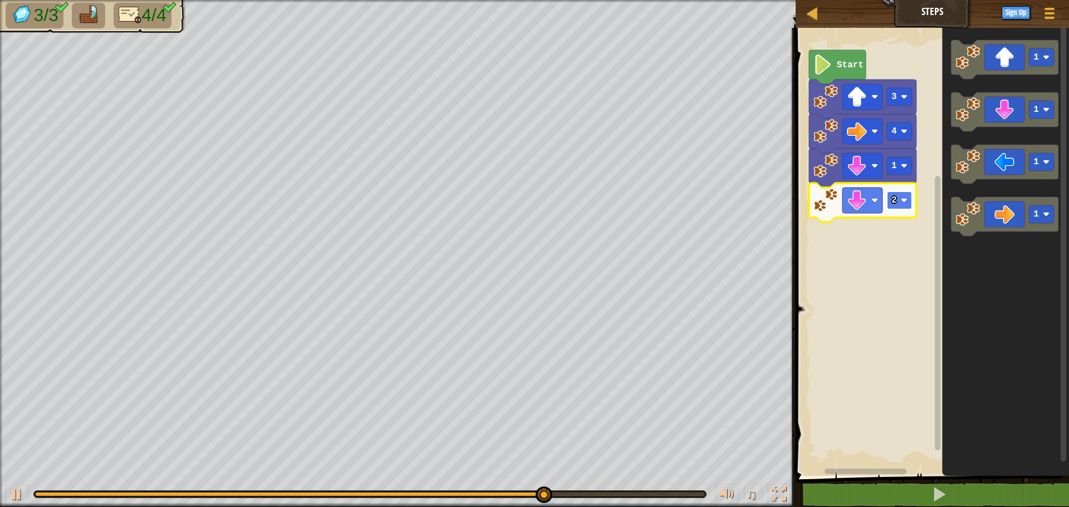
click at [903, 202] on image "Blockly Workspace" at bounding box center [904, 200] width 7 height 7
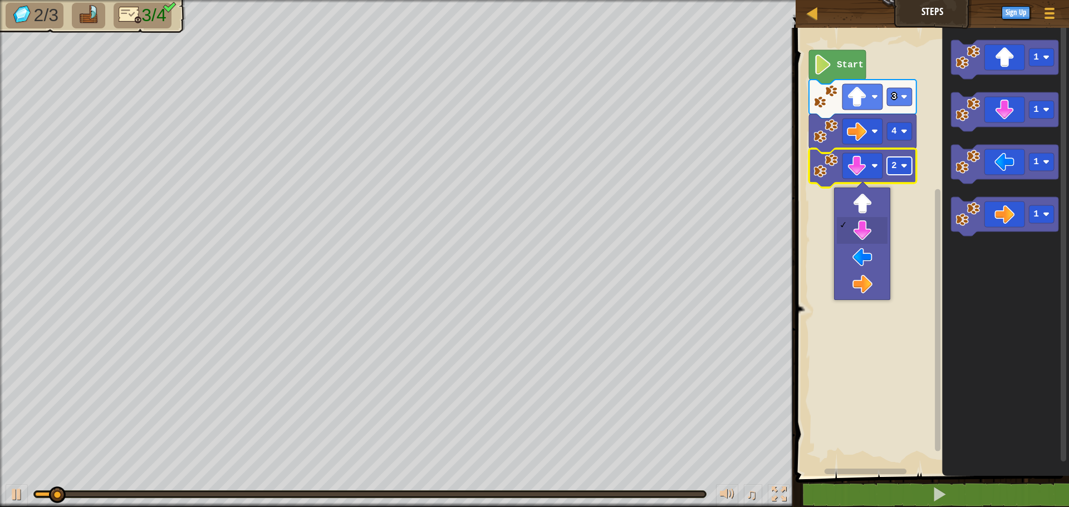
click at [894, 166] on text "2" at bounding box center [894, 166] width 6 height 10
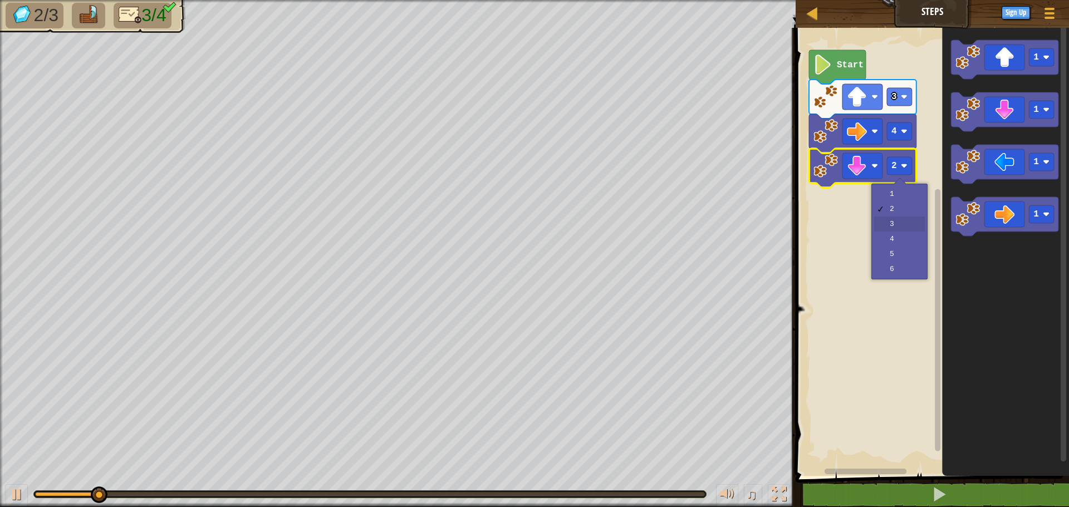
drag, startPoint x: 905, startPoint y: 226, endPoint x: 912, endPoint y: 225, distance: 7.3
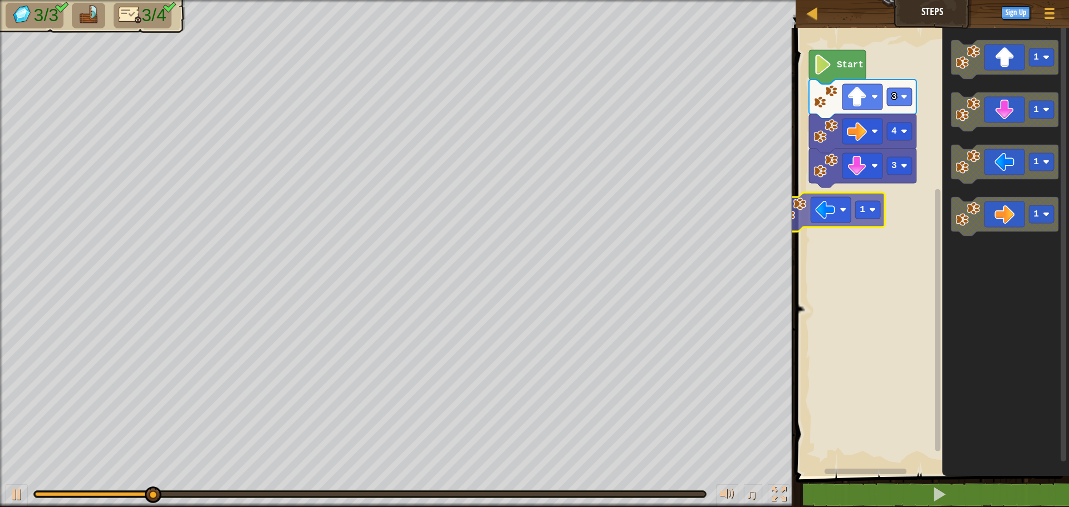
click at [830, 201] on div "Start 3 4 3 1 1 1 1 1" at bounding box center [930, 249] width 277 height 454
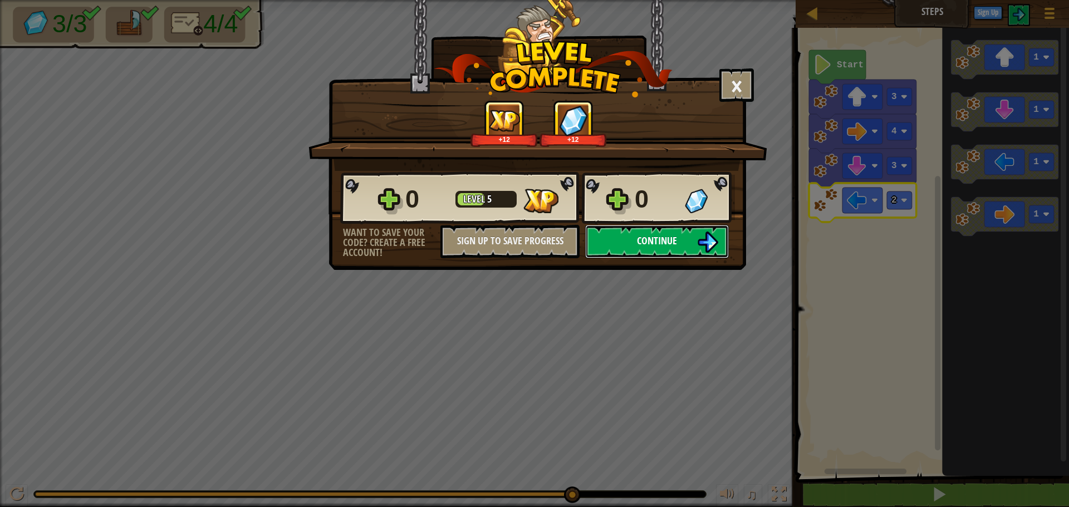
click at [650, 252] on button "Continue" at bounding box center [657, 241] width 144 height 33
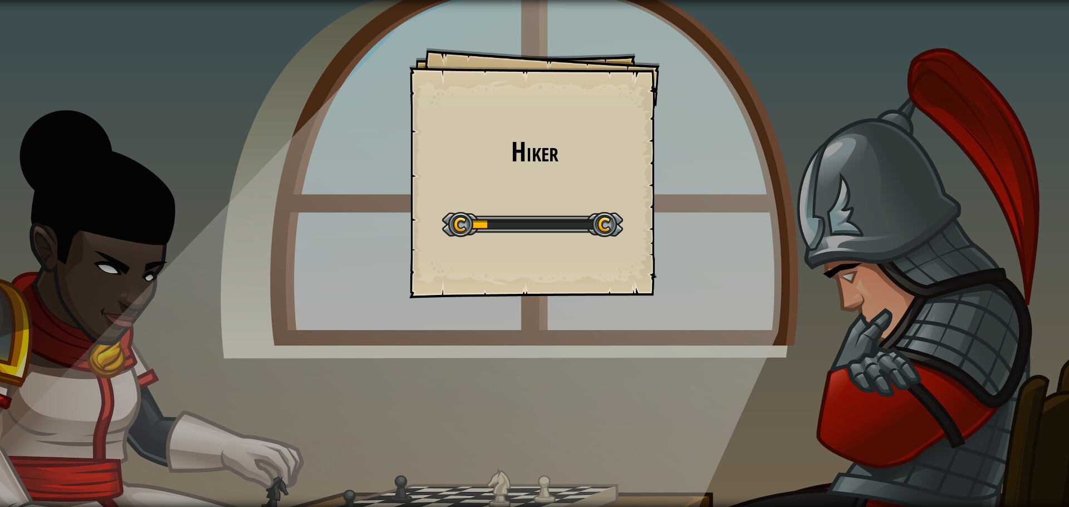
click at [609, 233] on div at bounding box center [532, 224] width 181 height 25
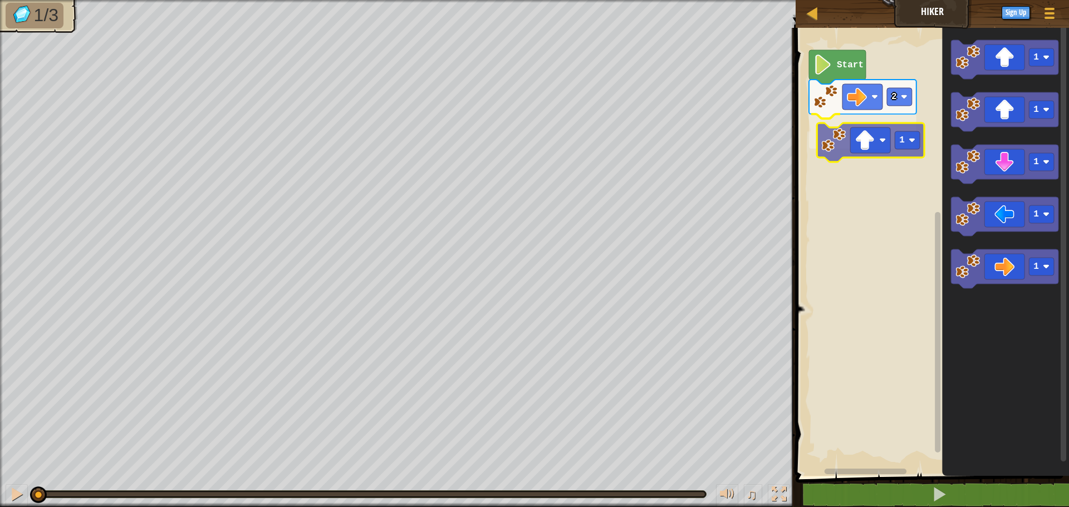
click at [855, 147] on div "2 1 Start 1 1 1 1 1 1" at bounding box center [930, 249] width 277 height 454
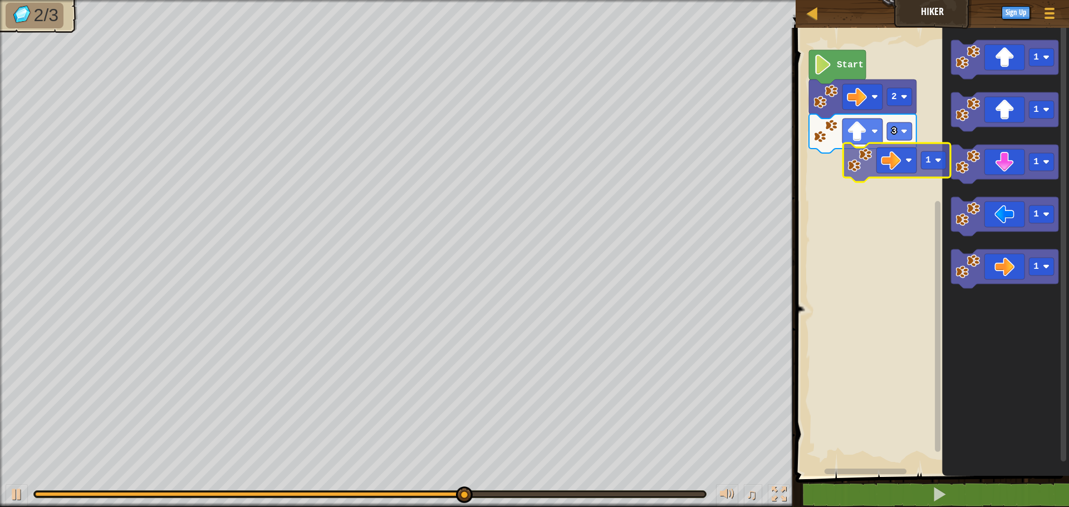
click at [868, 154] on div "Start 2 3 1 1 1 1 1 1" at bounding box center [930, 249] width 277 height 454
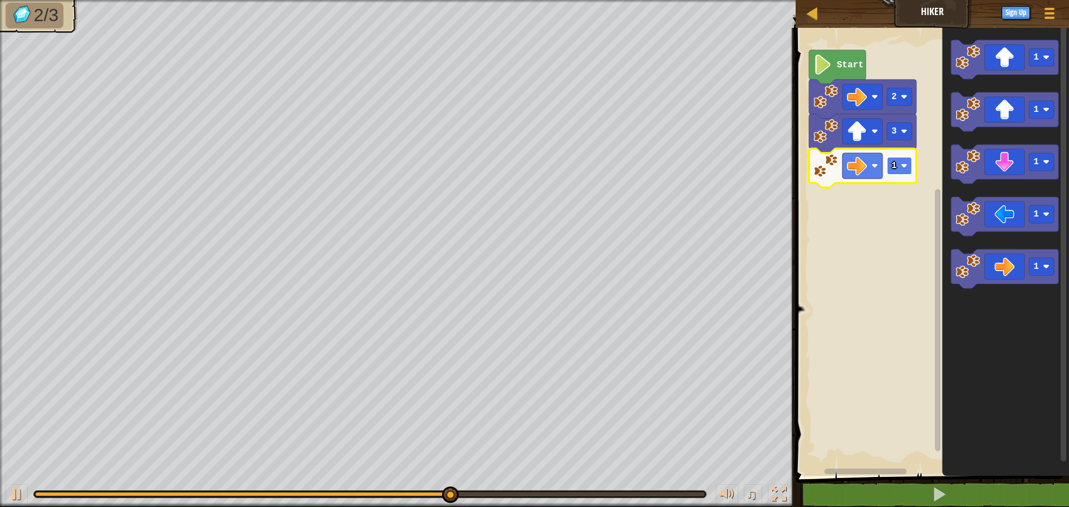
click at [907, 173] on rect "Blockly Workspace" at bounding box center [899, 166] width 25 height 18
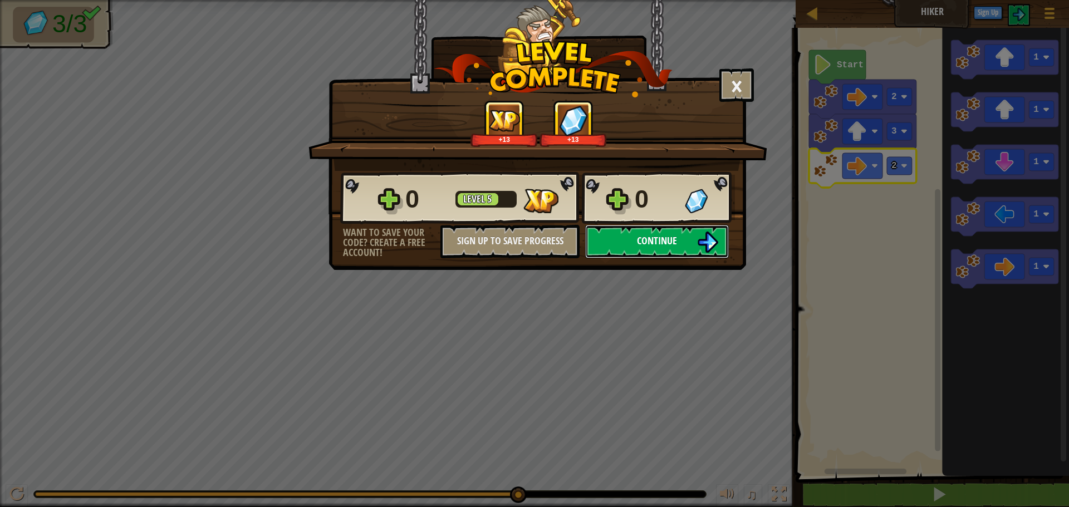
click at [653, 235] on span "Continue" at bounding box center [657, 241] width 40 height 14
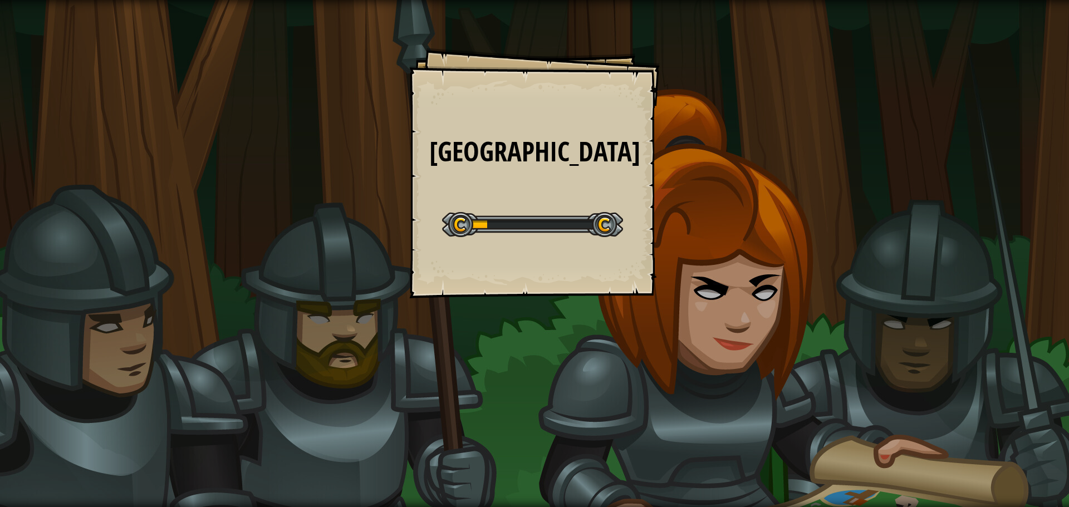
click at [626, 243] on div "Long Hall Goals Start Level Error loading from server. Try refreshing the page.…" at bounding box center [534, 173] width 251 height 251
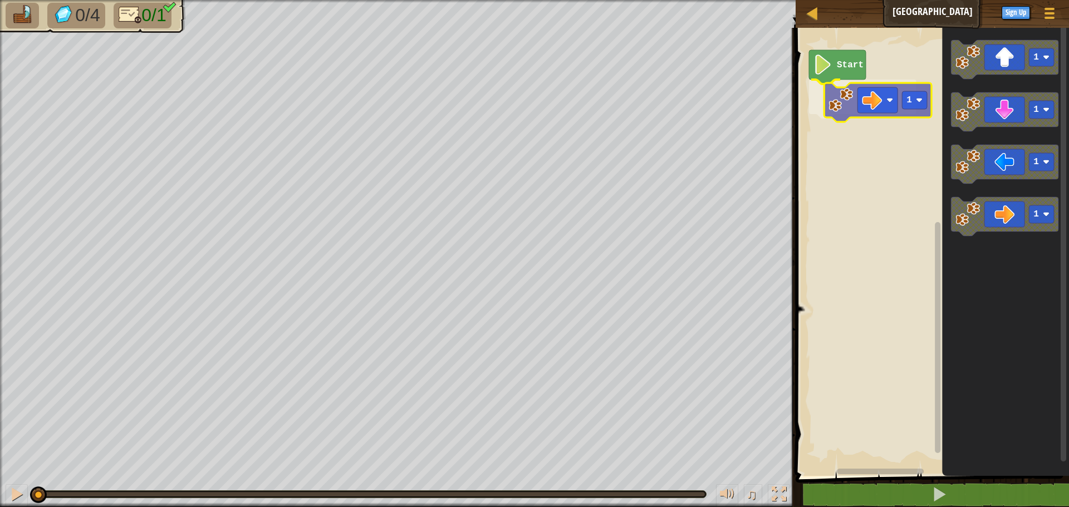
click at [863, 99] on div "Start 1 1 1 1 1 1" at bounding box center [930, 249] width 277 height 454
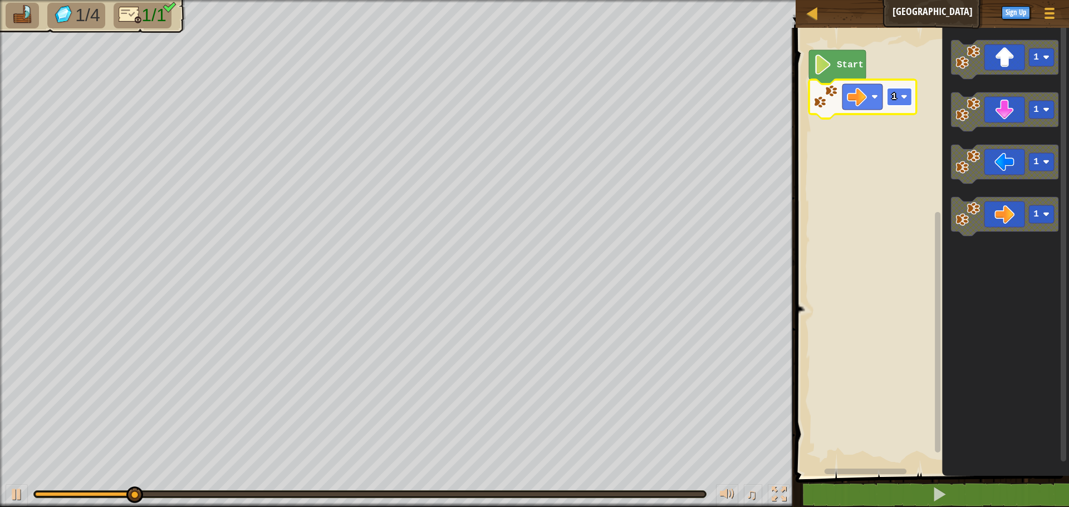
click at [905, 102] on rect "Blockly Workspace" at bounding box center [899, 97] width 25 height 18
click at [901, 106] on icon "Blockly Workspace" at bounding box center [862, 99] width 107 height 39
click at [901, 104] on rect "Blockly Workspace" at bounding box center [899, 97] width 25 height 18
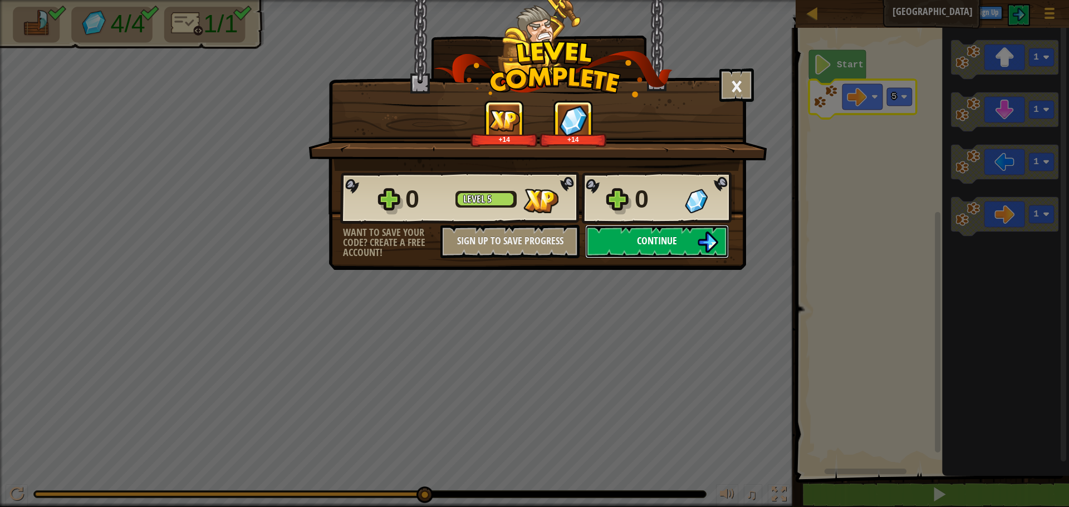
click at [682, 245] on button "Continue" at bounding box center [657, 241] width 144 height 33
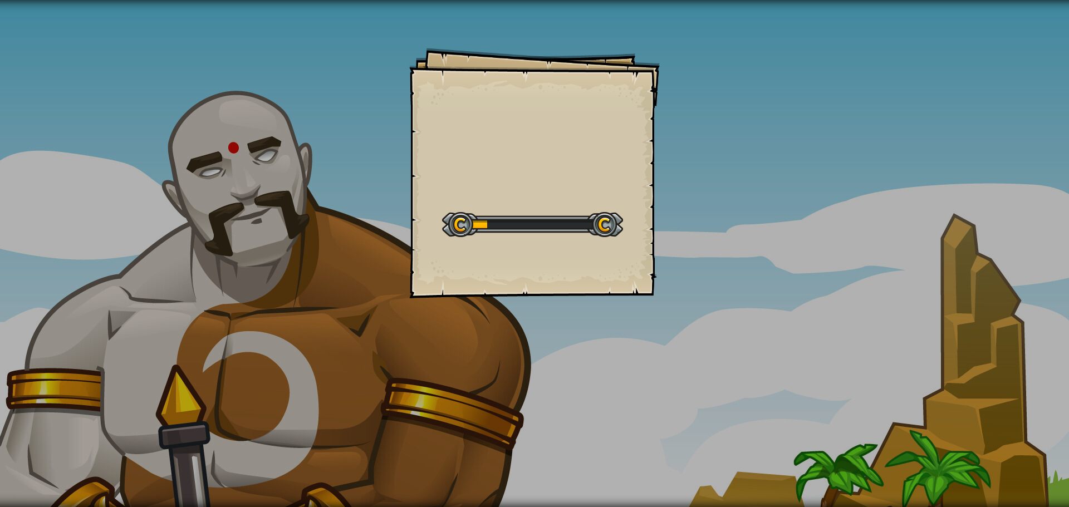
click at [313, 249] on div "Goals Start Level Error loading from server. Try refreshing the page. You'll ne…" at bounding box center [534, 253] width 1069 height 507
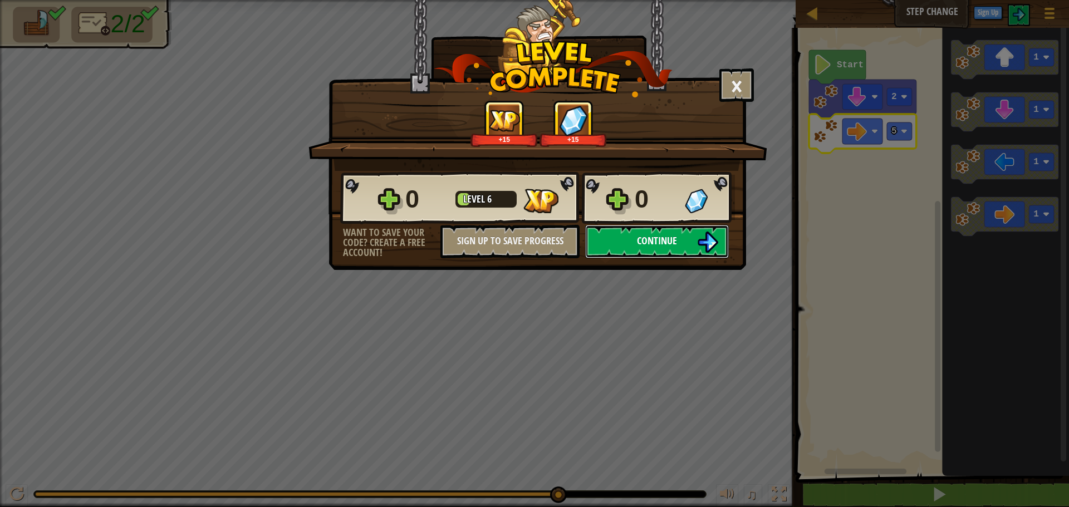
click at [663, 238] on span "Continue" at bounding box center [657, 241] width 40 height 14
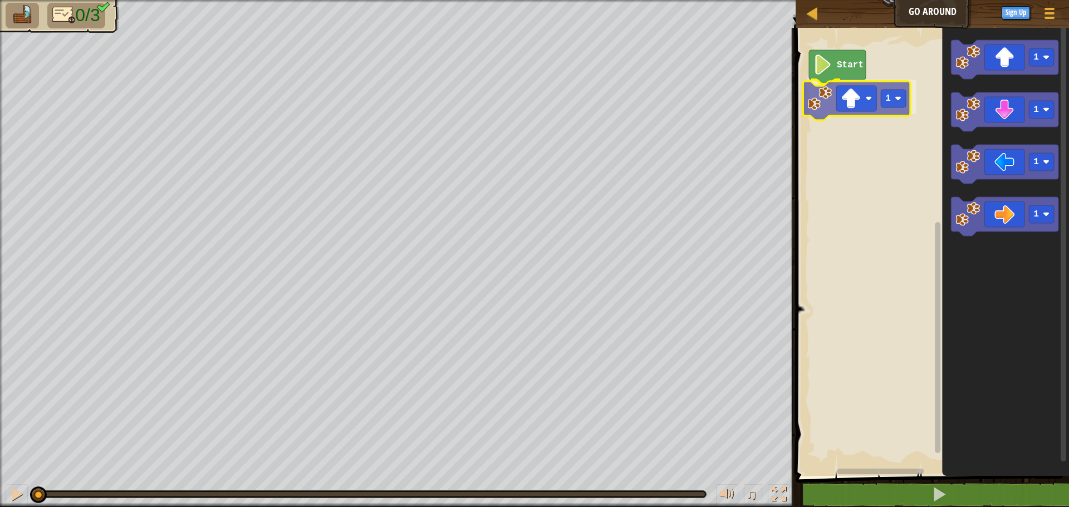
click at [834, 110] on div "Start 1 1 1 1 1 1" at bounding box center [930, 249] width 277 height 454
click at [909, 100] on rect "Blockly Workspace" at bounding box center [899, 97] width 25 height 18
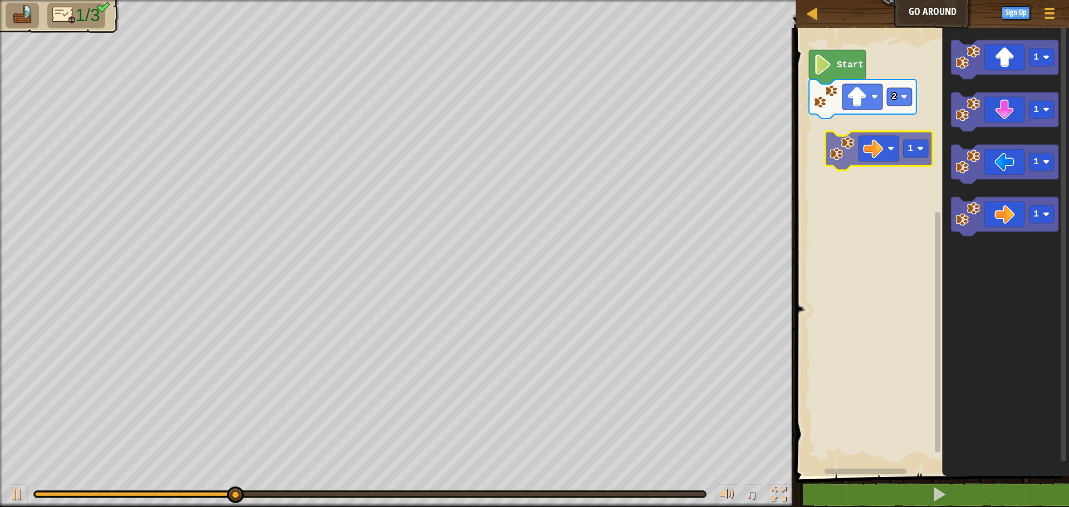
click at [847, 152] on div "Start 2 1 1 1 1 1" at bounding box center [930, 249] width 277 height 454
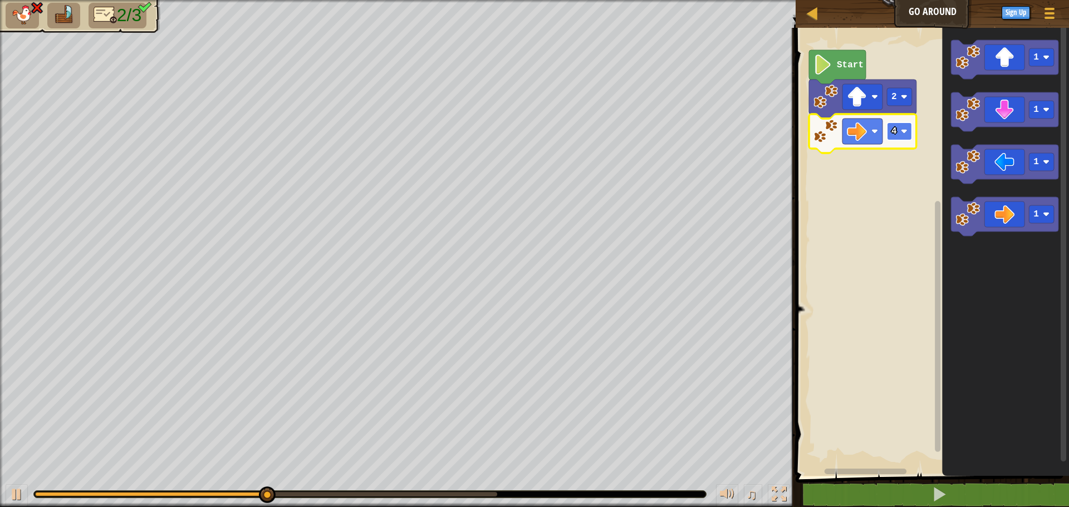
click at [895, 134] on text "4" at bounding box center [894, 131] width 6 height 10
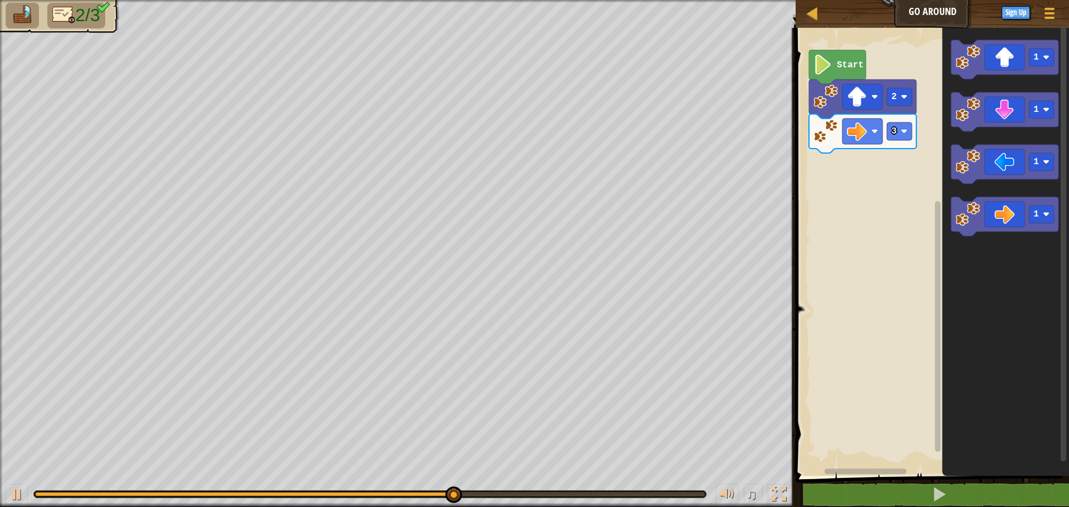
click at [909, 154] on div "Start 2 3 1 1 1 1" at bounding box center [930, 249] width 277 height 454
click at [920, 160] on div "Start 2 3 1 1 1 1" at bounding box center [930, 249] width 277 height 454
click at [1038, 112] on text "1" at bounding box center [1036, 110] width 6 height 10
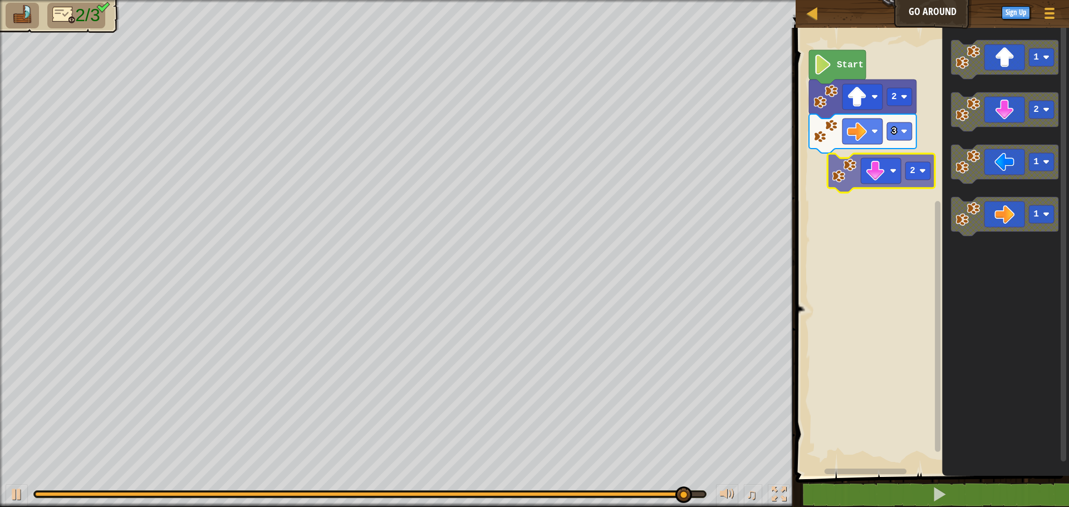
click at [853, 173] on div "Start 2 3 1 2 1 1 2" at bounding box center [930, 249] width 277 height 454
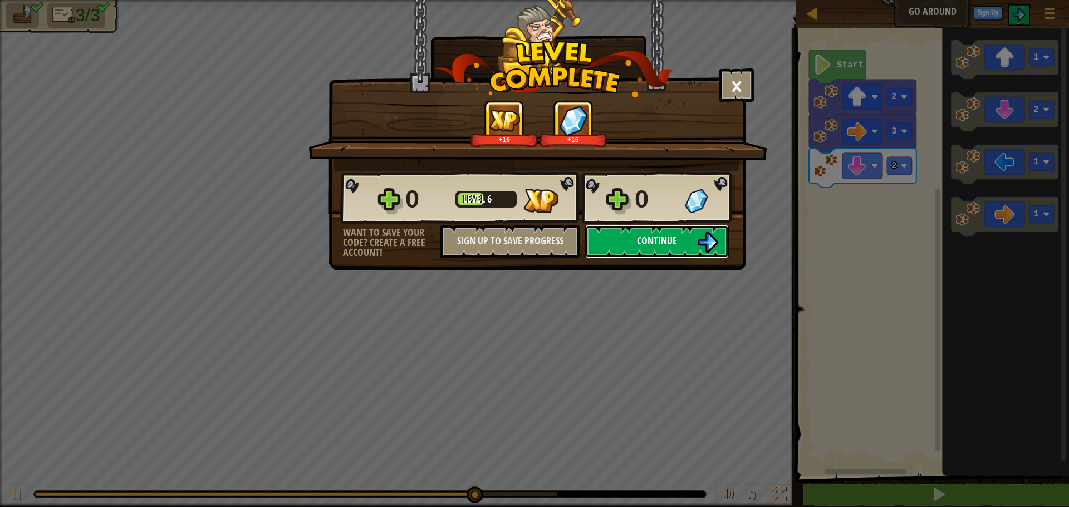
click at [694, 248] on button "Continue" at bounding box center [657, 241] width 144 height 33
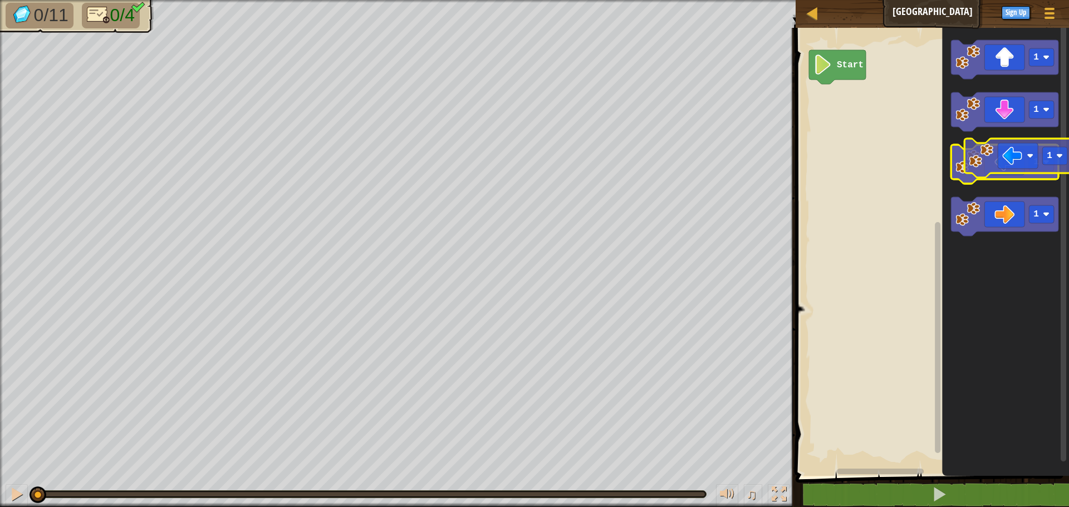
click at [977, 161] on image "Blockly Workspace" at bounding box center [968, 162] width 25 height 25
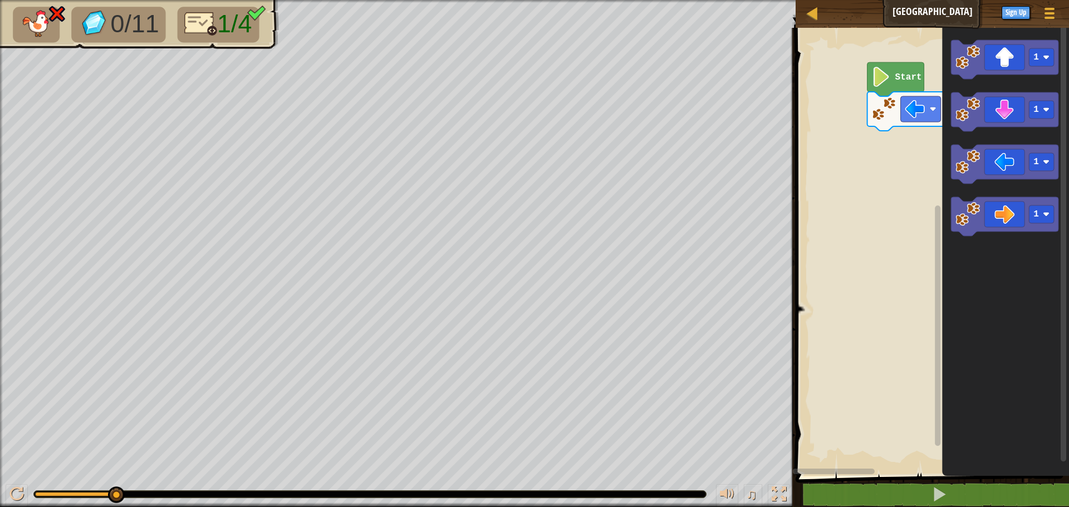
click at [889, 109] on g "1 Start" at bounding box center [930, 249] width 277 height 454
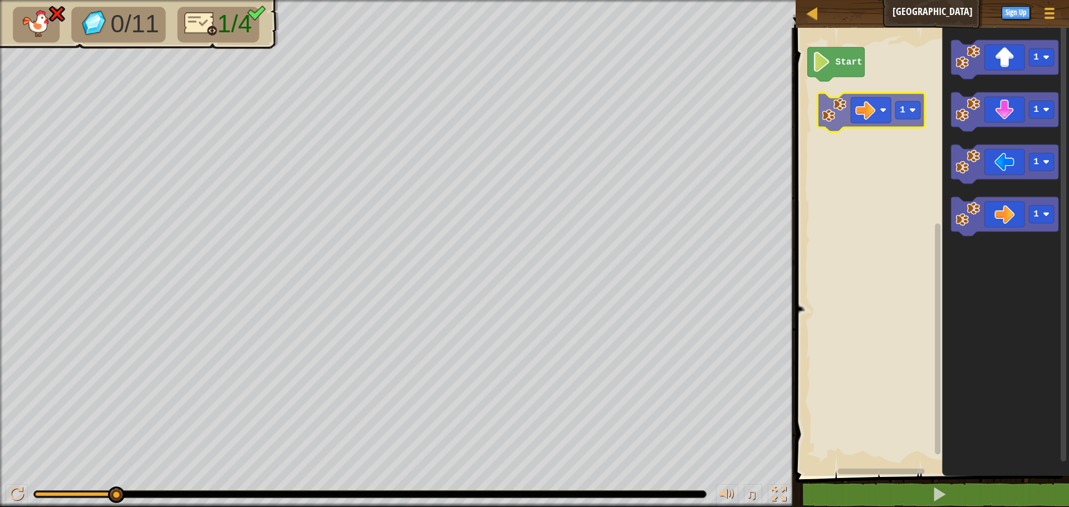
click at [845, 111] on div "Start 1 1 1 1 1" at bounding box center [930, 249] width 277 height 454
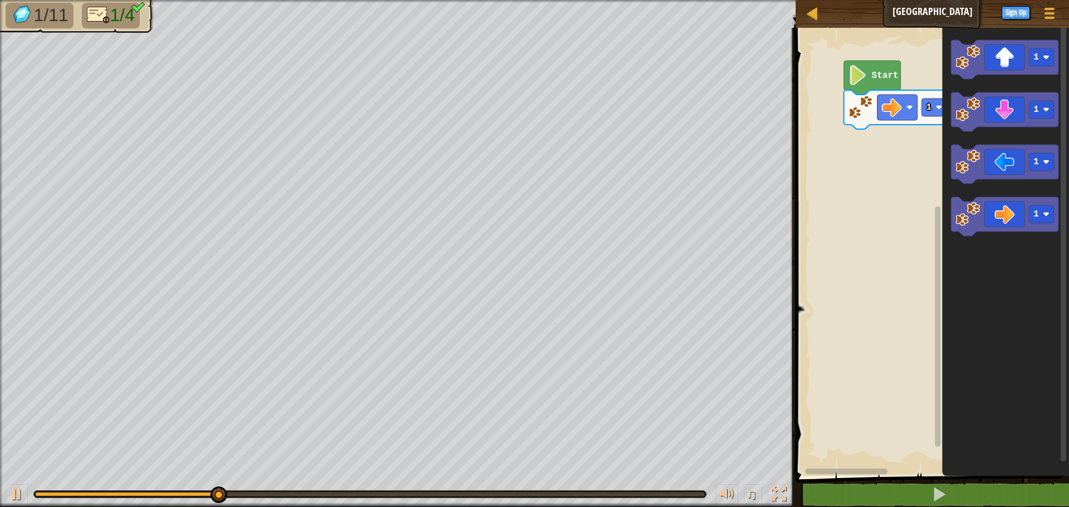
click at [849, 111] on rect "Blockly Workspace" at bounding box center [930, 249] width 277 height 454
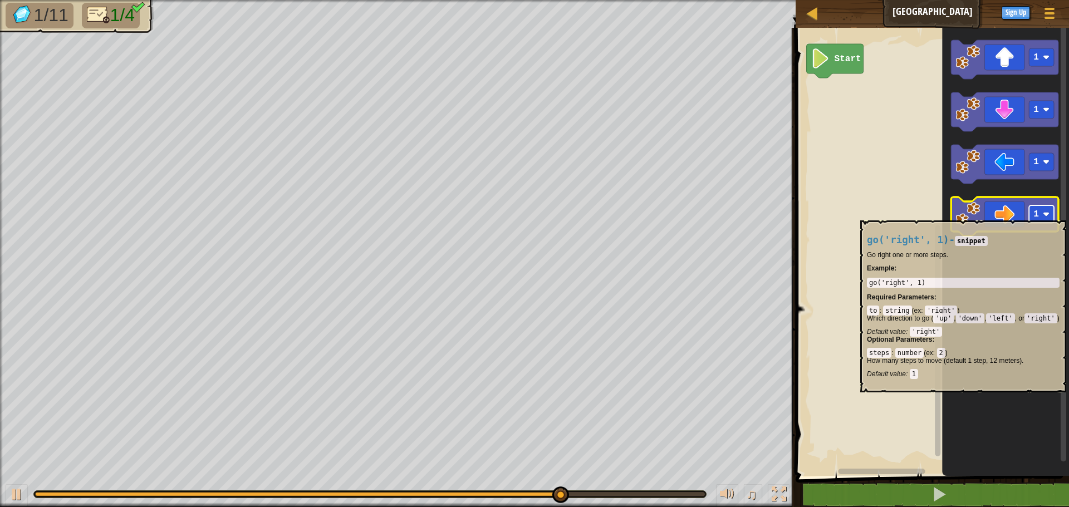
click at [1054, 215] on rect "Blockly Workspace" at bounding box center [1041, 214] width 25 height 18
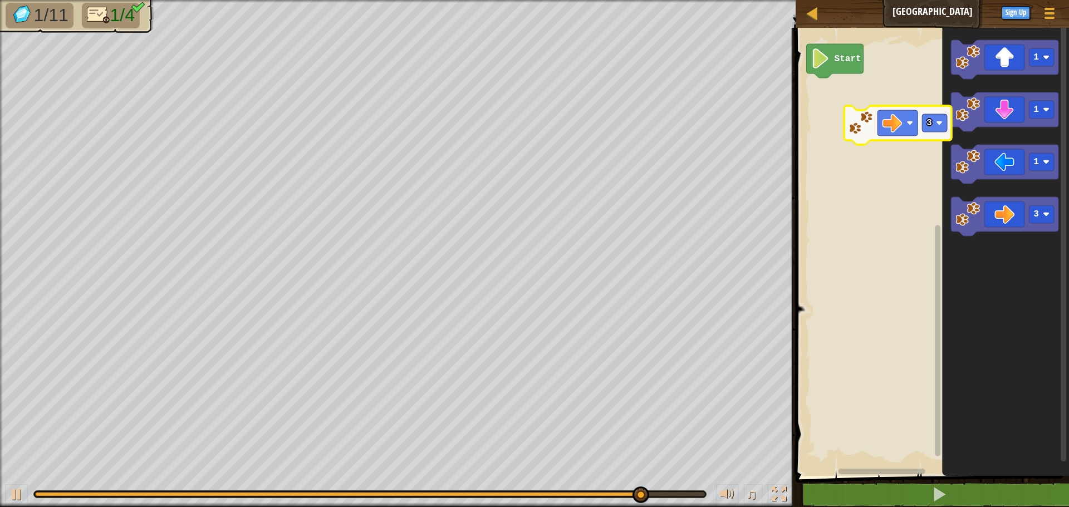
click at [840, 93] on div "Start 1 1 1 3 3" at bounding box center [930, 249] width 277 height 454
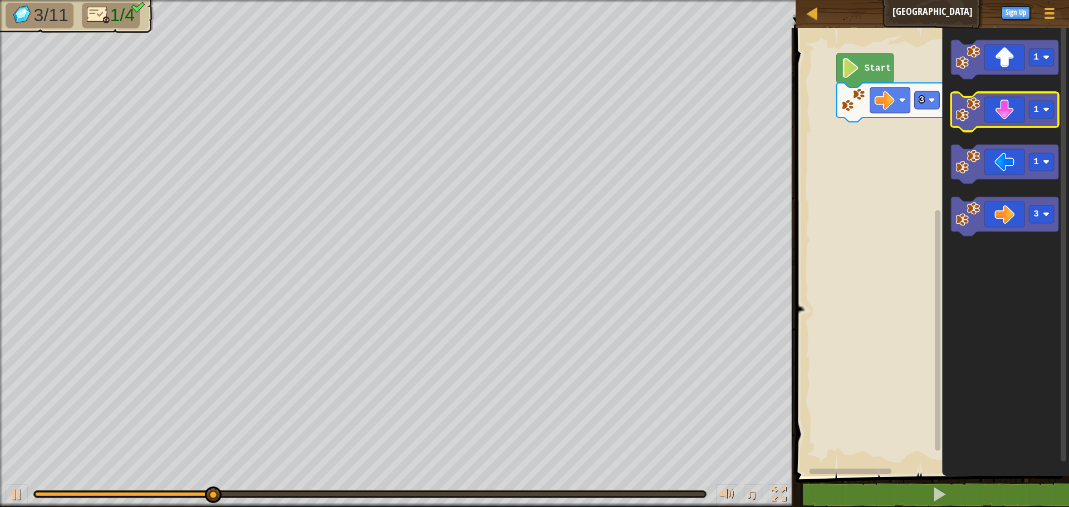
click at [966, 122] on g "1 1 1 3" at bounding box center [1004, 138] width 107 height 196
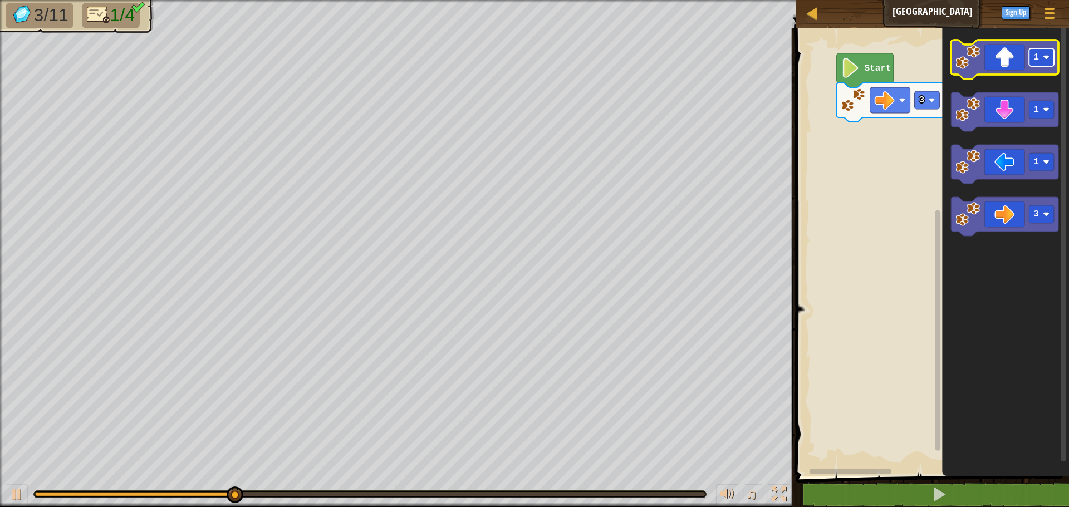
click at [1045, 66] on rect "Blockly Workspace" at bounding box center [1041, 57] width 25 height 18
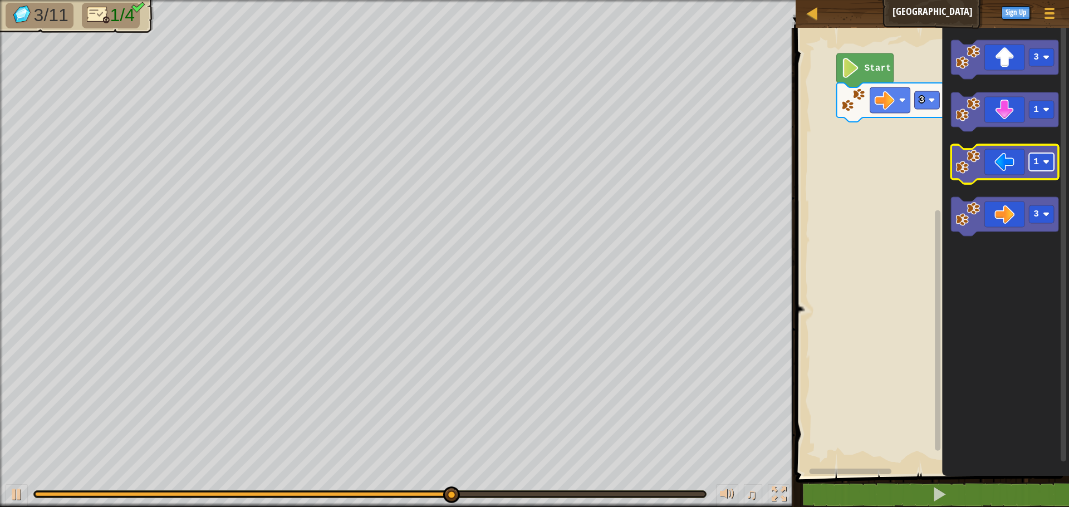
click at [1036, 160] on text "1" at bounding box center [1036, 162] width 6 height 10
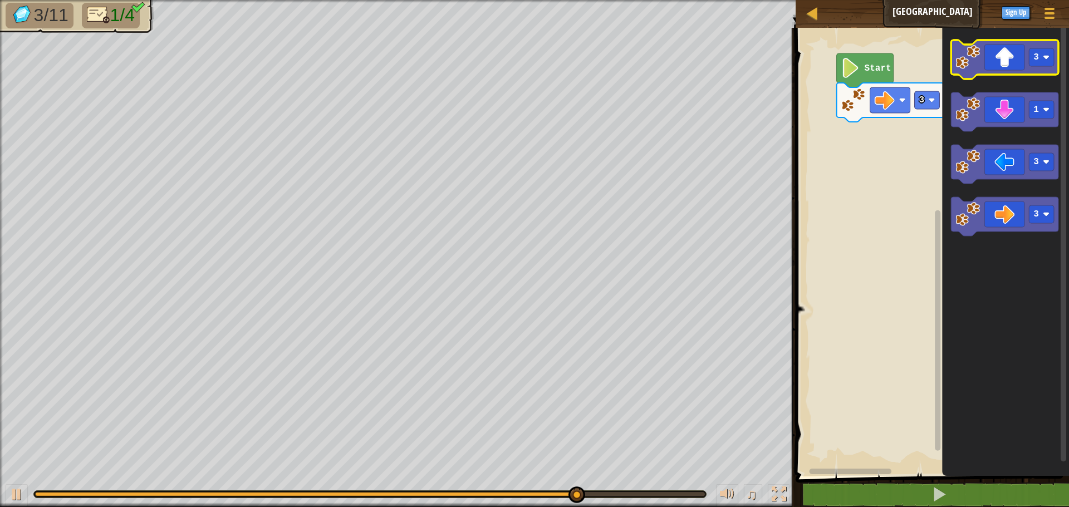
click at [1042, 70] on icon "Blockly Workspace" at bounding box center [1004, 59] width 107 height 39
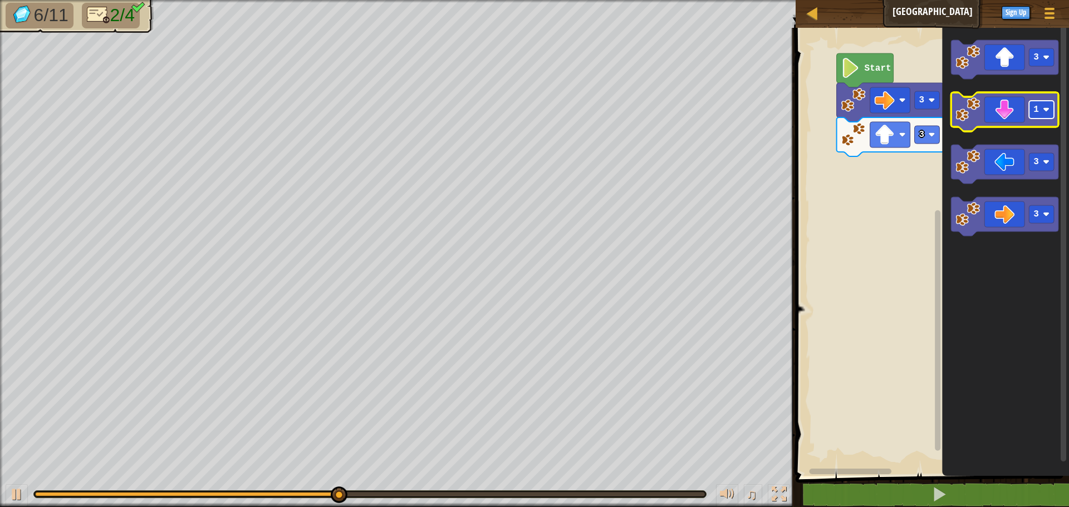
click at [1037, 107] on text "1" at bounding box center [1036, 110] width 6 height 10
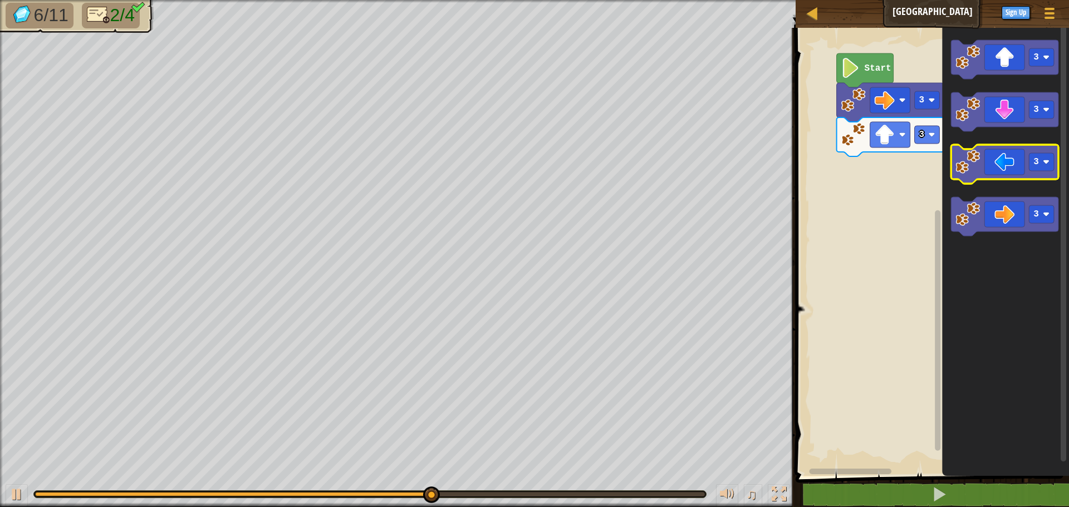
click at [1026, 165] on icon "Blockly Workspace" at bounding box center [1004, 164] width 107 height 39
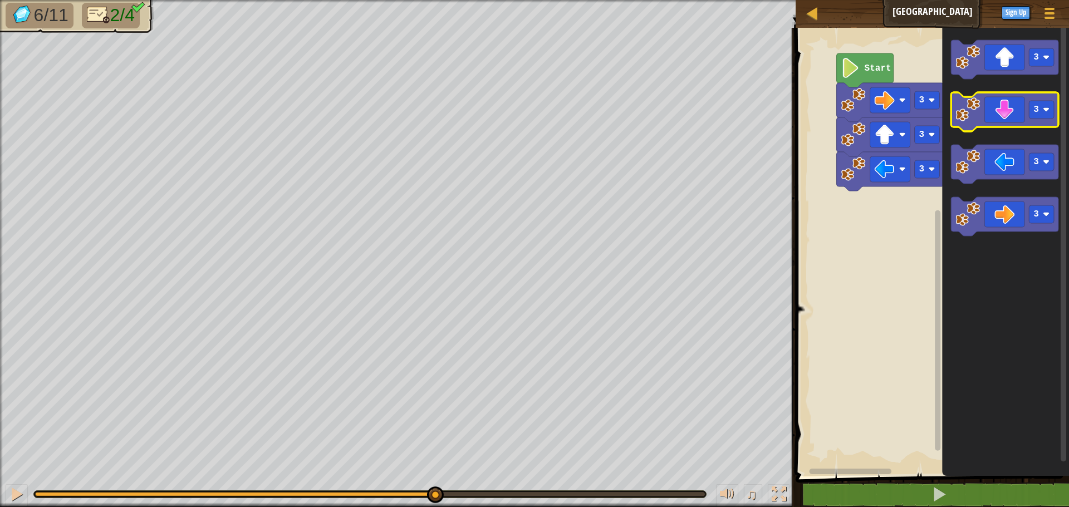
click at [1015, 114] on icon "Blockly Workspace" at bounding box center [1004, 111] width 107 height 39
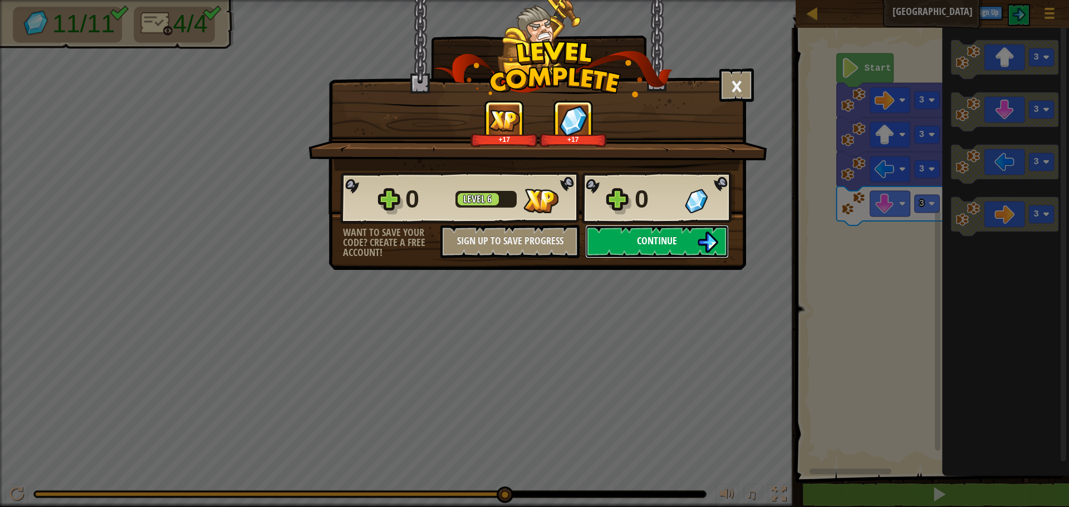
click at [711, 243] on img at bounding box center [707, 242] width 21 height 21
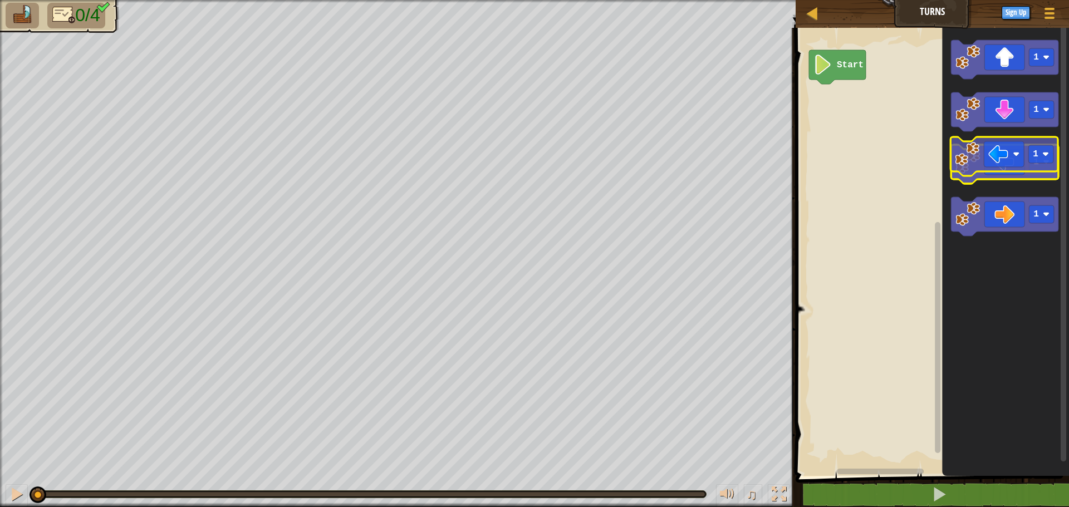
click at [987, 168] on icon "Blockly Workspace" at bounding box center [1004, 164] width 107 height 39
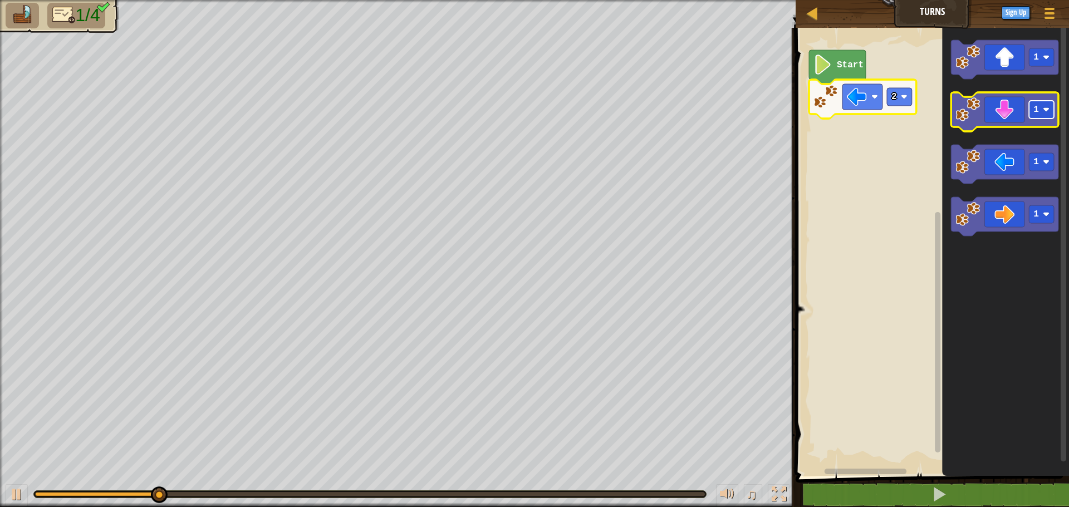
click at [1048, 116] on rect "Blockly Workspace" at bounding box center [1041, 110] width 25 height 18
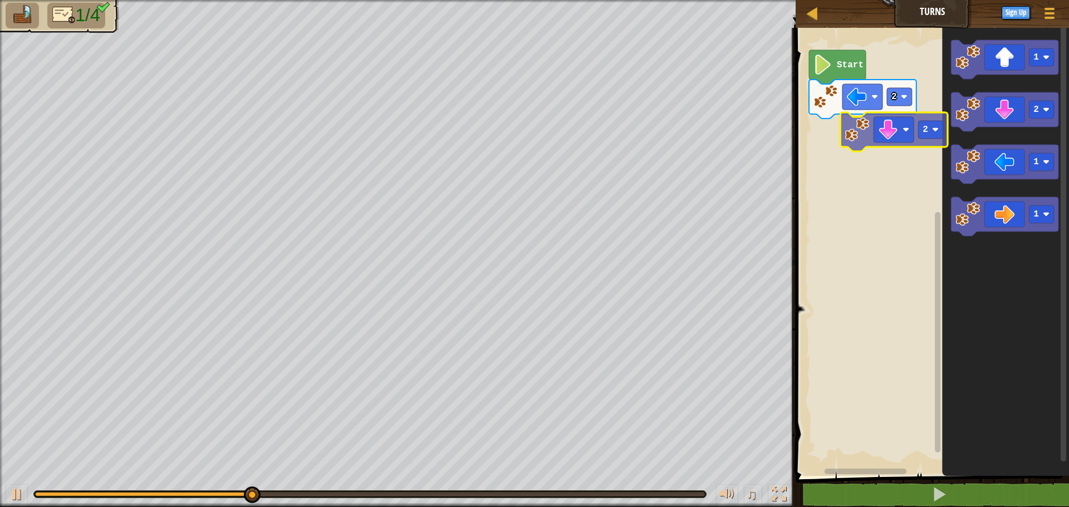
click at [857, 140] on div "Start 2 1 2 1 1 2" at bounding box center [930, 249] width 277 height 454
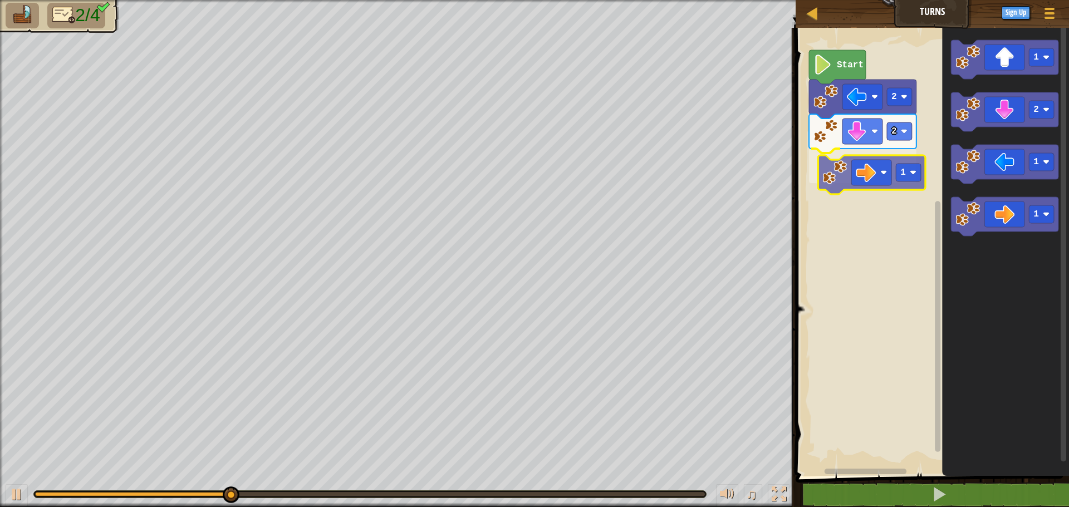
click at [837, 169] on div "Start 2 2 1 1 2 1 1 1" at bounding box center [930, 249] width 277 height 454
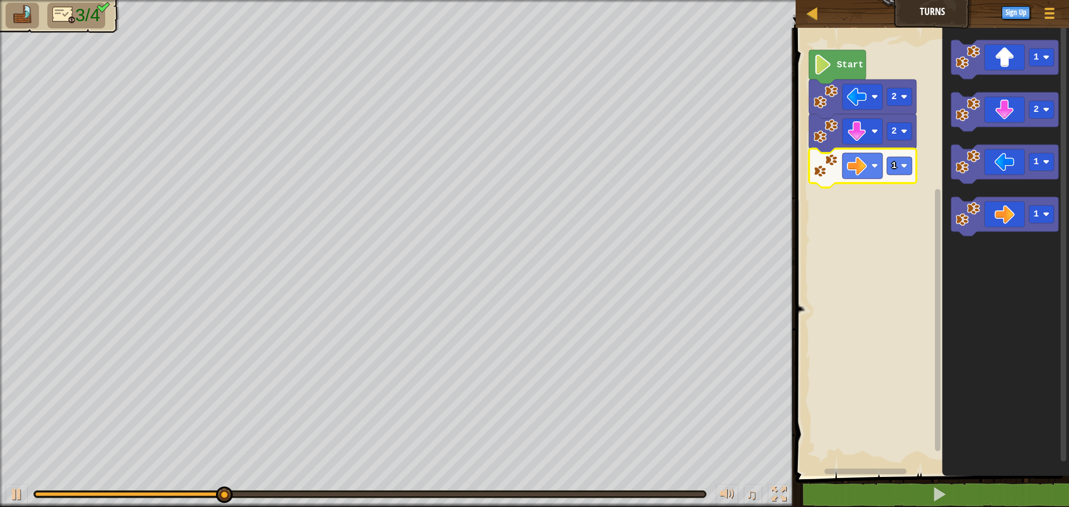
click at [914, 173] on icon "Blockly Workspace" at bounding box center [862, 168] width 107 height 39
click at [912, 173] on rect "Blockly Workspace" at bounding box center [899, 166] width 25 height 18
click at [903, 165] on image "Blockly Workspace" at bounding box center [904, 166] width 7 height 7
click at [990, 84] on icon "Blockly Workspace" at bounding box center [1005, 249] width 127 height 454
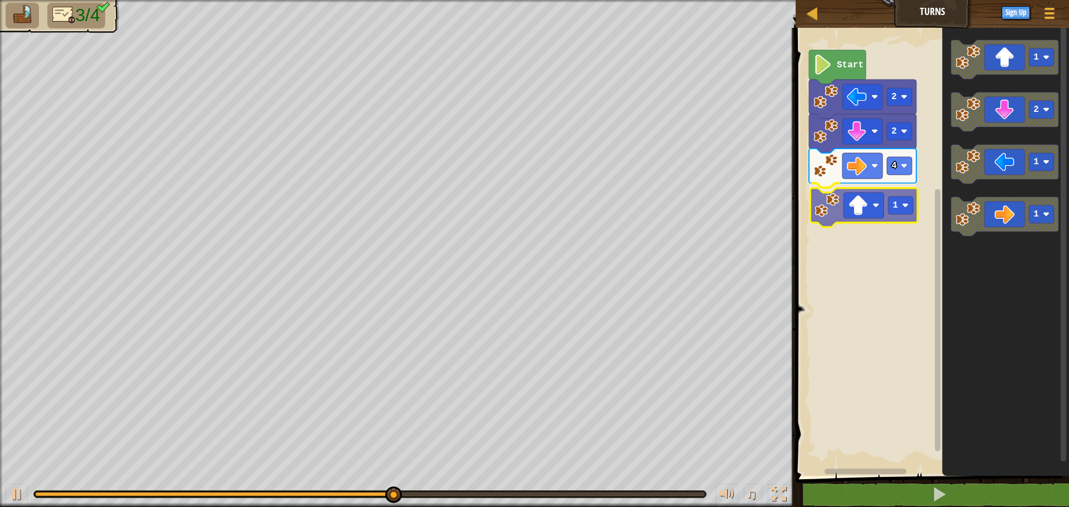
click at [851, 209] on div "Start 2 2 4 1 1 2 1 1 1" at bounding box center [930, 249] width 277 height 454
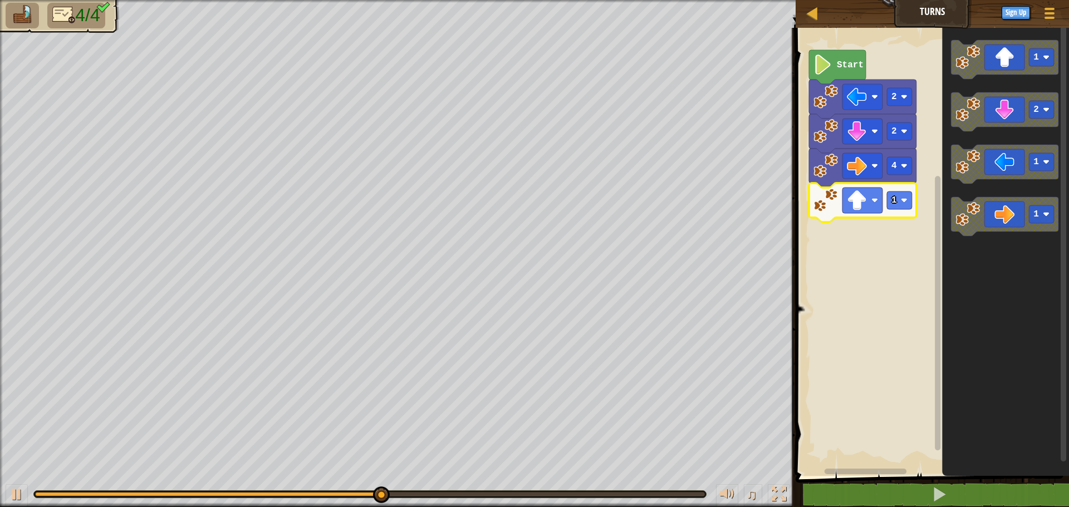
click at [913, 206] on icon "Blockly Workspace" at bounding box center [862, 202] width 107 height 39
click at [904, 198] on image "Blockly Workspace" at bounding box center [904, 200] width 7 height 7
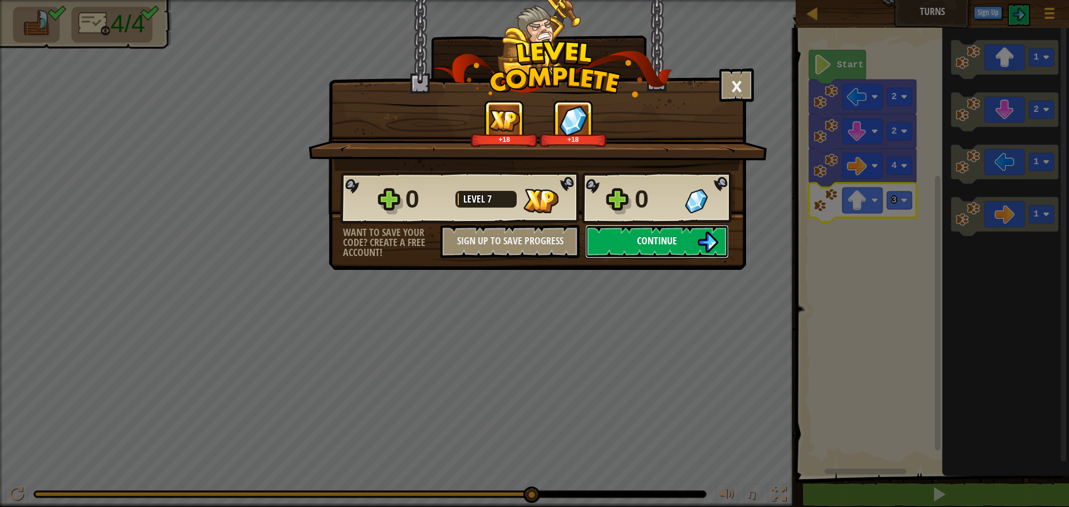
click at [699, 241] on img at bounding box center [707, 242] width 21 height 21
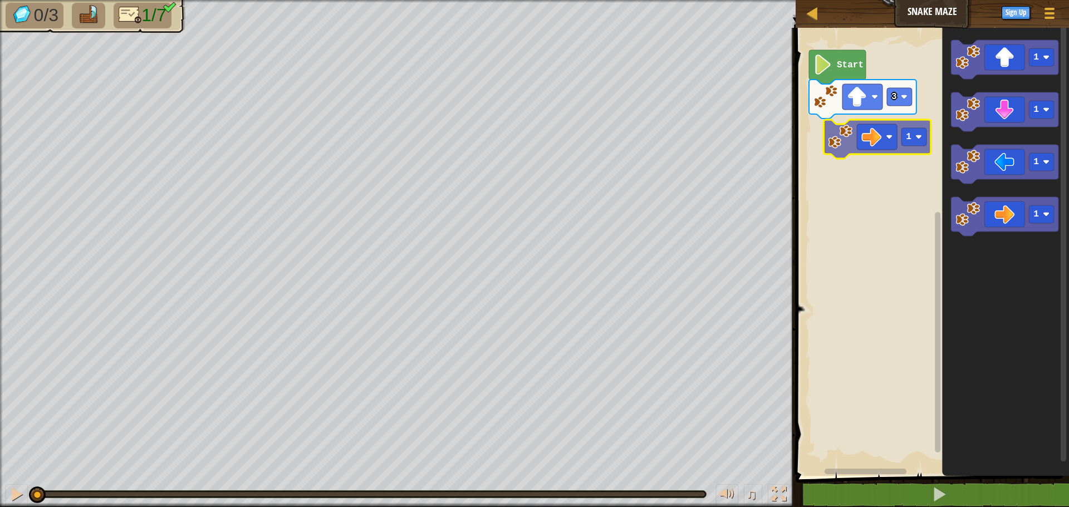
click at [855, 133] on div "3 Start 1 1 1 1 1 1" at bounding box center [930, 249] width 277 height 454
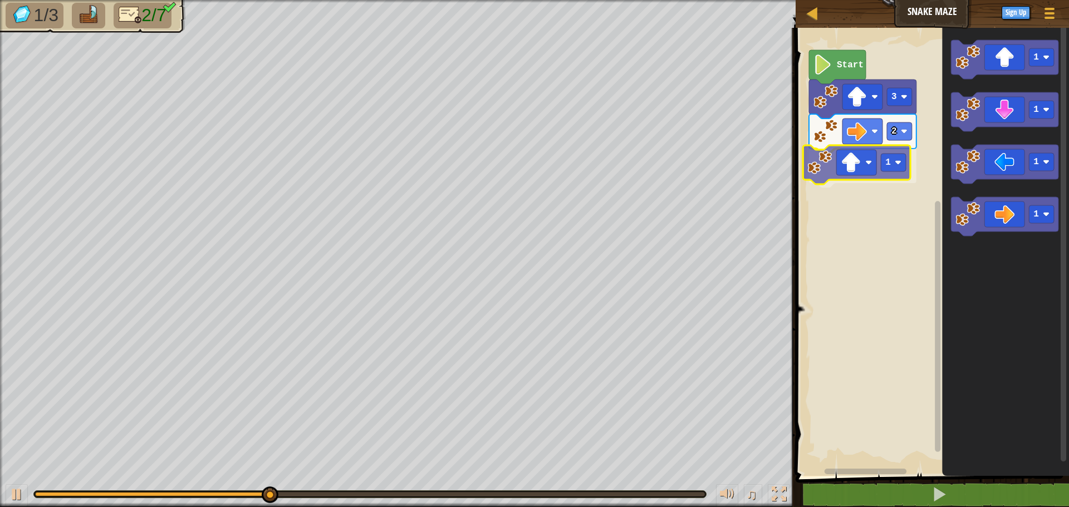
click at [839, 173] on div "Start 3 2 1 1 1 1 1 1" at bounding box center [930, 249] width 277 height 454
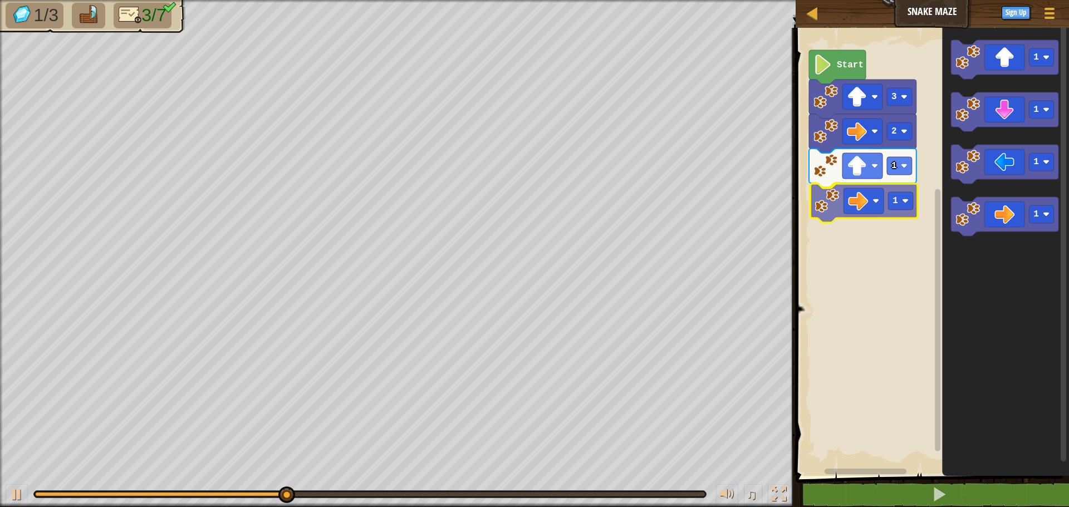
click at [819, 191] on div "Start 3 2 1 1 1 1 1 1 1" at bounding box center [930, 249] width 277 height 454
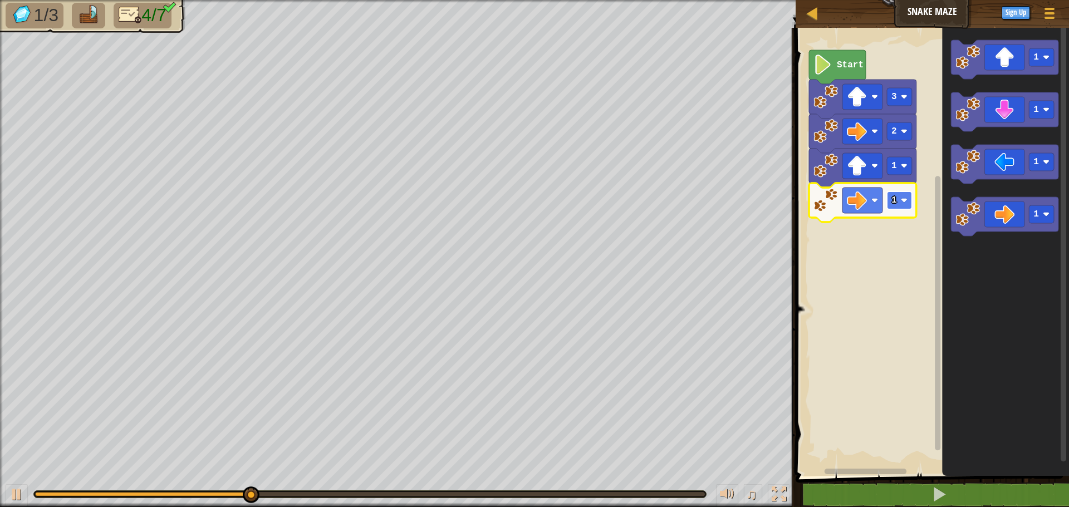
click at [898, 201] on rect "Blockly Workspace" at bounding box center [899, 201] width 25 height 18
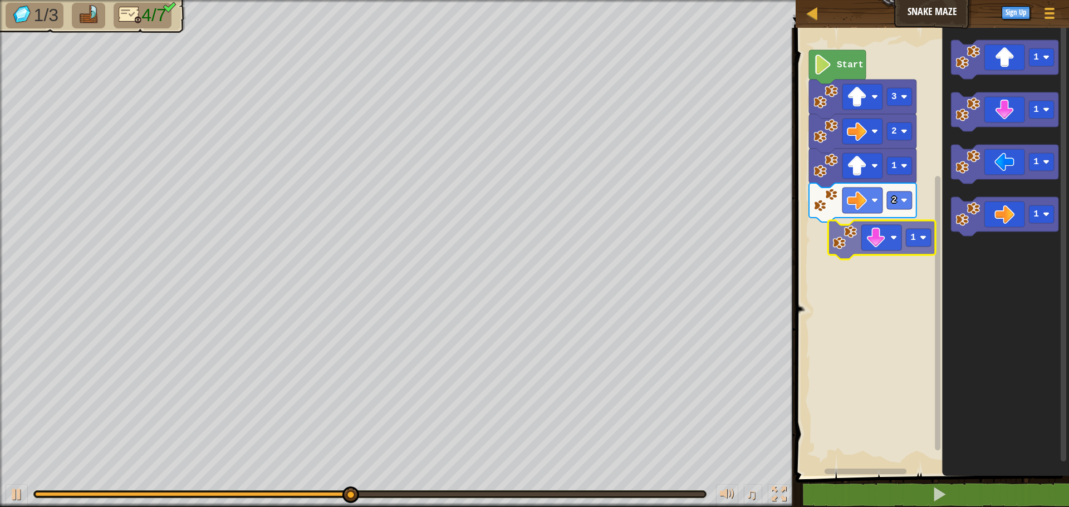
click at [845, 247] on div "Start 3 2 1 2 1 1 1 1 1" at bounding box center [930, 249] width 277 height 454
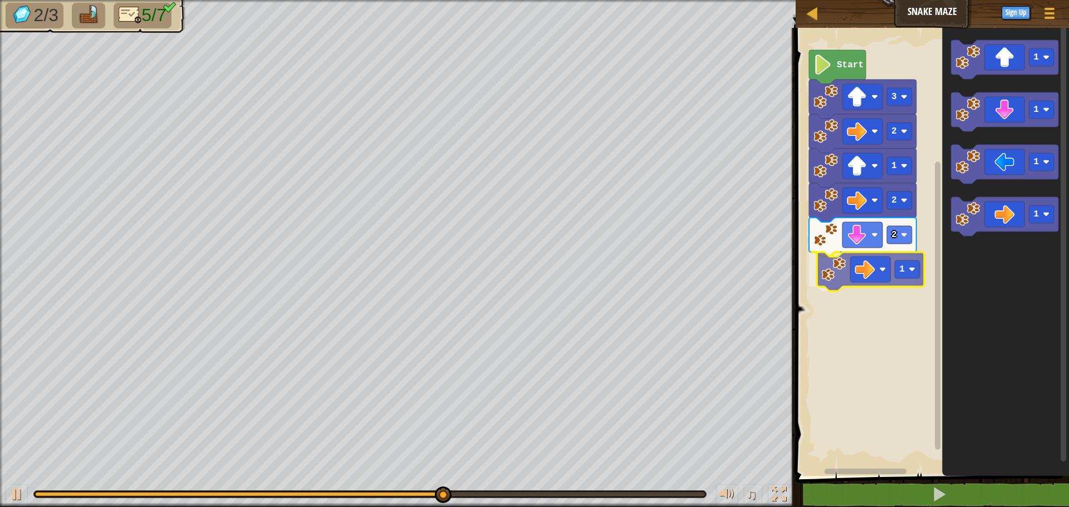
click at [851, 262] on div "Start 3 2 1 2 2 1 1 1 1 1 1" at bounding box center [930, 249] width 277 height 454
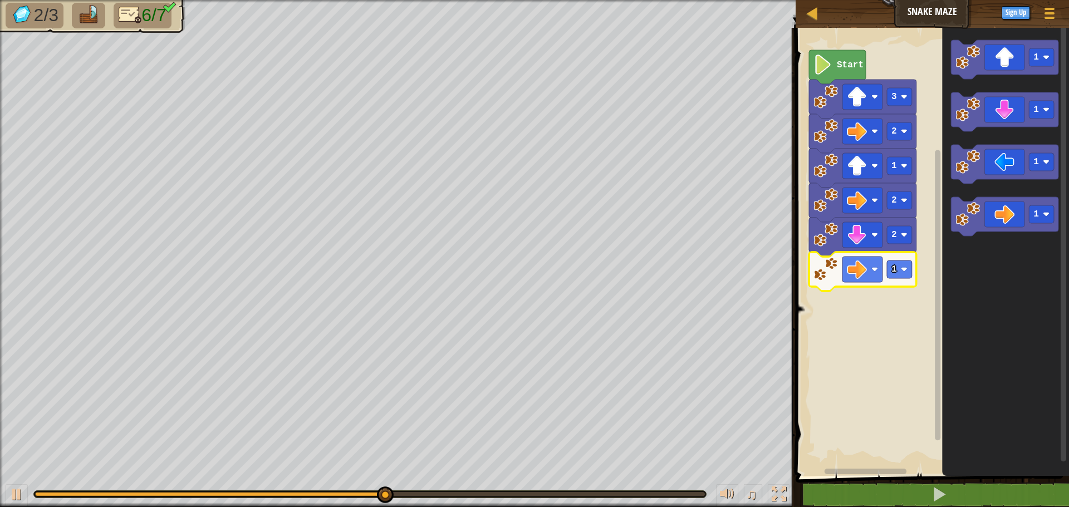
click at [913, 270] on icon "Blockly Workspace" at bounding box center [862, 271] width 107 height 39
click at [902, 273] on rect "Blockly Workspace" at bounding box center [899, 270] width 25 height 18
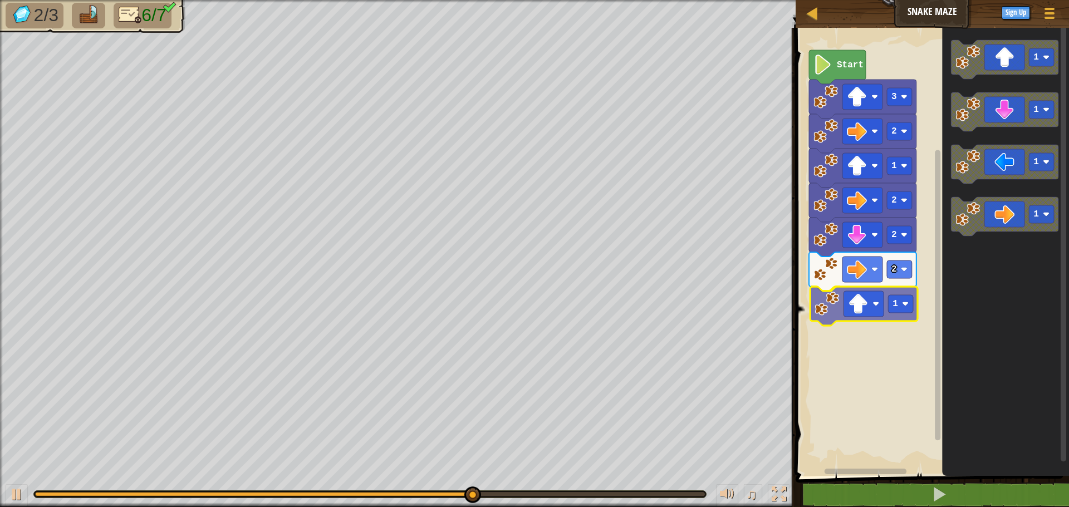
click at [854, 312] on div "Start 3 2 1 2 2 2 1 1 1 1 1 1" at bounding box center [930, 249] width 277 height 454
click at [899, 307] on rect "Blockly Workspace" at bounding box center [899, 304] width 25 height 18
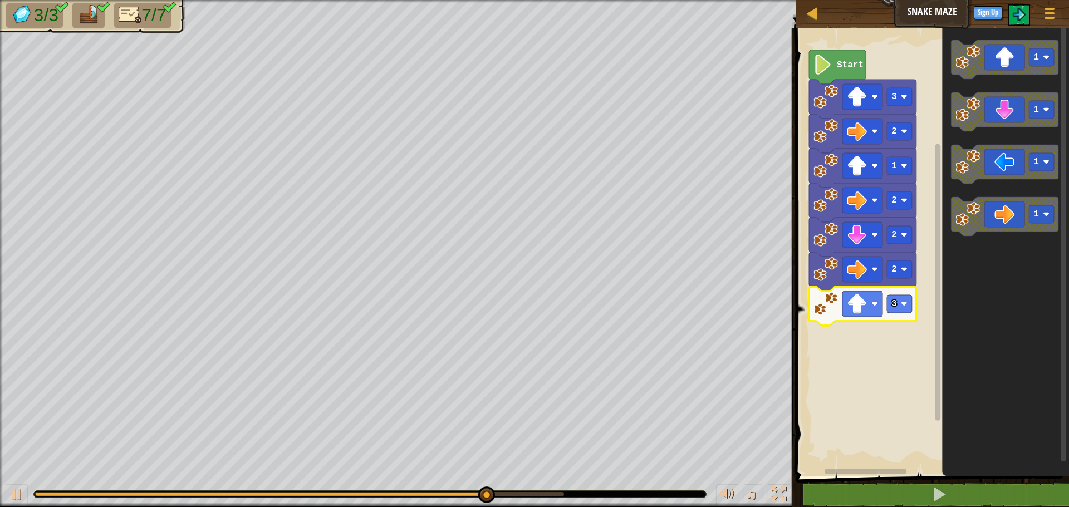
click at [901, 324] on rect "Blockly Workspace" at bounding box center [930, 249] width 277 height 454
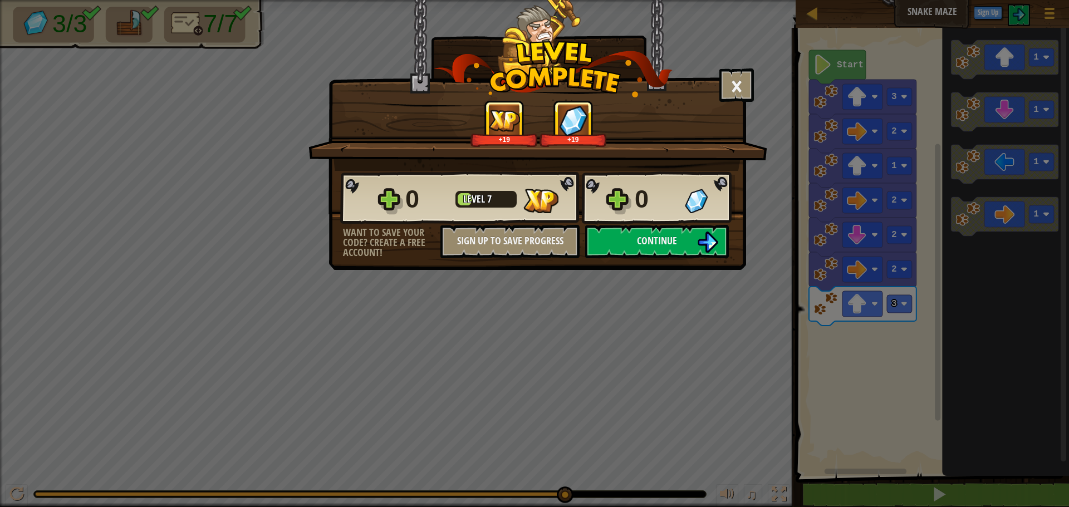
click at [685, 221] on div "0 Level 7 0" at bounding box center [537, 198] width 395 height 53
click at [681, 232] on button "Continue" at bounding box center [657, 241] width 144 height 33
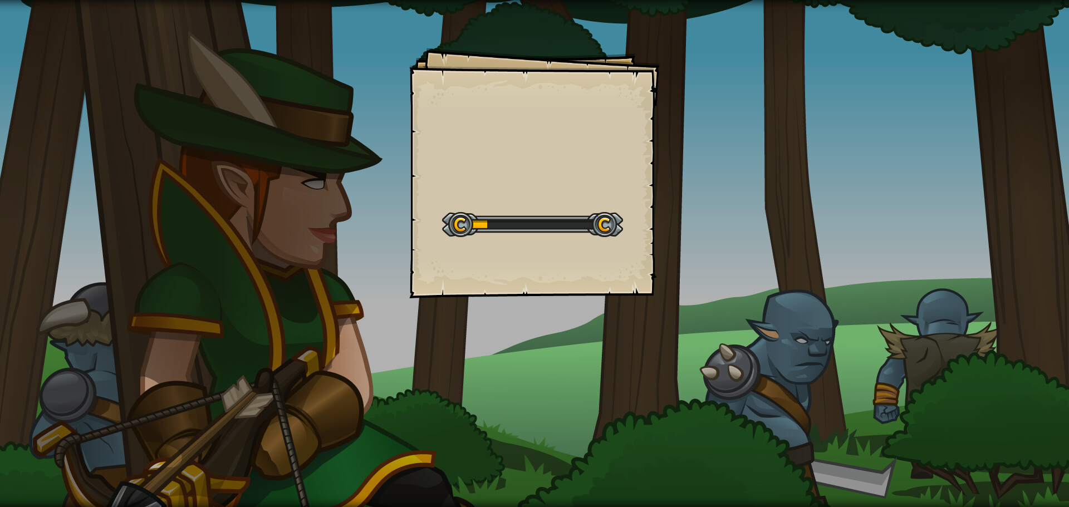
click at [654, 234] on div "Goals Start Level Error loading from server. Try refreshing the page. You'll ne…" at bounding box center [534, 173] width 251 height 251
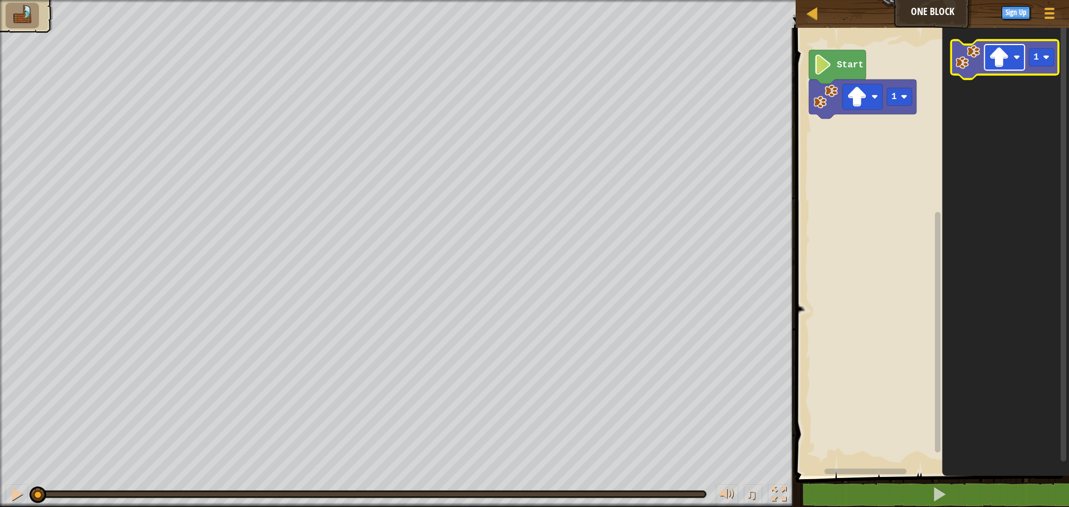
click at [1016, 61] on rect "Blockly Workspace" at bounding box center [1004, 58] width 40 height 26
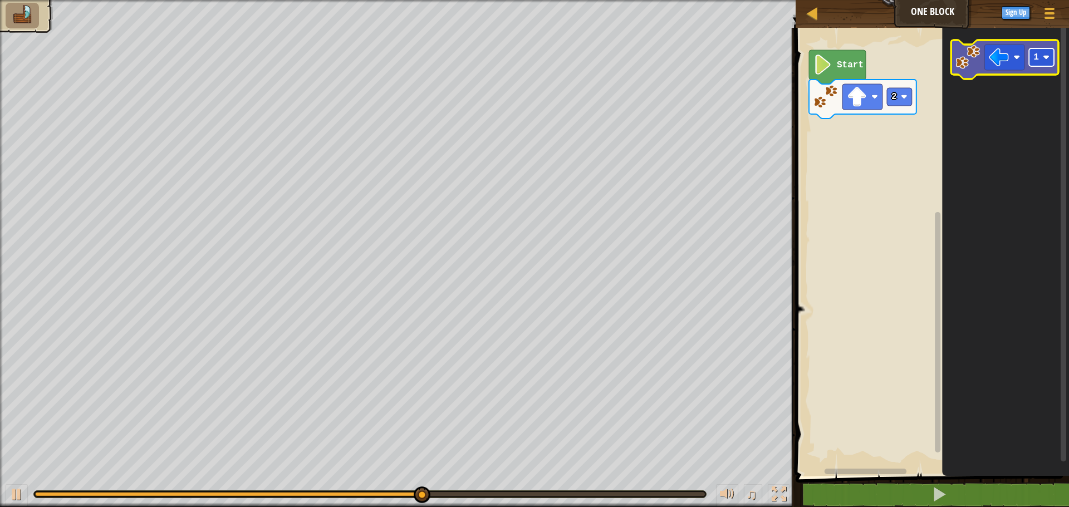
click at [1045, 64] on rect "Blockly Workspace" at bounding box center [1041, 57] width 25 height 18
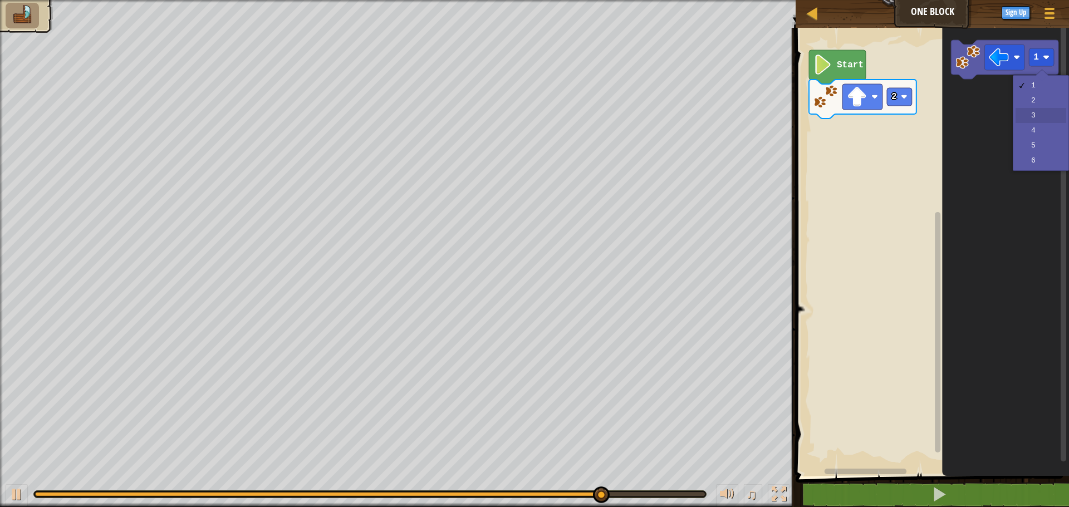
drag, startPoint x: 1051, startPoint y: 120, endPoint x: 1015, endPoint y: 76, distance: 57.4
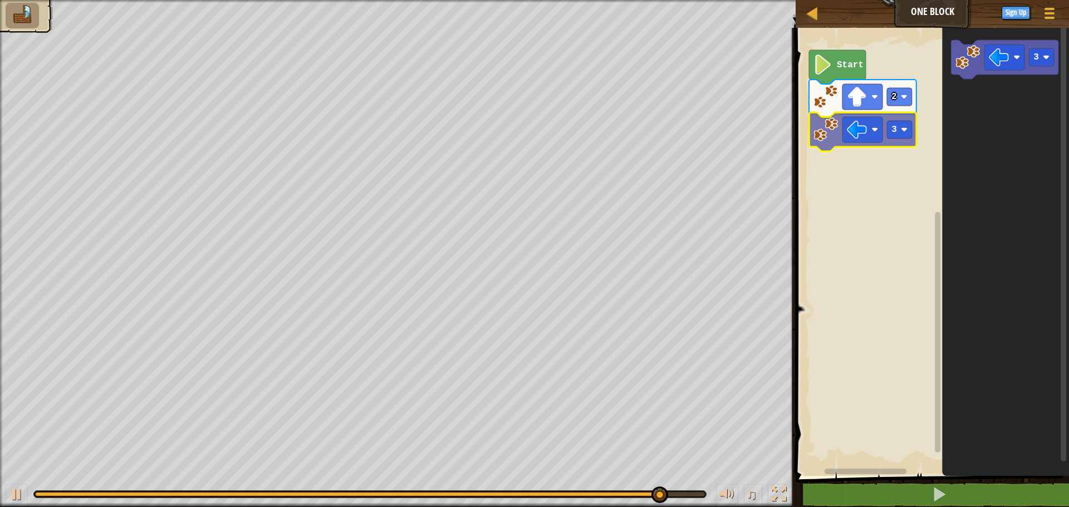
click at [826, 131] on div "Start 2 3 3 3" at bounding box center [930, 249] width 277 height 454
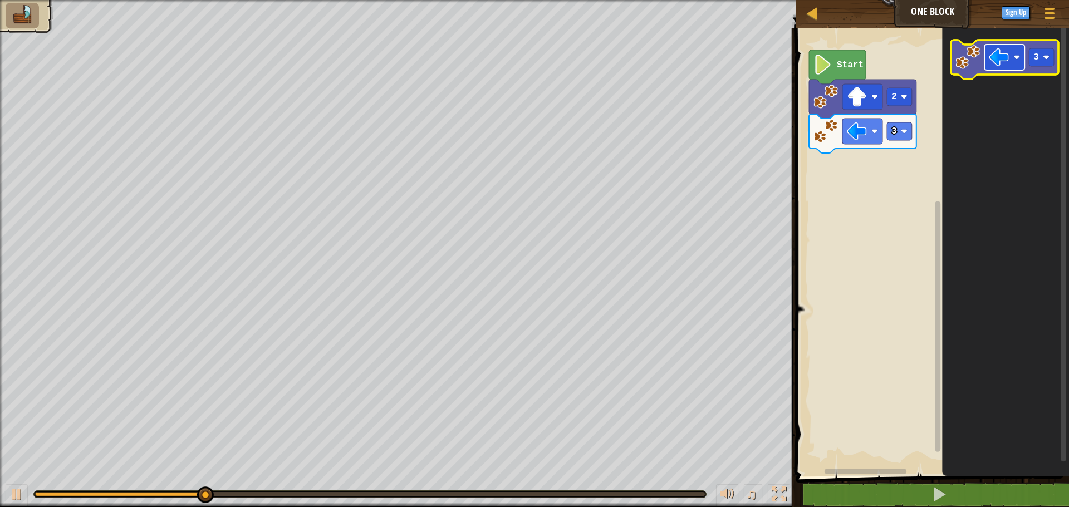
click at [1013, 65] on rect "Blockly Workspace" at bounding box center [1004, 58] width 40 height 26
click at [1037, 67] on icon "Blockly Workspace" at bounding box center [1004, 59] width 107 height 39
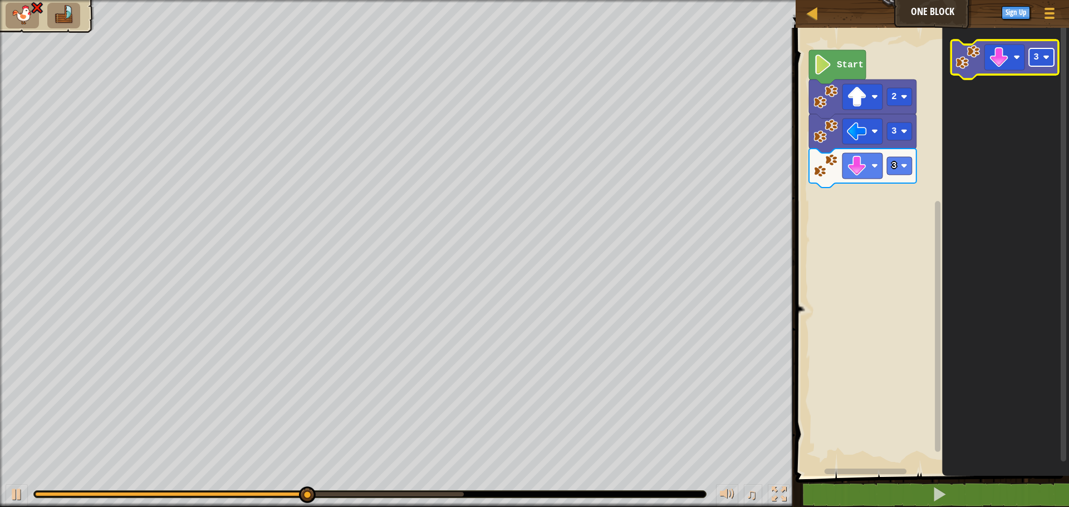
click at [1038, 59] on g "3" at bounding box center [1041, 57] width 25 height 18
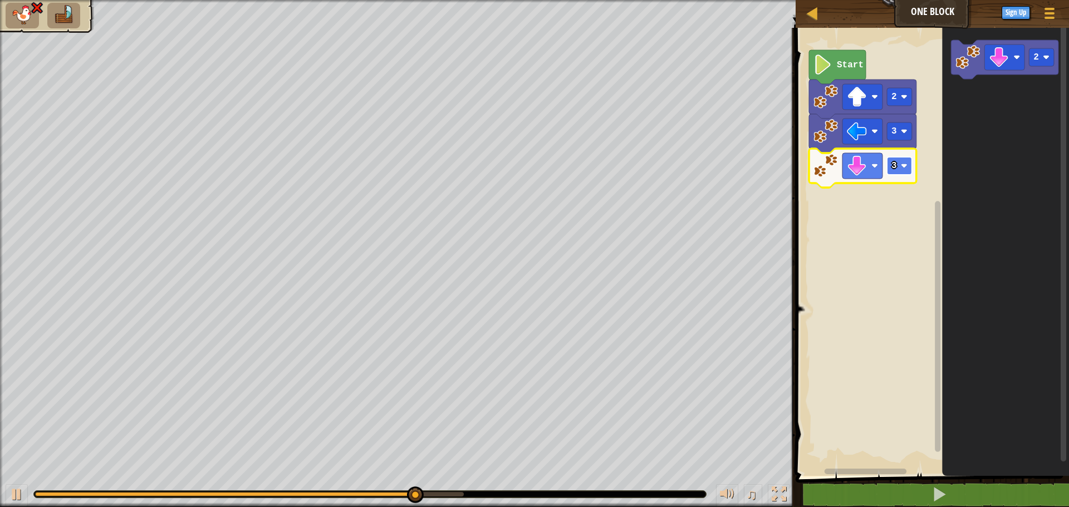
click at [912, 162] on rect "Blockly Workspace" at bounding box center [899, 166] width 25 height 18
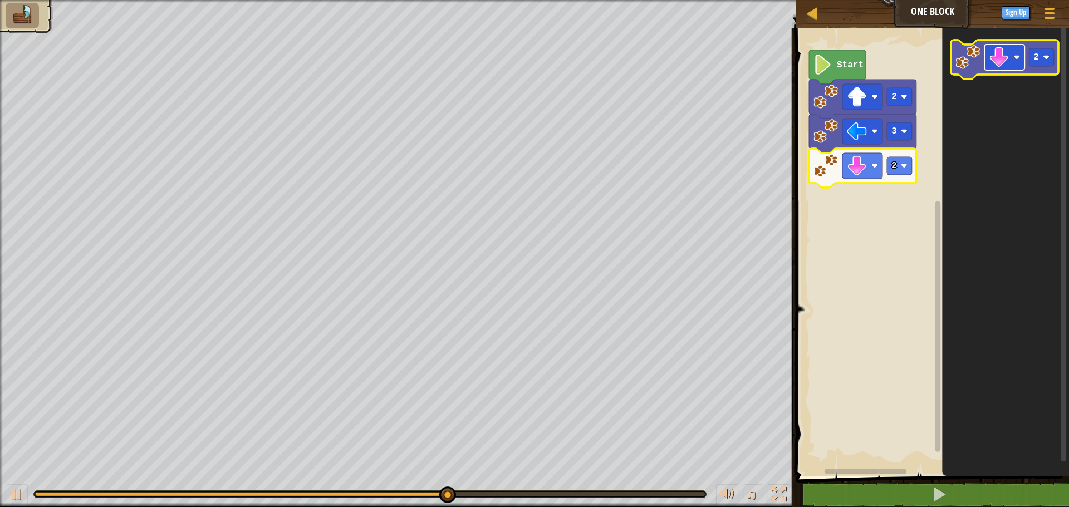
click at [998, 65] on image "Blockly Workspace" at bounding box center [999, 57] width 20 height 20
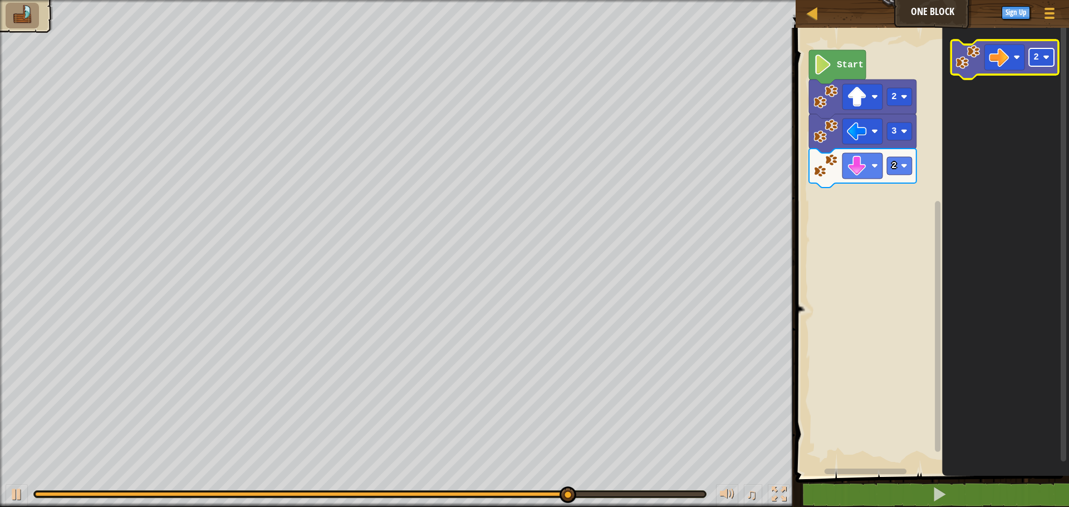
click at [1033, 57] on rect "Blockly Workspace" at bounding box center [1041, 57] width 25 height 18
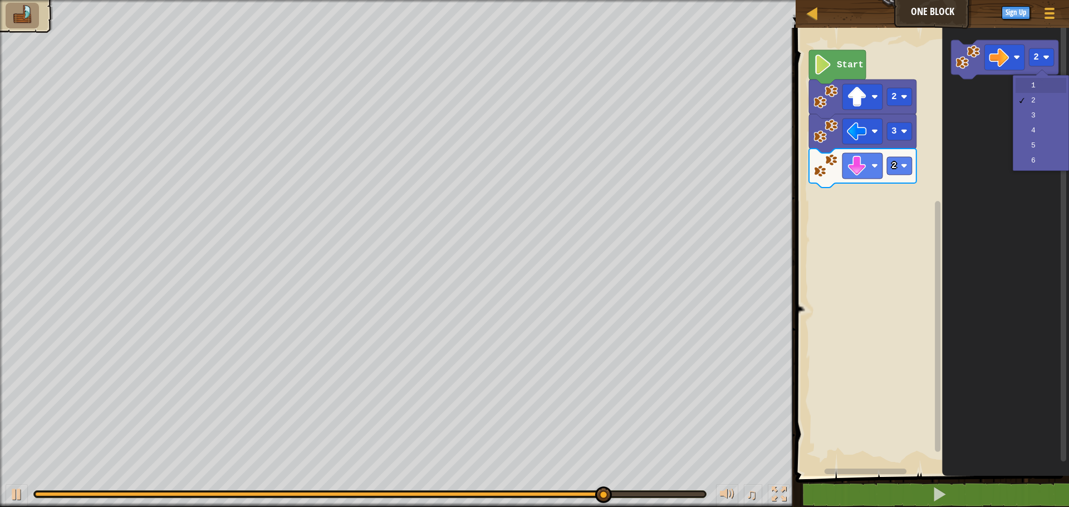
drag, startPoint x: 1032, startPoint y: 86, endPoint x: 982, endPoint y: 87, distance: 49.6
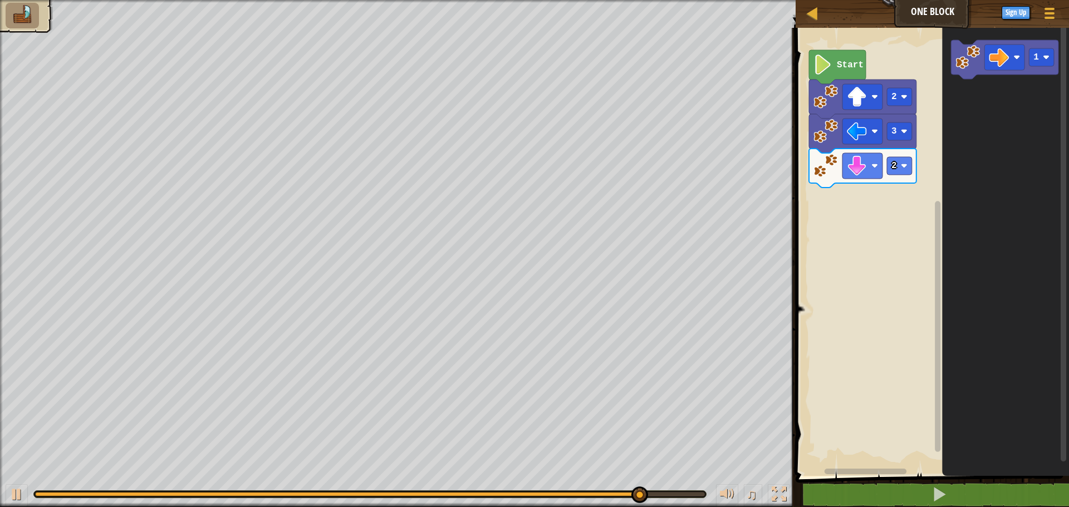
click at [949, 144] on icon "1" at bounding box center [1005, 249] width 127 height 454
click at [991, 68] on rect "Blockly Workspace" at bounding box center [1004, 58] width 40 height 26
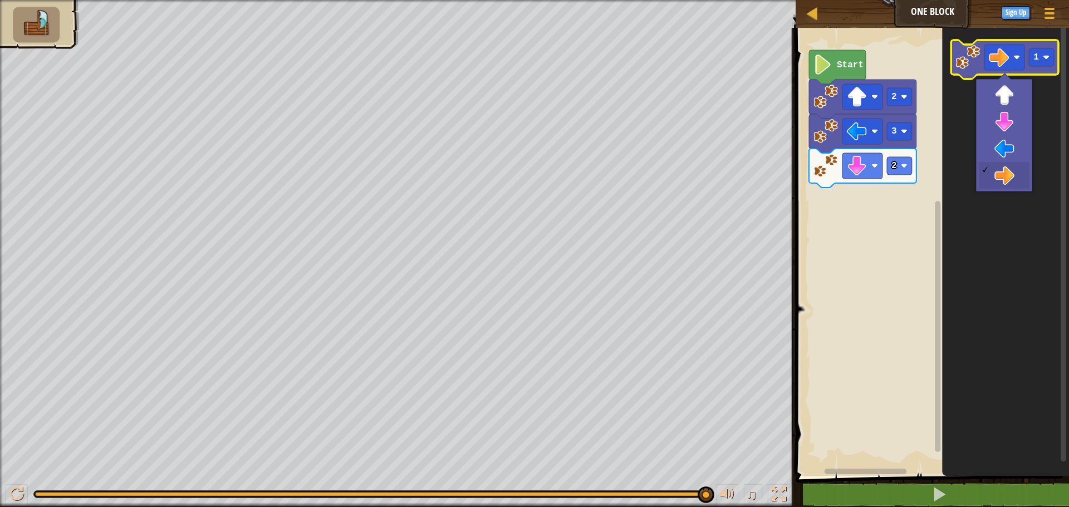
click at [969, 55] on image "Blockly Workspace" at bounding box center [968, 57] width 25 height 25
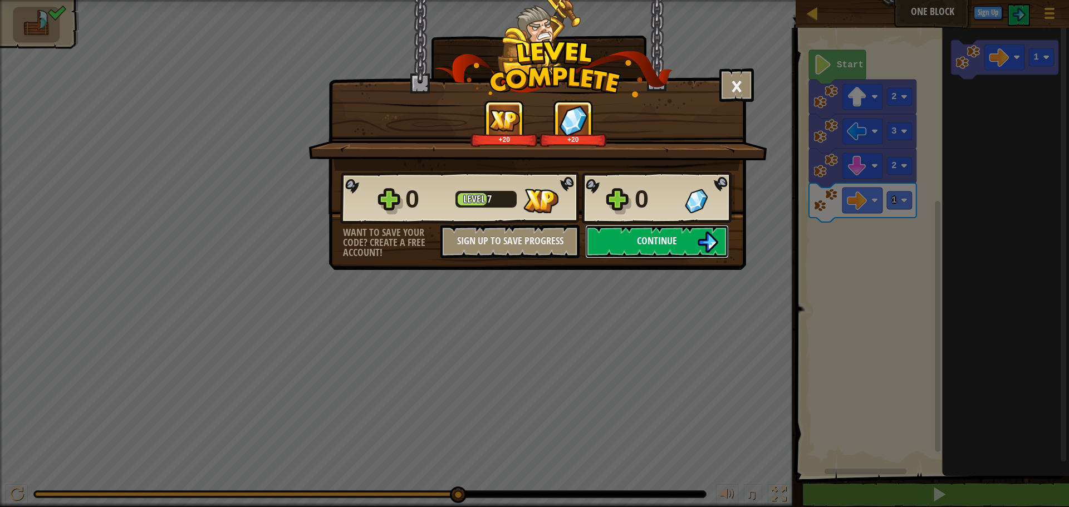
click at [642, 239] on span "Continue" at bounding box center [657, 241] width 40 height 14
